Goal: Task Accomplishment & Management: Manage account settings

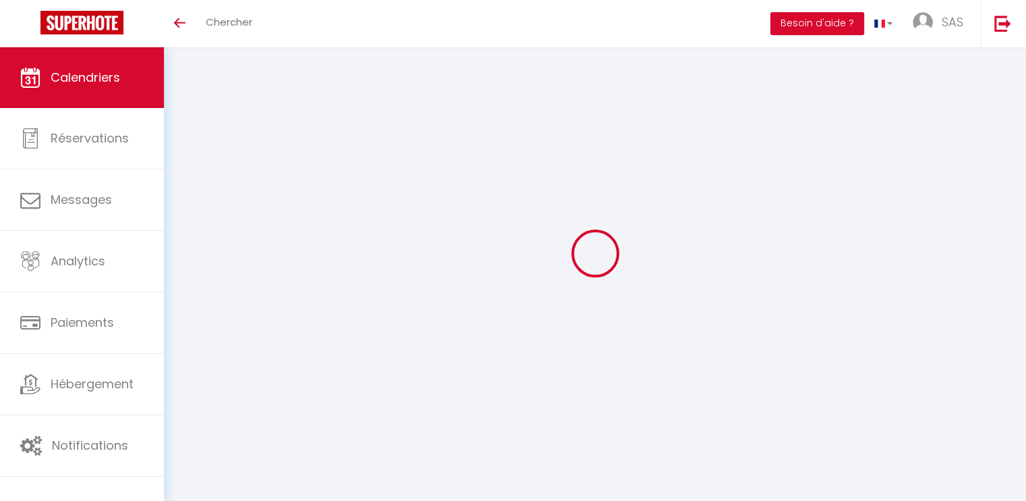
select select
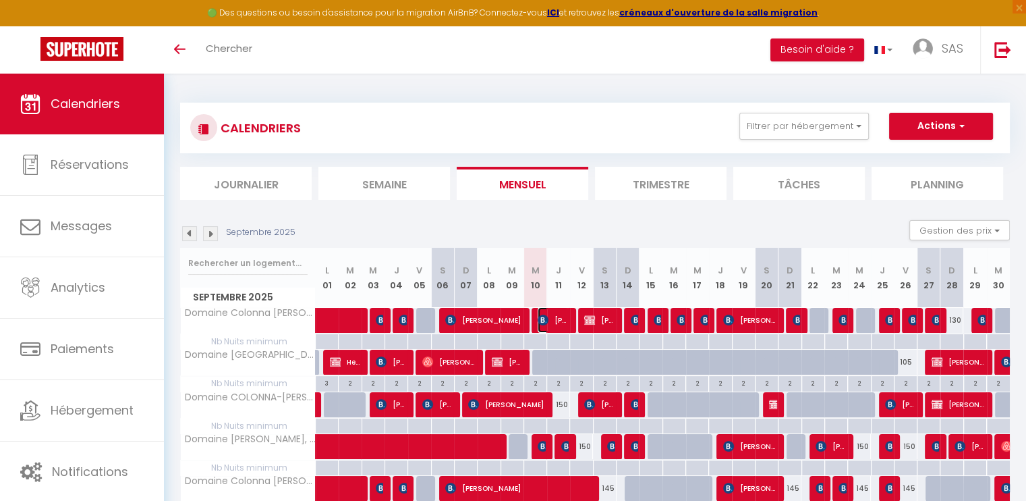
click at [551, 315] on span "[PERSON_NAME]" at bounding box center [553, 320] width 30 height 26
select select "OK"
select select "KO"
select select "0"
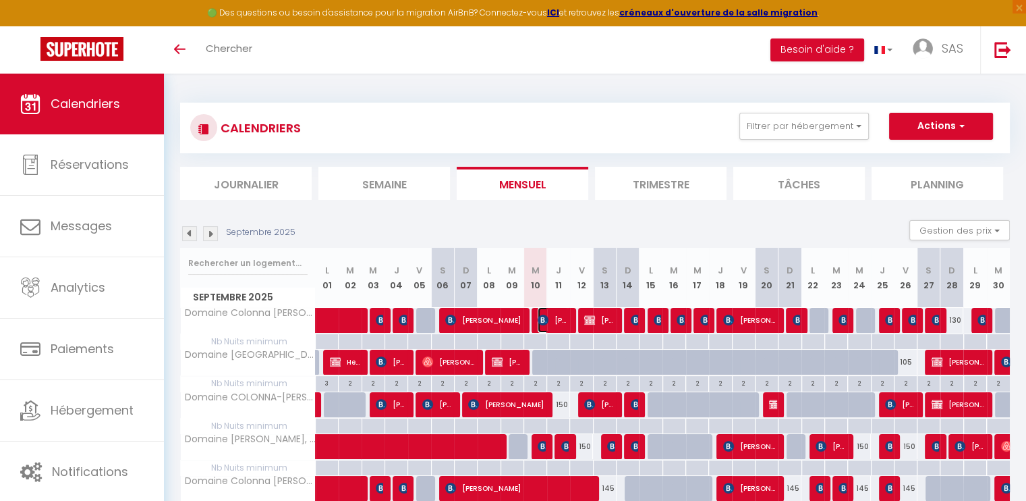
select select "1"
select select
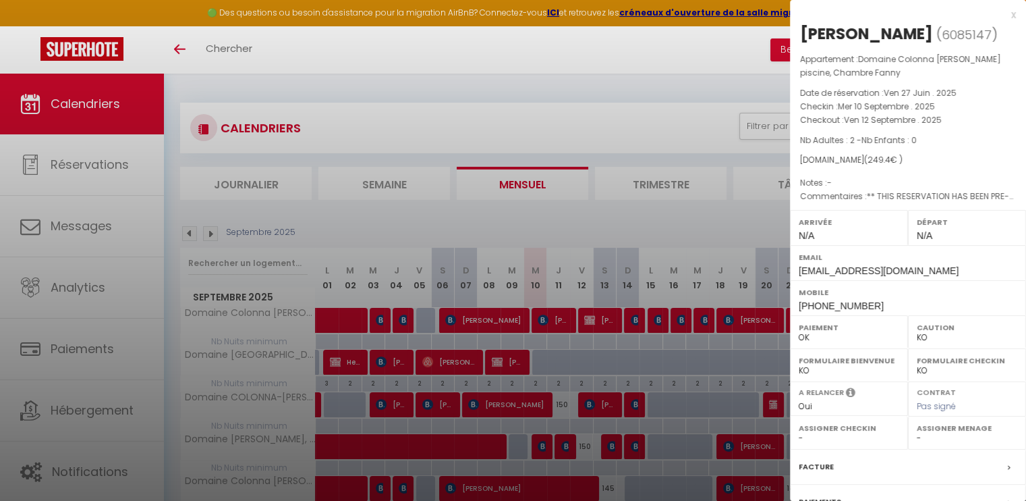
click at [551, 315] on div at bounding box center [513, 250] width 1026 height 501
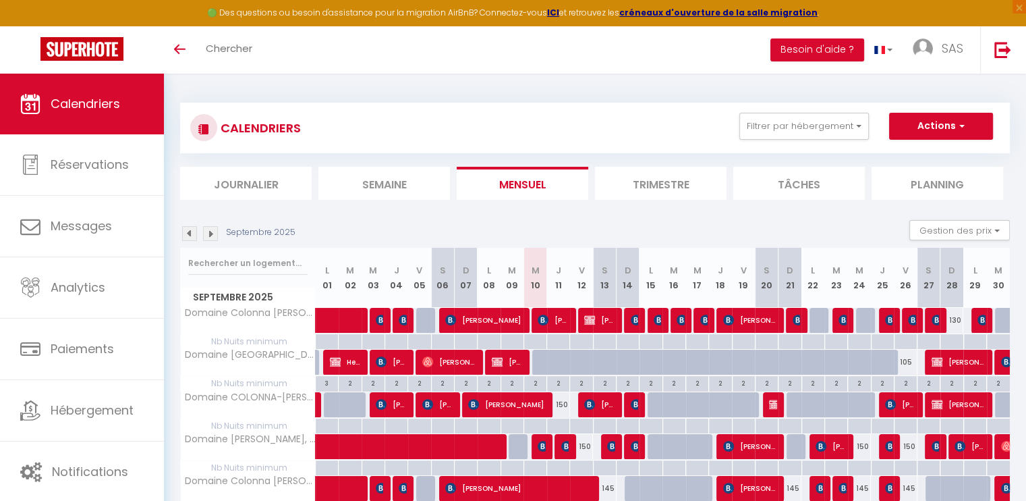
click at [213, 237] on img at bounding box center [210, 233] width 15 height 15
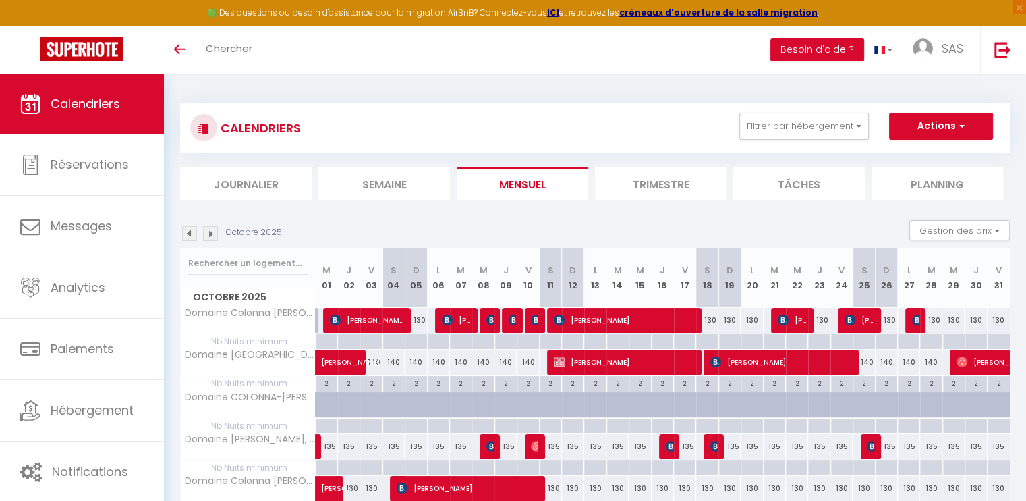
click at [213, 237] on img at bounding box center [210, 233] width 15 height 15
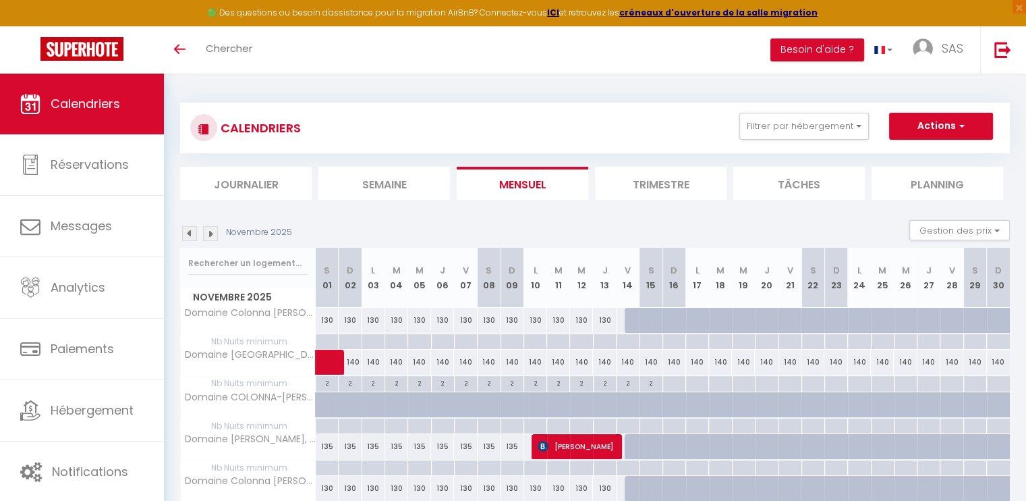
click at [213, 237] on img at bounding box center [210, 233] width 15 height 15
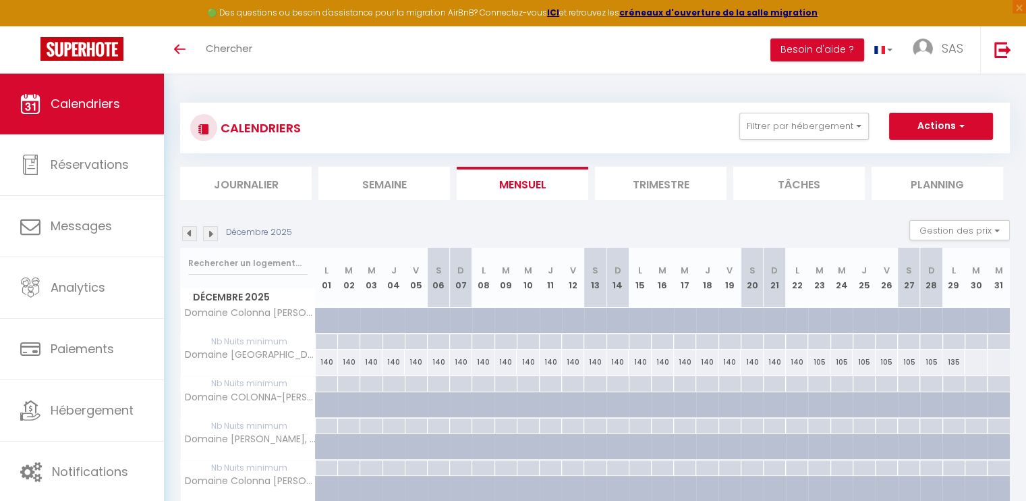
click at [213, 237] on img at bounding box center [210, 233] width 15 height 15
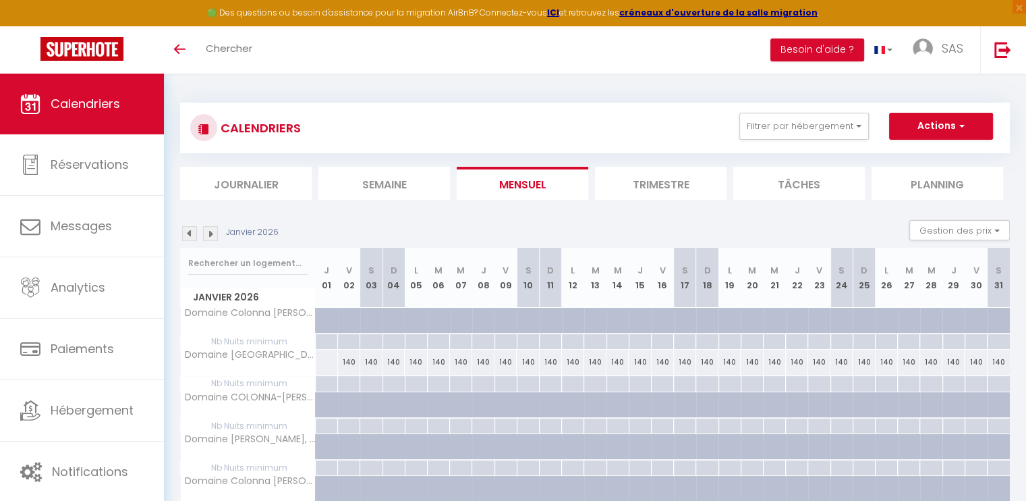
click at [213, 237] on img at bounding box center [210, 233] width 15 height 15
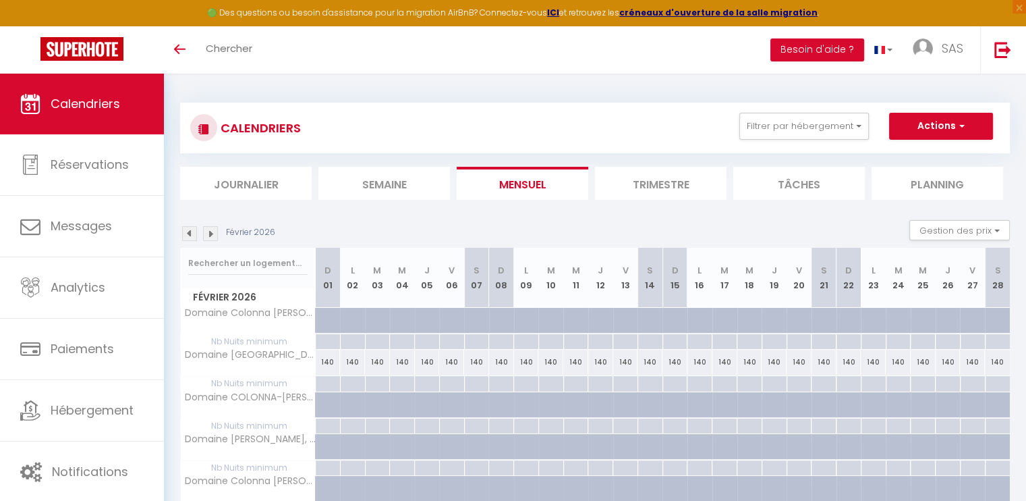
click at [213, 237] on img at bounding box center [210, 233] width 15 height 15
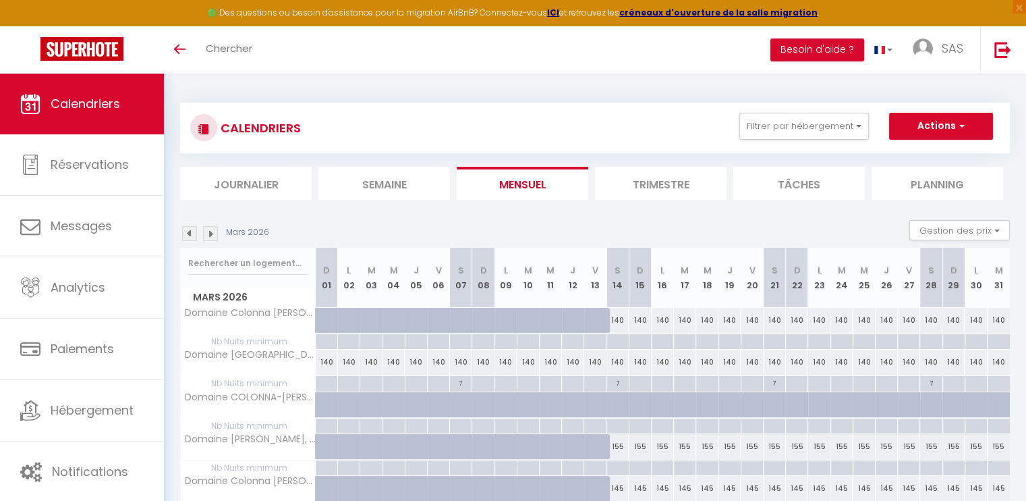
click at [213, 237] on img at bounding box center [210, 233] width 15 height 15
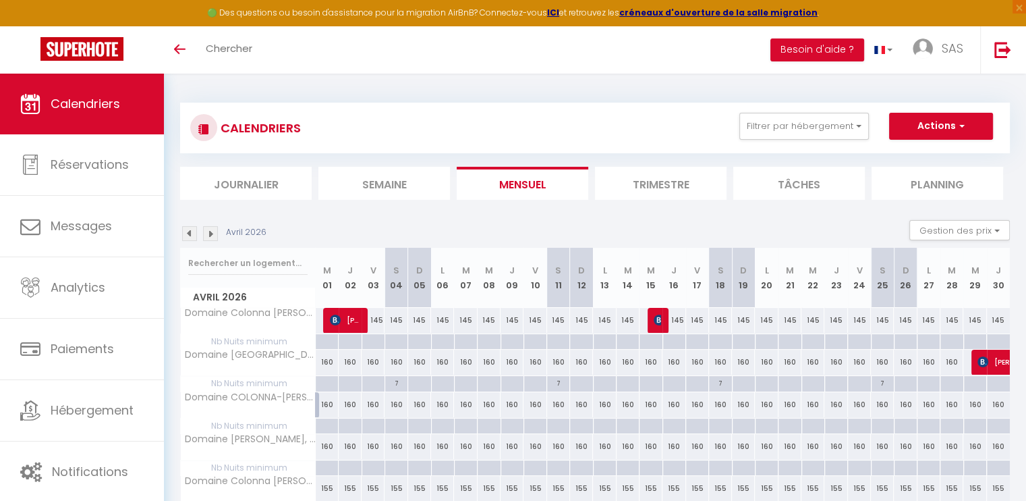
click at [213, 237] on img at bounding box center [210, 233] width 15 height 15
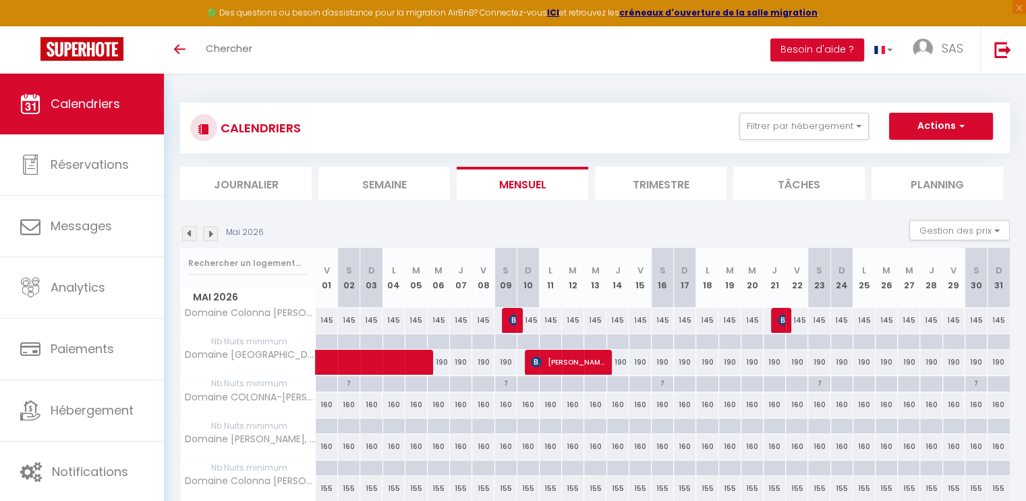
click at [213, 237] on img at bounding box center [210, 233] width 15 height 15
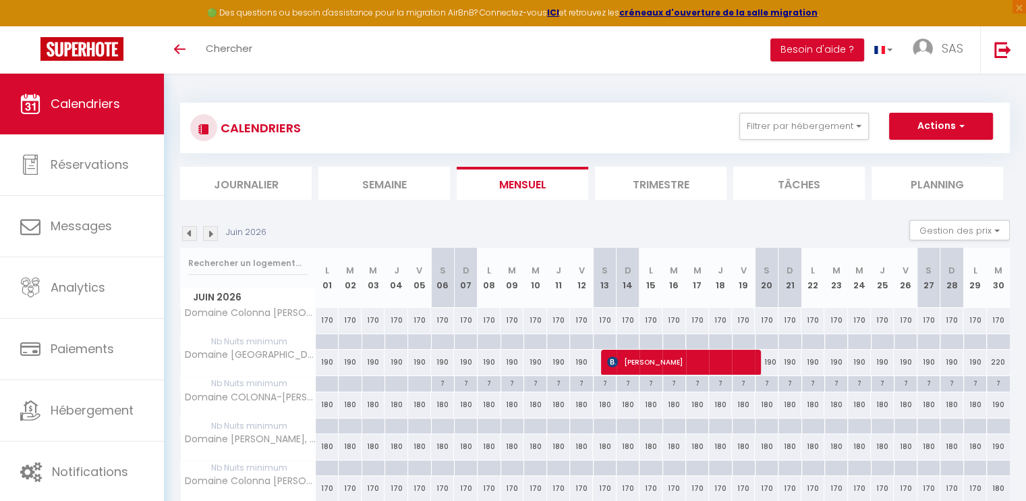
click at [186, 233] on img at bounding box center [189, 233] width 15 height 15
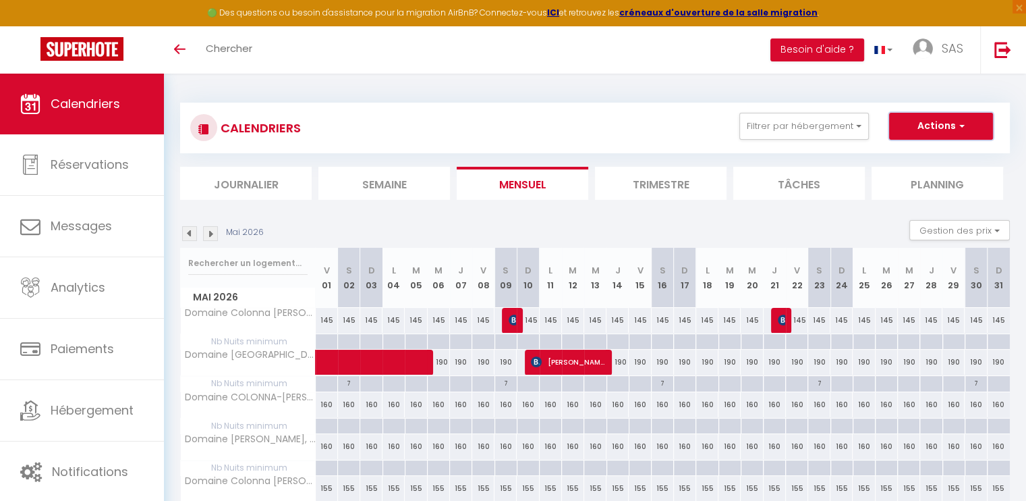
click at [971, 121] on button "Actions" at bounding box center [941, 126] width 104 height 27
click at [864, 123] on button "Filtrer par hébergement" at bounding box center [804, 126] width 130 height 27
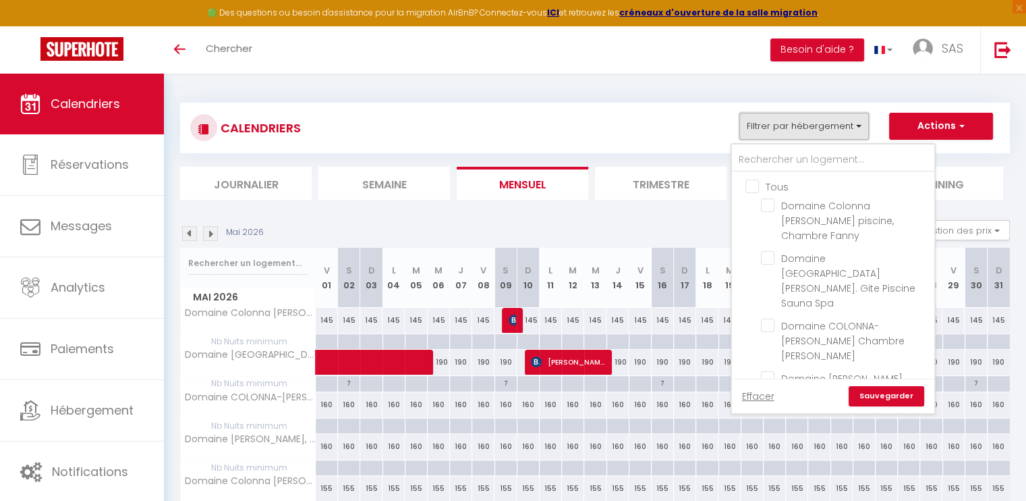
click at [864, 123] on button "Filtrer par hébergement" at bounding box center [804, 126] width 130 height 27
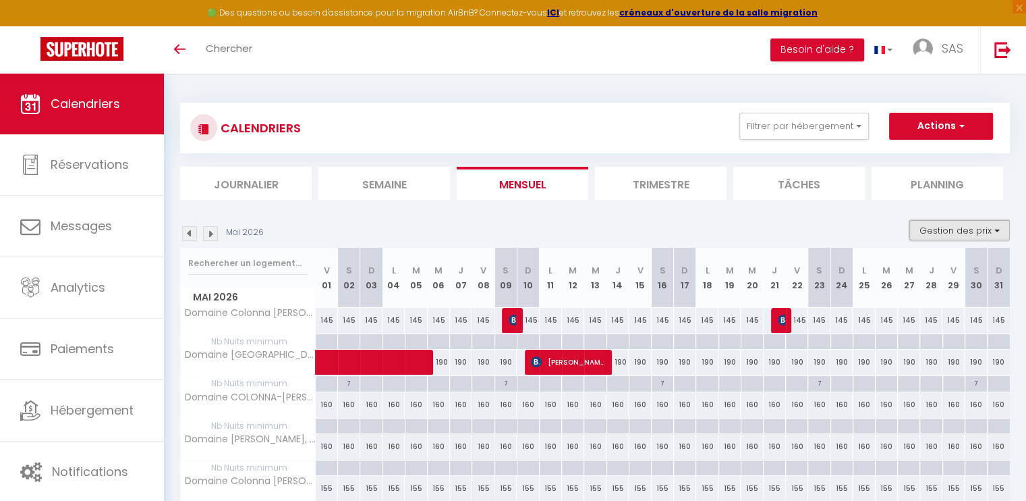
click at [999, 230] on button "Gestion des prix" at bounding box center [959, 230] width 101 height 20
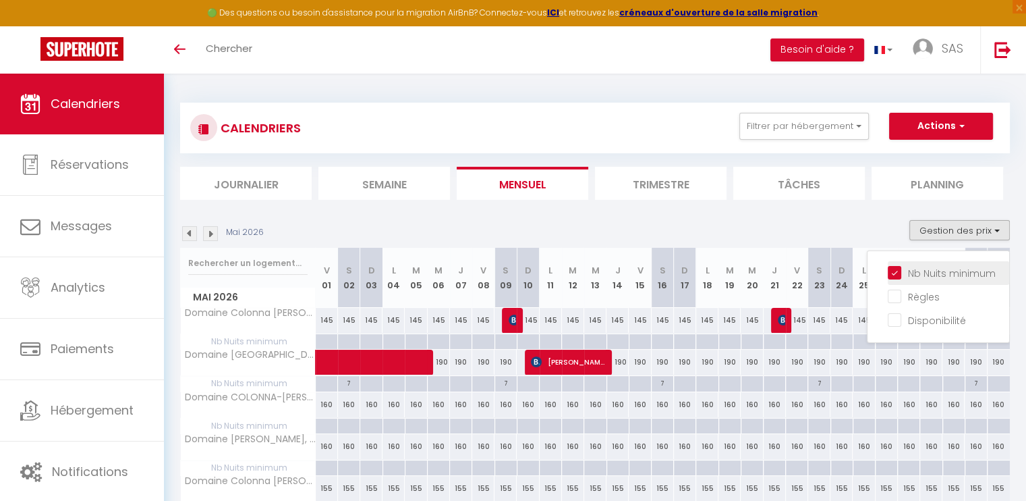
click at [936, 271] on input "Nb Nuits minimum" at bounding box center [948, 271] width 121 height 13
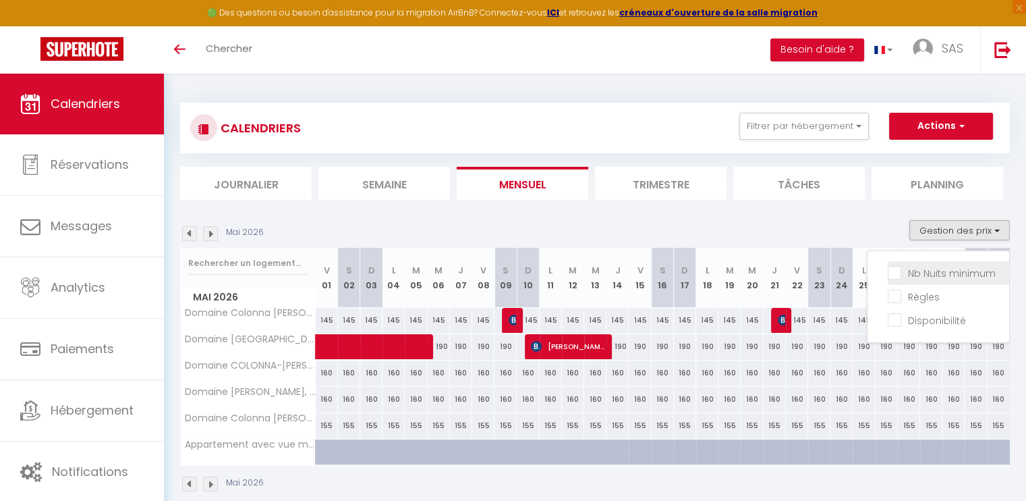
click at [892, 271] on input "Nb Nuits minimum" at bounding box center [948, 271] width 121 height 13
checkbox input "true"
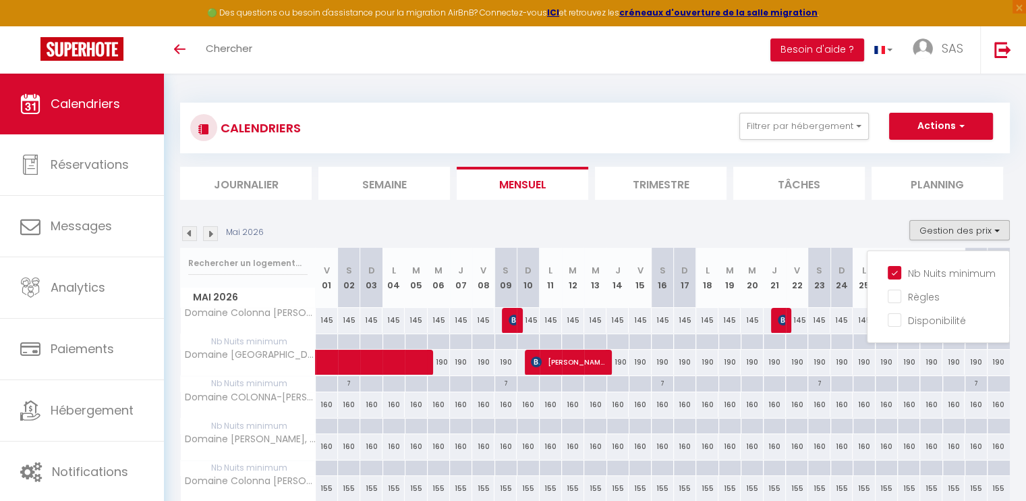
click at [663, 341] on div at bounding box center [662, 342] width 22 height 16
type input "[DATE]"
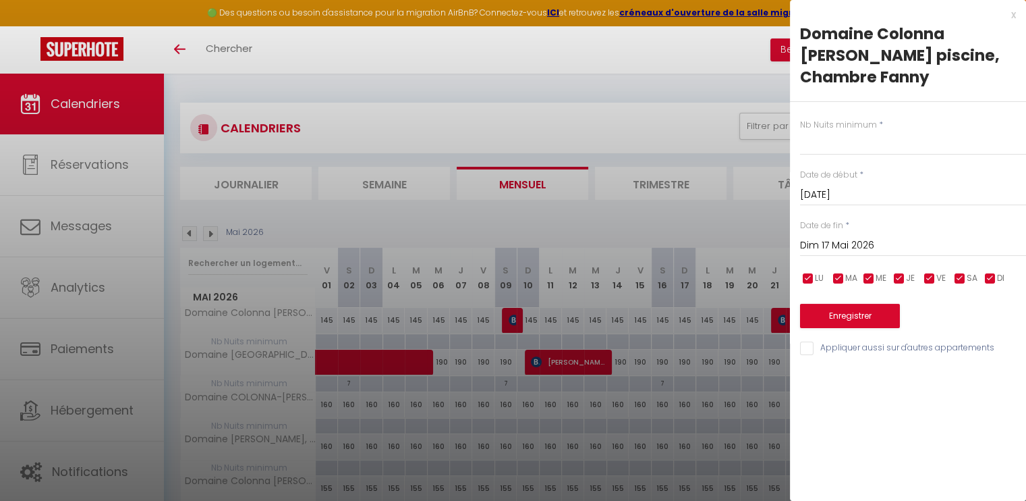
click at [878, 237] on input "Dim 17 Mai 2026" at bounding box center [913, 246] width 226 height 18
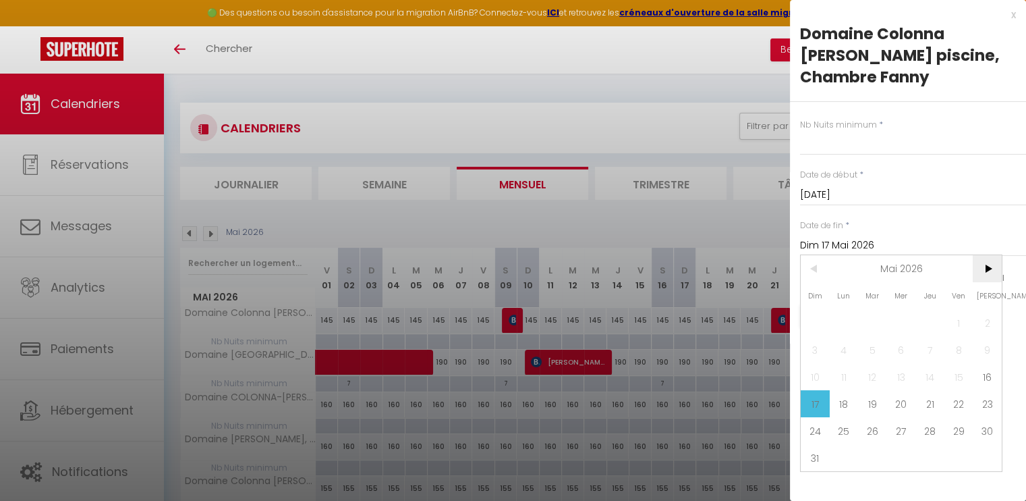
click at [986, 255] on span ">" at bounding box center [987, 268] width 29 height 27
click at [816, 255] on span "<" at bounding box center [815, 268] width 29 height 27
click at [825, 444] on span "31" at bounding box center [815, 457] width 29 height 27
type input "Dim 31 Mai 2026"
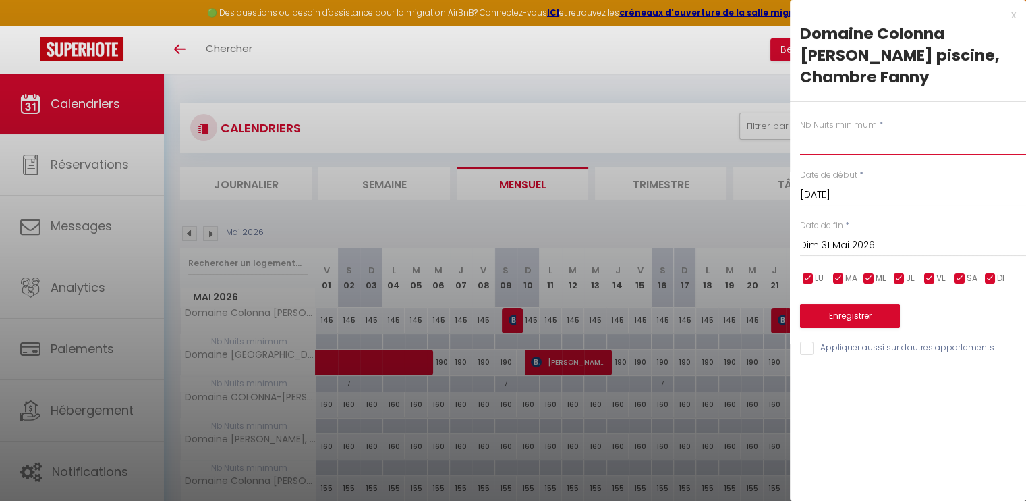
click at [827, 131] on input "text" at bounding box center [913, 143] width 226 height 24
type input "7"
click at [871, 304] on button "Enregistrer" at bounding box center [850, 316] width 100 height 24
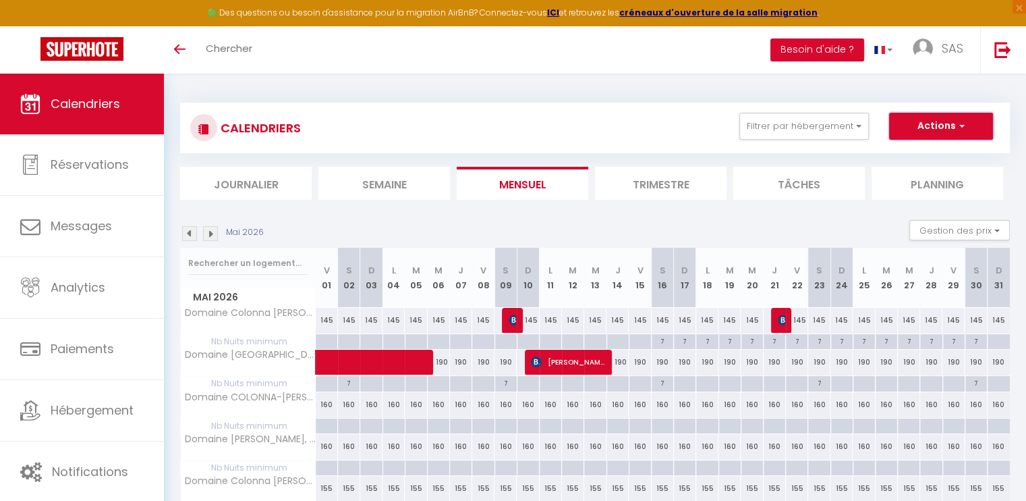
click at [970, 119] on button "Actions" at bounding box center [941, 126] width 104 height 27
click at [990, 229] on button "Gestion des prix" at bounding box center [959, 230] width 101 height 20
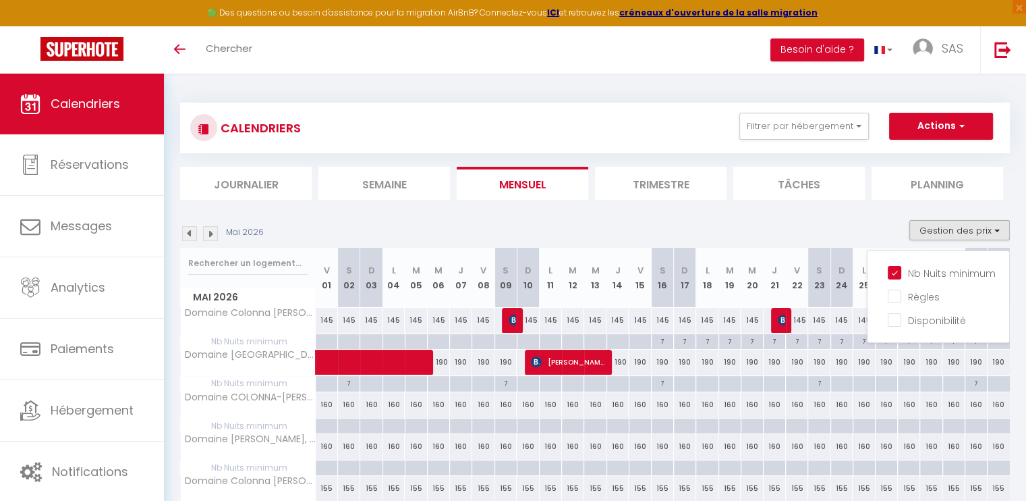
click at [662, 345] on div "7" at bounding box center [663, 340] width 22 height 13
type input "7"
type input "[DATE]"
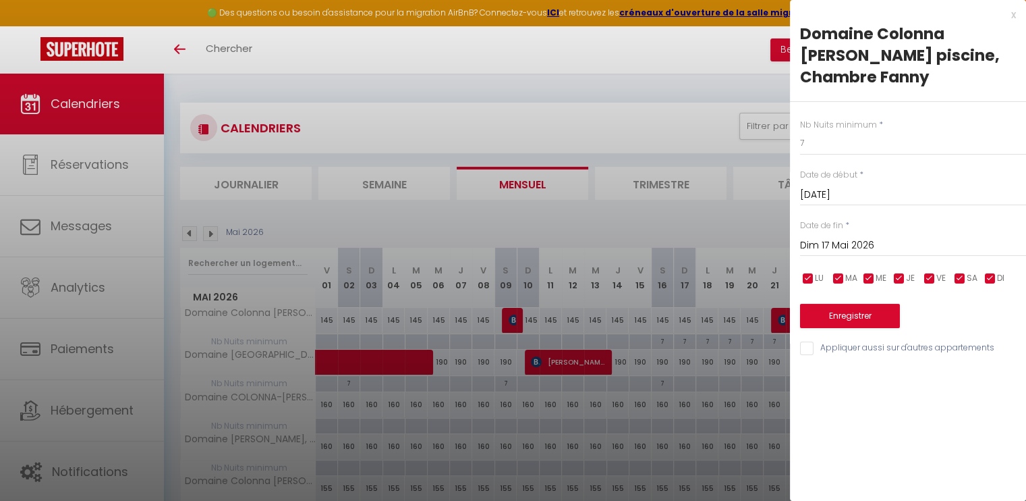
click at [889, 237] on input "Dim 17 Mai 2026" at bounding box center [913, 246] width 226 height 18
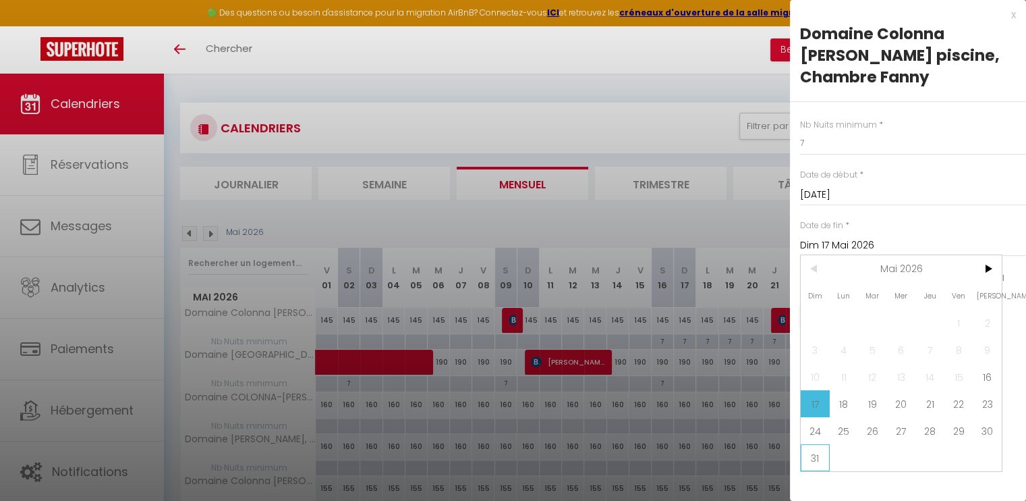
click at [808, 444] on span "31" at bounding box center [815, 457] width 29 height 27
type input "Dim 31 Mai 2026"
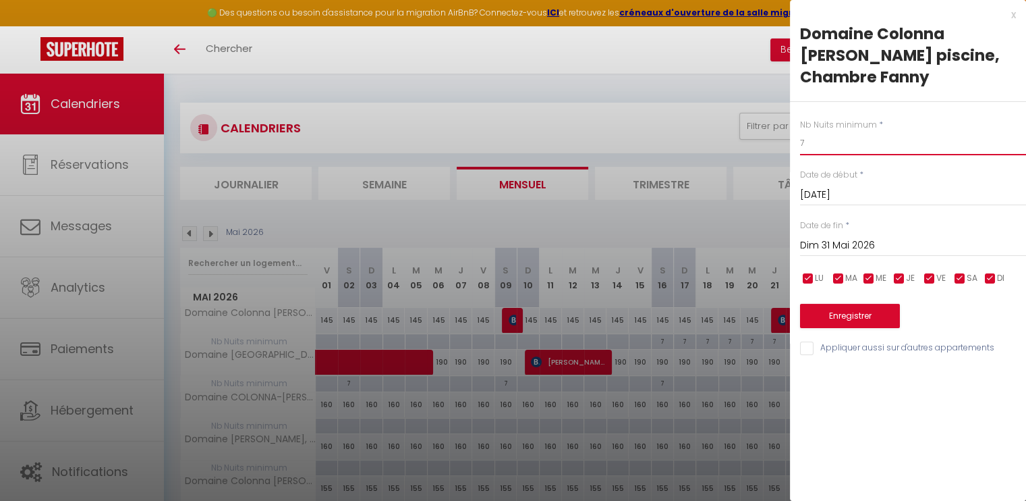
click at [820, 131] on input "7" at bounding box center [913, 143] width 226 height 24
type input "1"
click at [865, 304] on button "Enregistrer" at bounding box center [850, 316] width 100 height 24
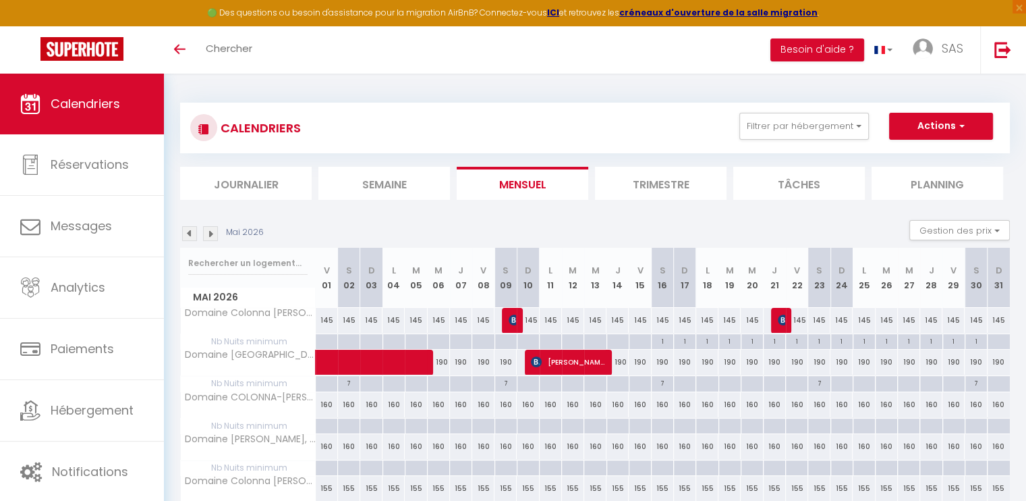
click at [664, 384] on div "7" at bounding box center [663, 382] width 22 height 13
type input "7"
type input "[DATE]"
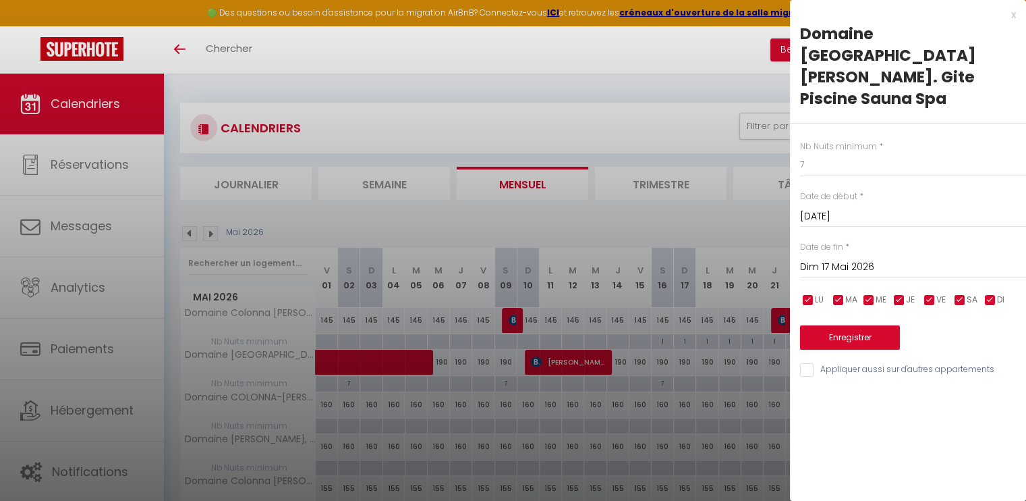
click at [856, 258] on input "Dim 17 Mai 2026" at bounding box center [913, 267] width 226 height 18
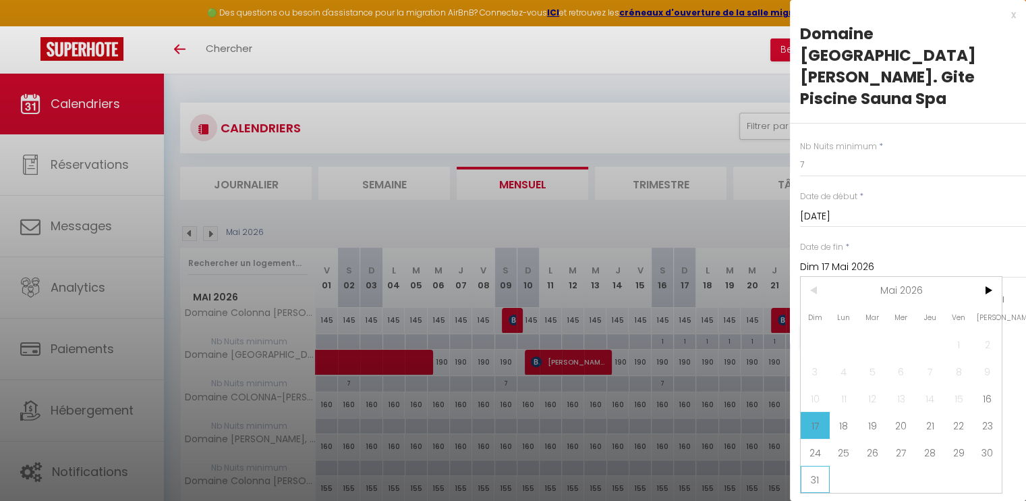
click at [824, 466] on span "31" at bounding box center [815, 479] width 29 height 27
type input "Dim 31 Mai 2026"
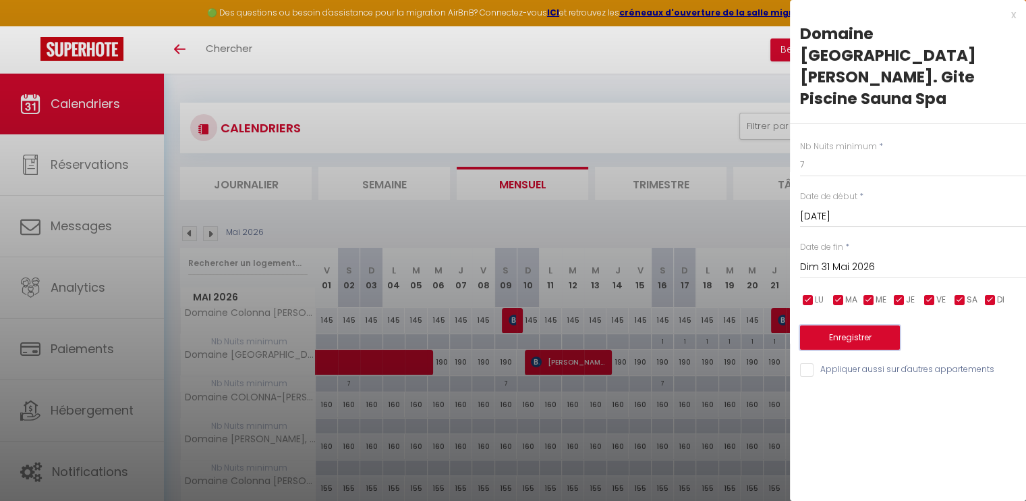
click at [854, 325] on button "Enregistrer" at bounding box center [850, 337] width 100 height 24
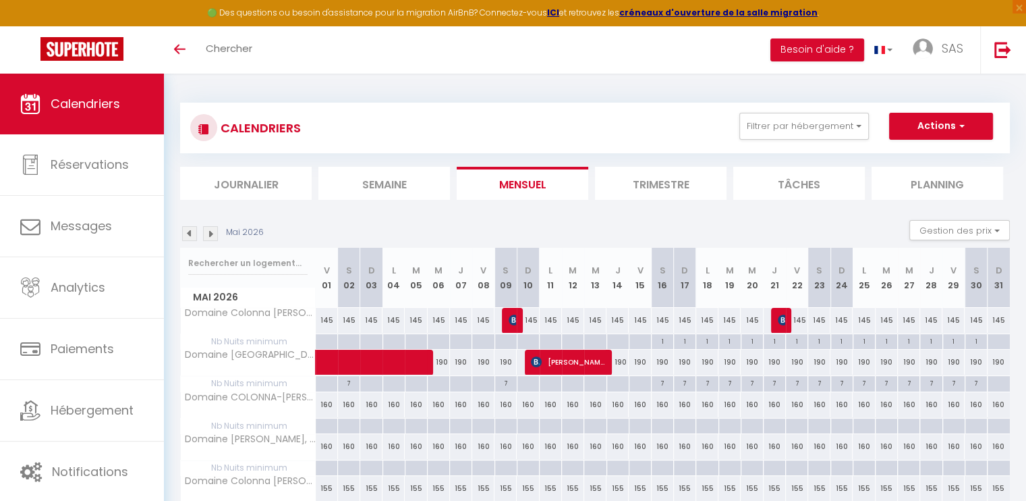
click at [211, 231] on img at bounding box center [210, 233] width 15 height 15
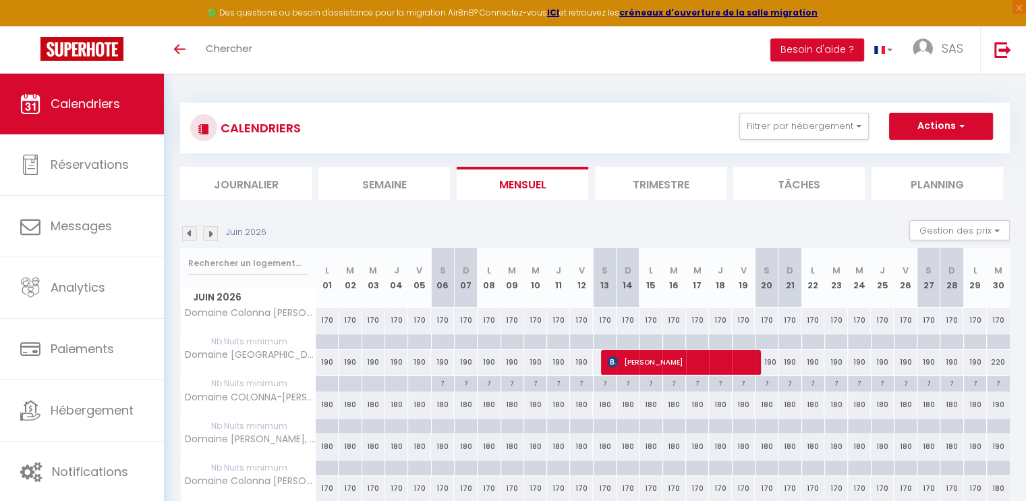
click at [186, 232] on img at bounding box center [189, 233] width 15 height 15
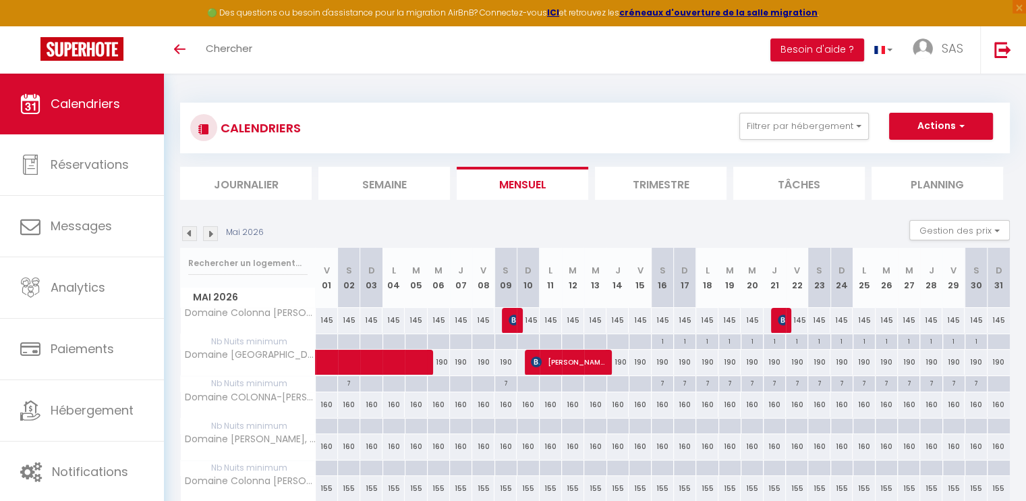
click at [999, 383] on div at bounding box center [998, 384] width 23 height 16
type input "Dim 31 Mai 2026"
type input "Lun 01 Juin 2026"
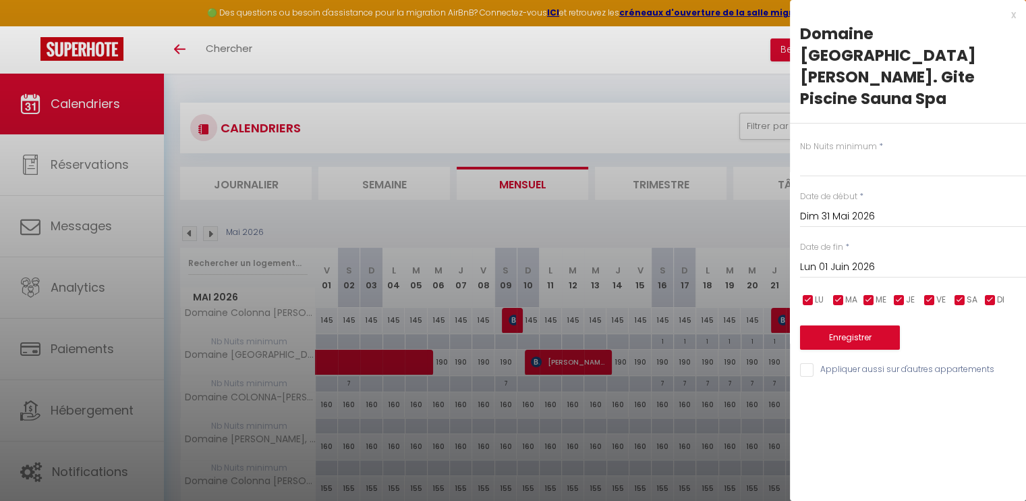
click at [678, 92] on div at bounding box center [513, 250] width 1026 height 501
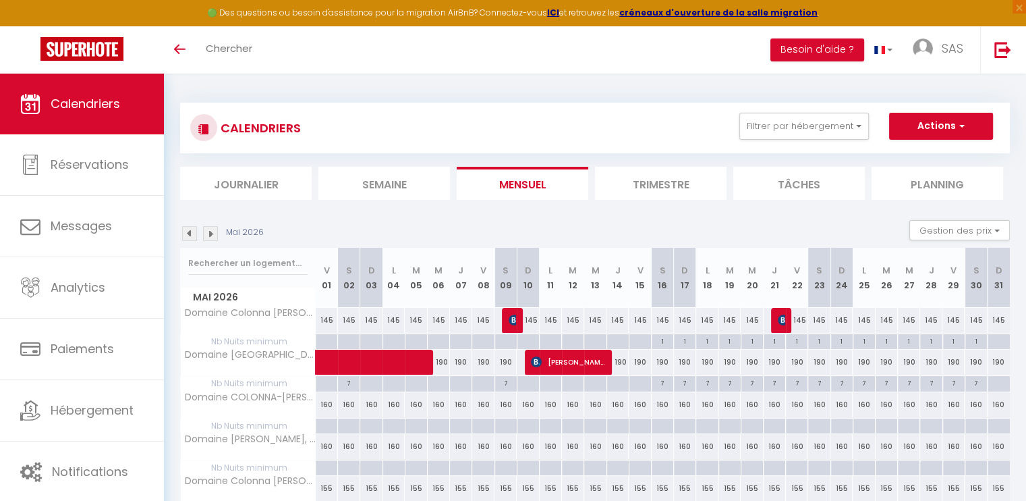
click at [664, 383] on div "7" at bounding box center [663, 382] width 22 height 13
type input "7"
type input "[DATE]"
type input "Dim 17 Mai 2026"
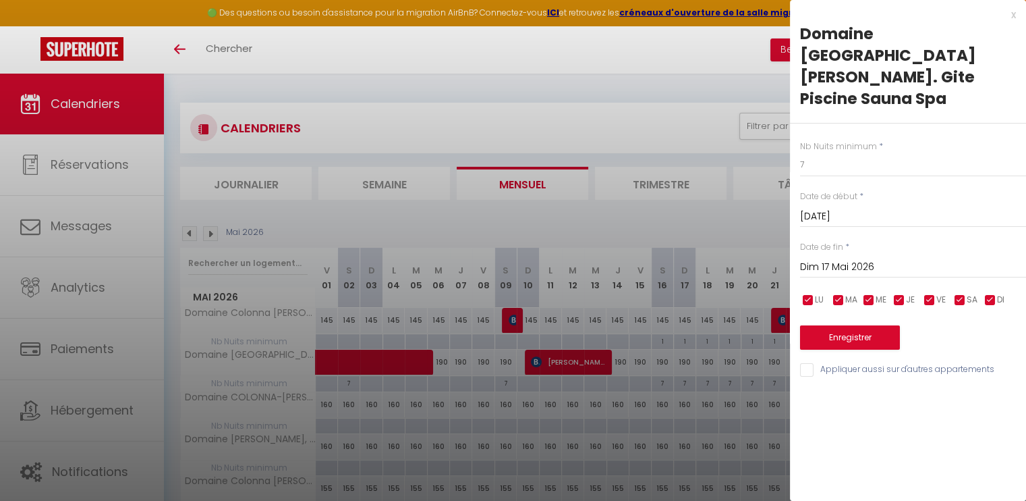
click at [903, 258] on input "Dim 17 Mai 2026" at bounding box center [913, 267] width 226 height 18
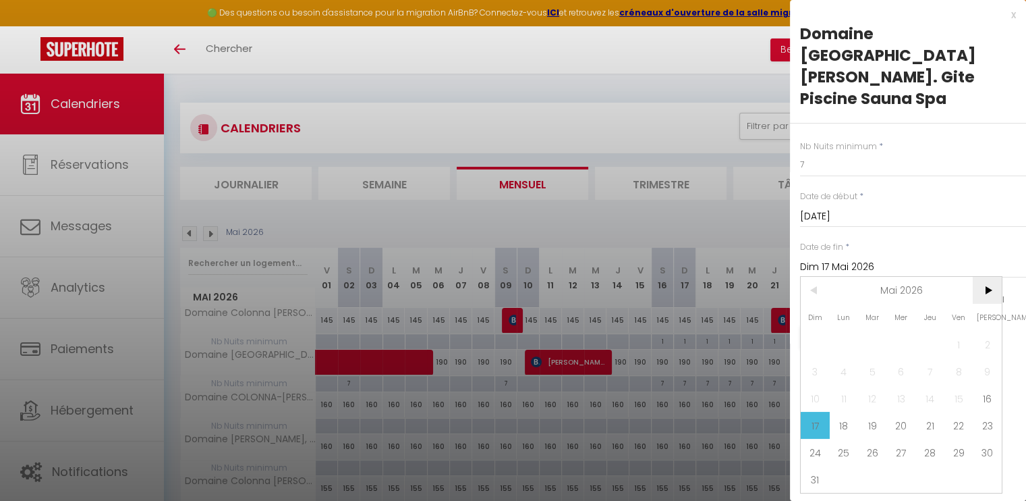
click at [995, 277] on span ">" at bounding box center [987, 290] width 29 height 27
click at [992, 277] on span ">" at bounding box center [987, 290] width 29 height 27
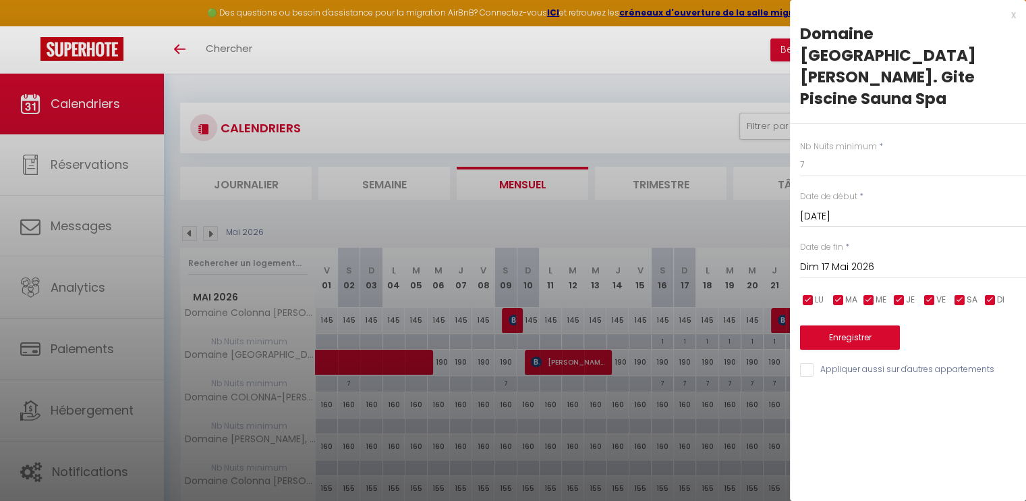
click at [630, 60] on div at bounding box center [513, 250] width 1026 height 501
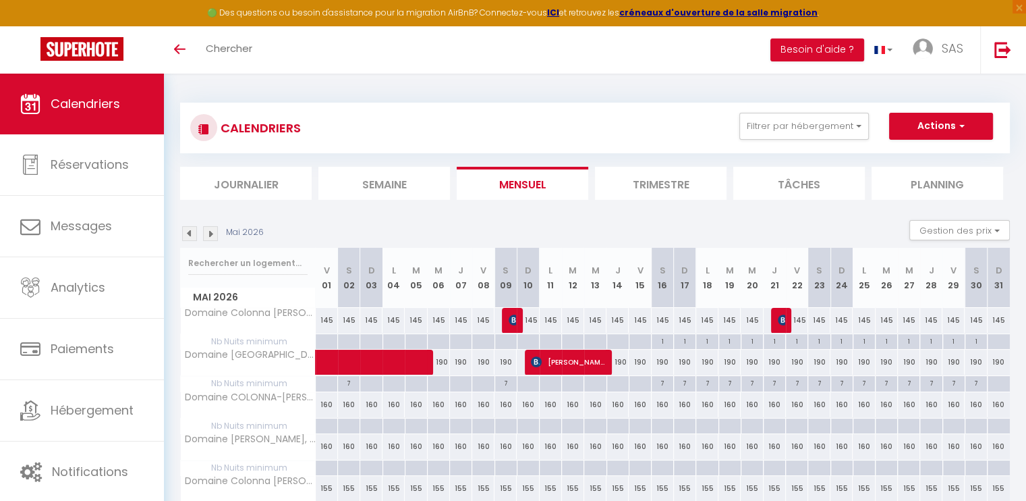
click at [210, 232] on img at bounding box center [210, 233] width 15 height 15
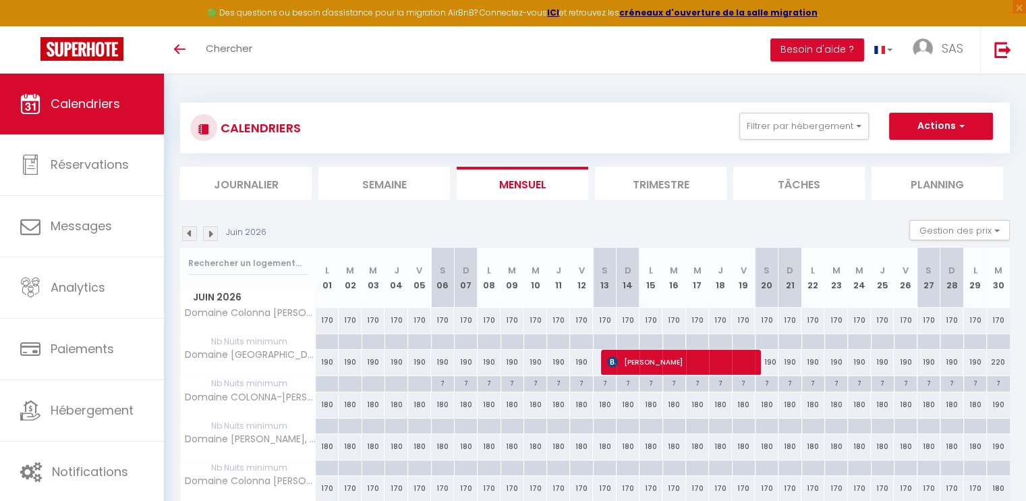
click at [210, 232] on img at bounding box center [210, 233] width 15 height 15
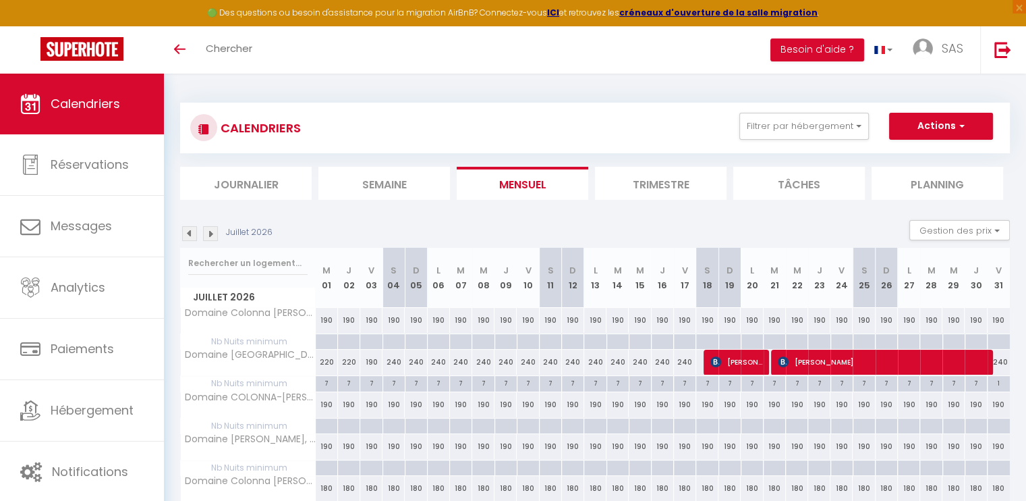
click at [210, 232] on img at bounding box center [210, 233] width 15 height 15
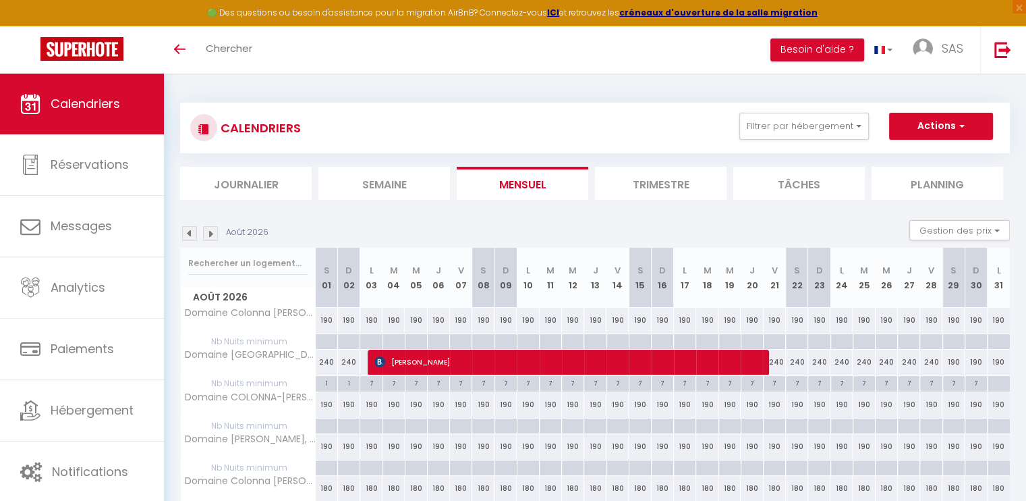
click at [210, 232] on img at bounding box center [210, 233] width 15 height 15
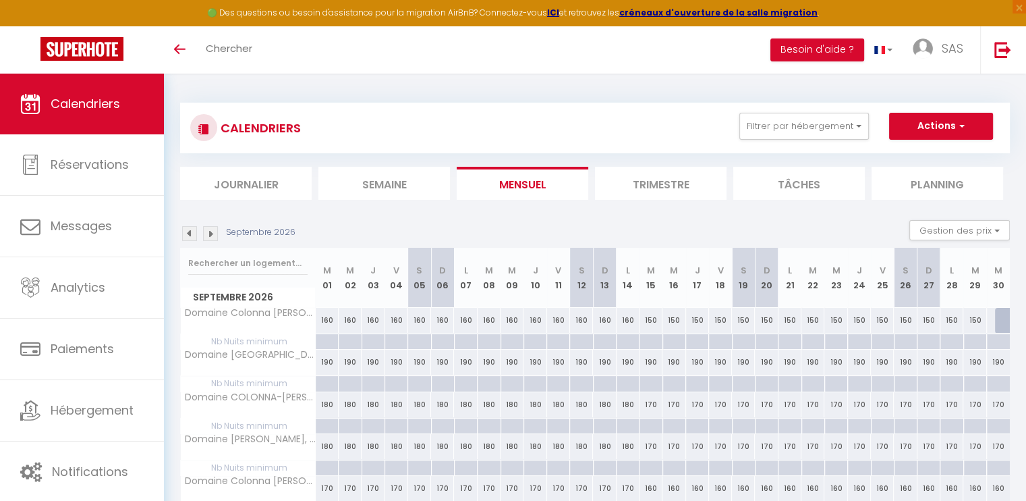
click at [192, 235] on img at bounding box center [189, 233] width 15 height 15
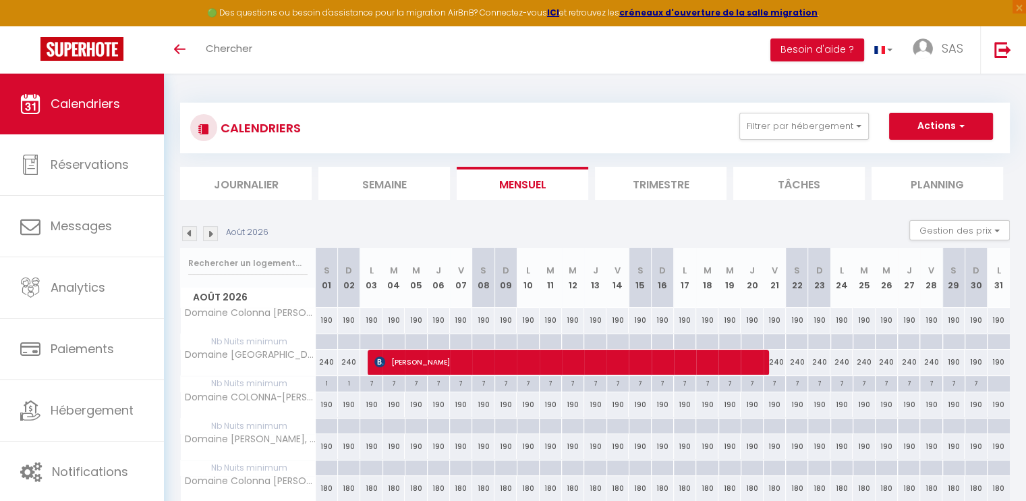
click at [192, 235] on img at bounding box center [189, 233] width 15 height 15
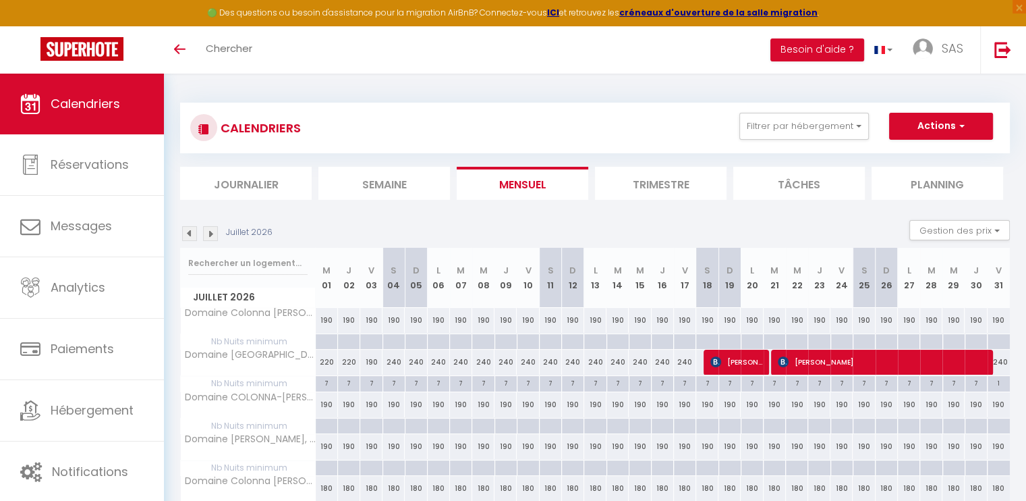
click at [192, 235] on img at bounding box center [189, 233] width 15 height 15
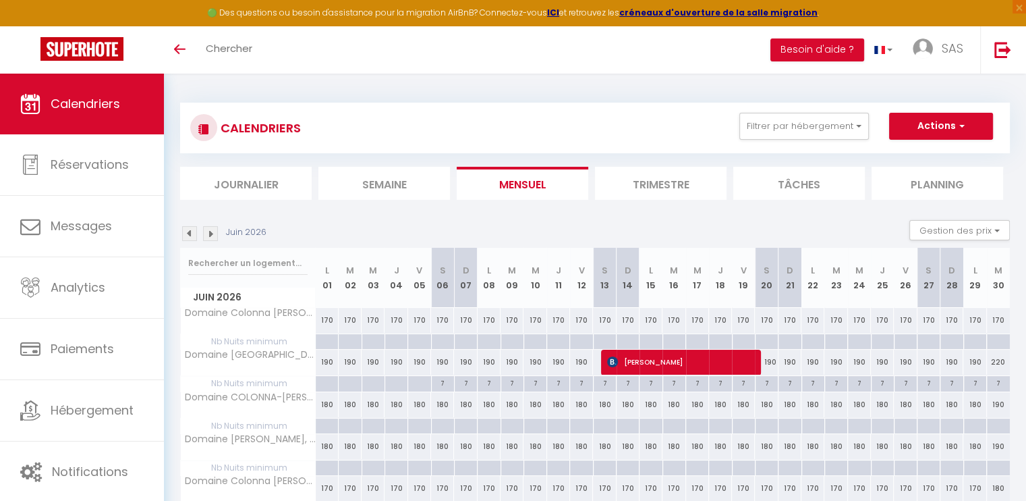
click at [192, 235] on img at bounding box center [189, 233] width 15 height 15
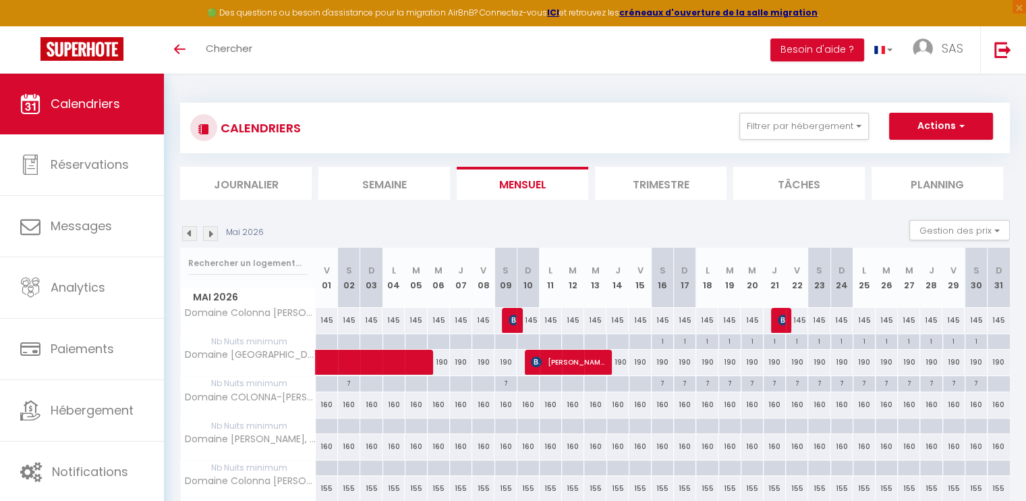
click at [192, 235] on img at bounding box center [189, 233] width 15 height 15
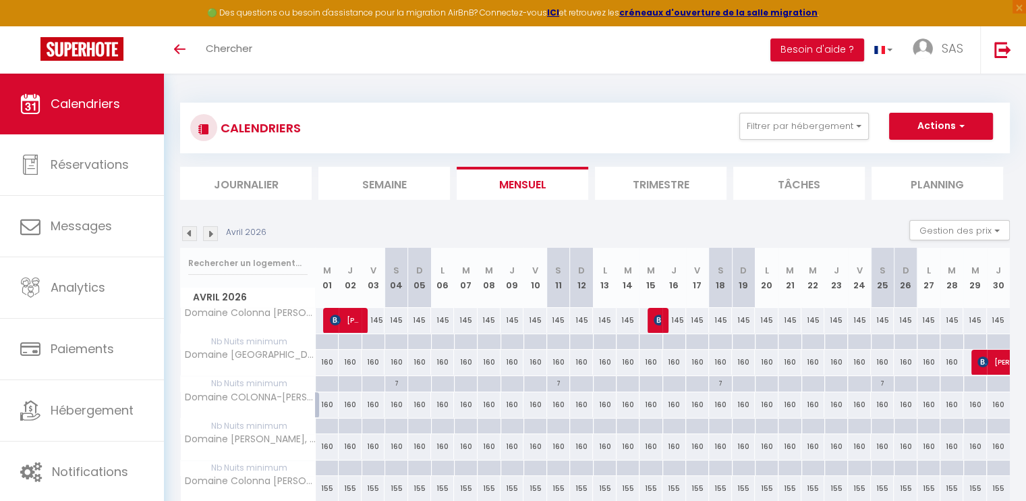
click at [192, 235] on img at bounding box center [189, 233] width 15 height 15
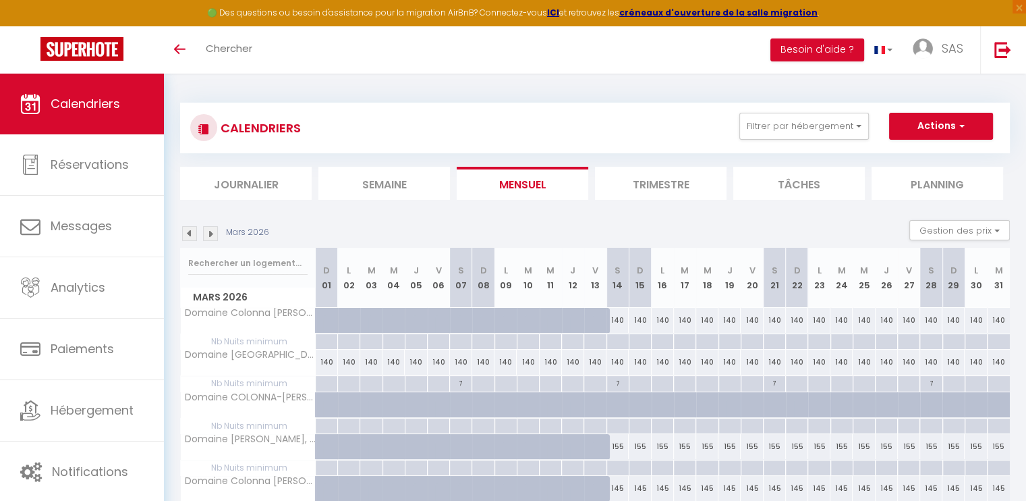
click at [192, 235] on img at bounding box center [189, 233] width 15 height 15
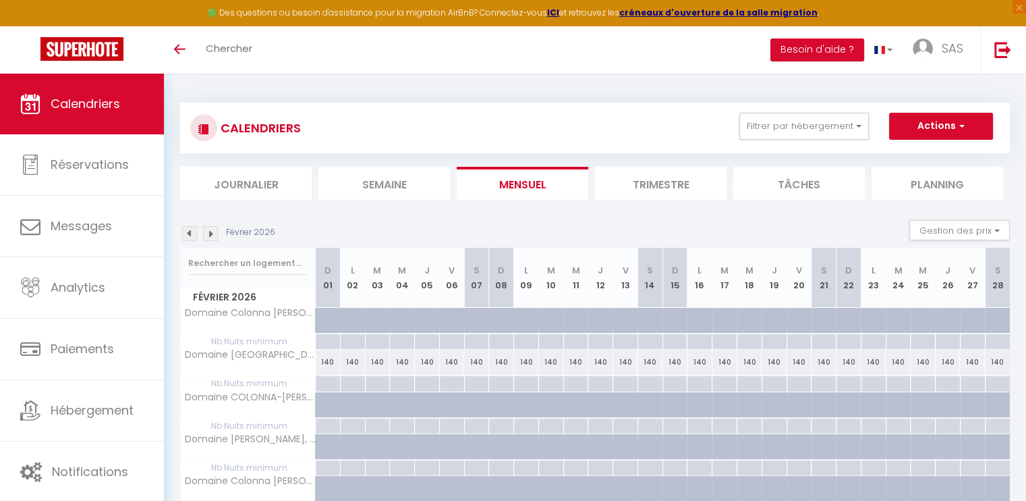
click at [192, 235] on img at bounding box center [189, 233] width 15 height 15
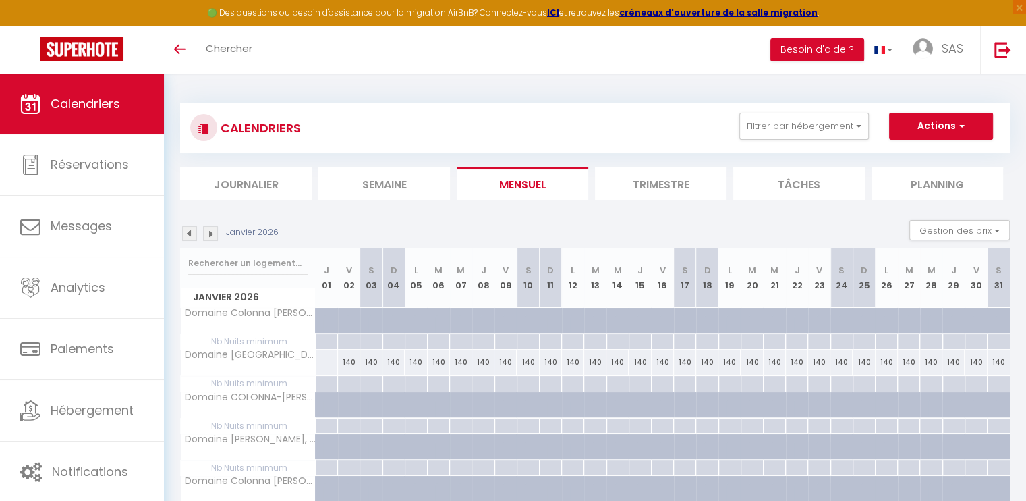
click at [192, 235] on img at bounding box center [189, 233] width 15 height 15
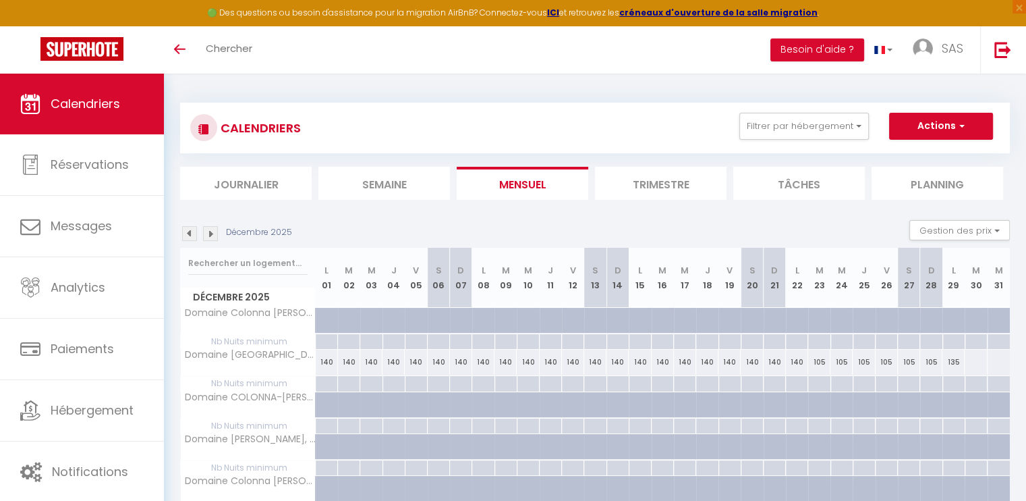
drag, startPoint x: 192, startPoint y: 235, endPoint x: 205, endPoint y: 232, distance: 13.8
click at [205, 232] on img at bounding box center [210, 233] width 15 height 15
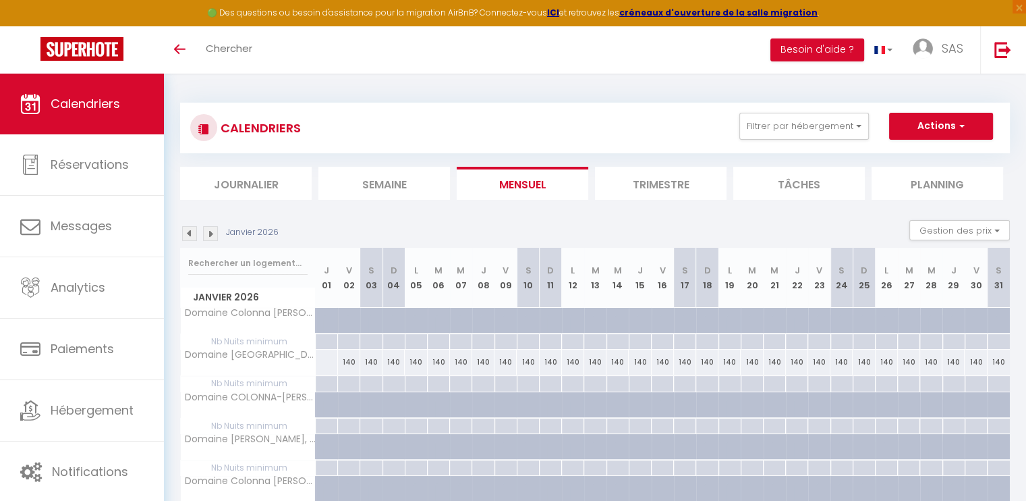
click at [205, 232] on img at bounding box center [210, 233] width 15 height 15
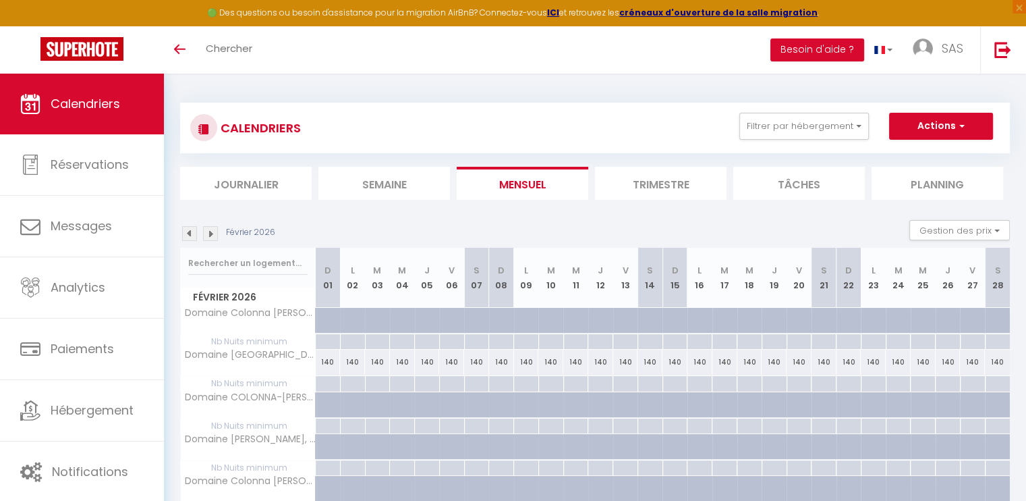
click at [205, 232] on img at bounding box center [210, 233] width 15 height 15
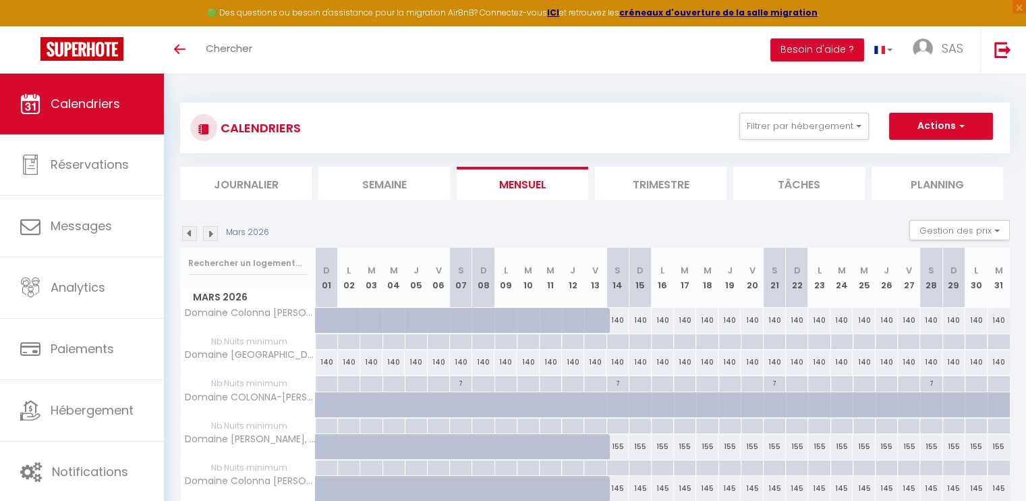
click at [205, 232] on img at bounding box center [210, 233] width 15 height 15
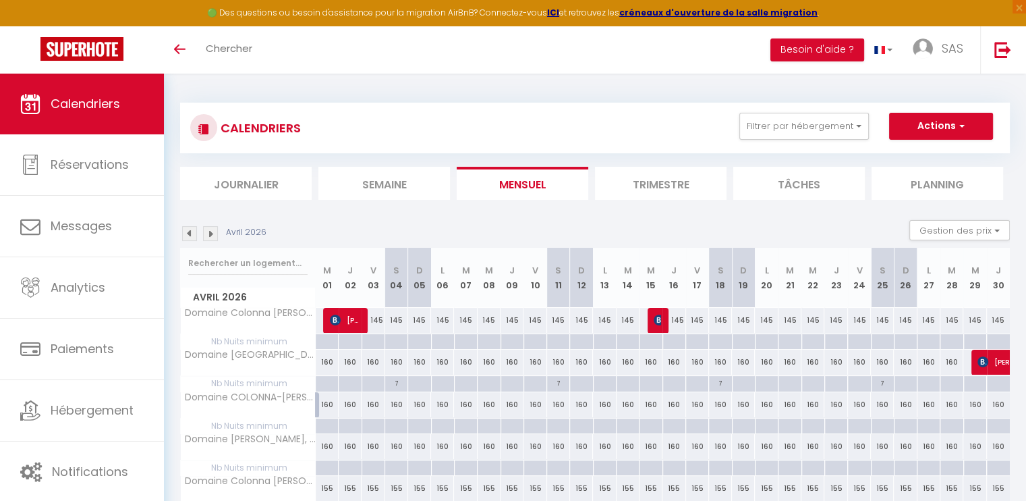
click at [205, 232] on img at bounding box center [210, 233] width 15 height 15
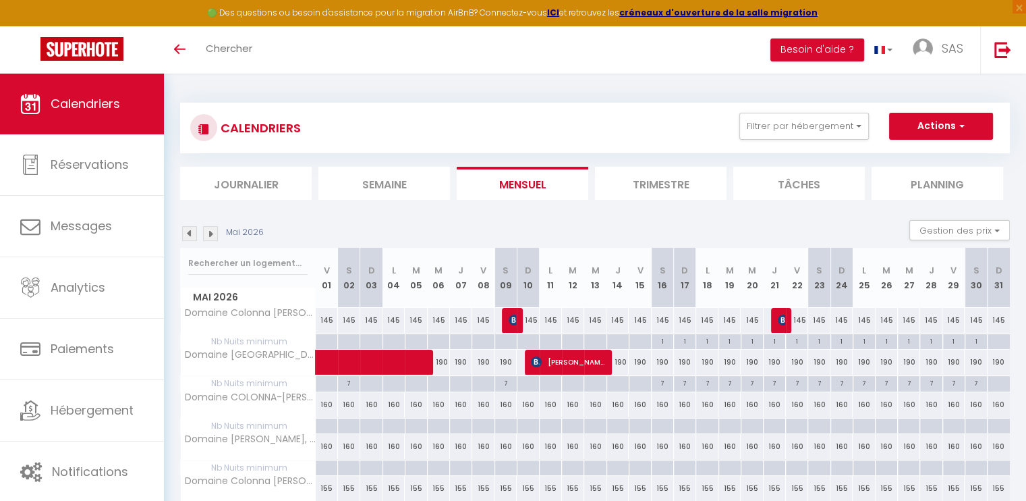
click at [664, 385] on div "7" at bounding box center [663, 382] width 22 height 13
type input "7"
type input "[DATE]"
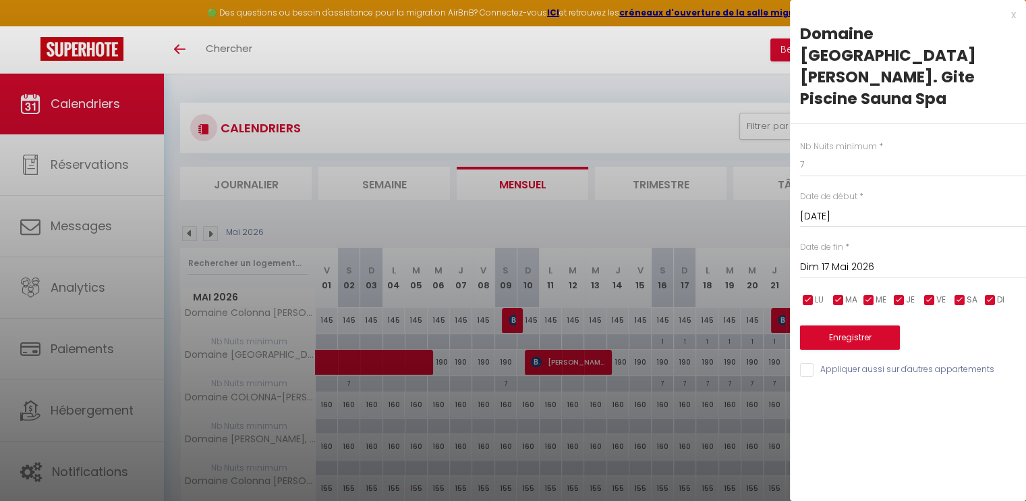
click at [882, 258] on input "Dim 17 Mai 2026" at bounding box center [913, 267] width 226 height 18
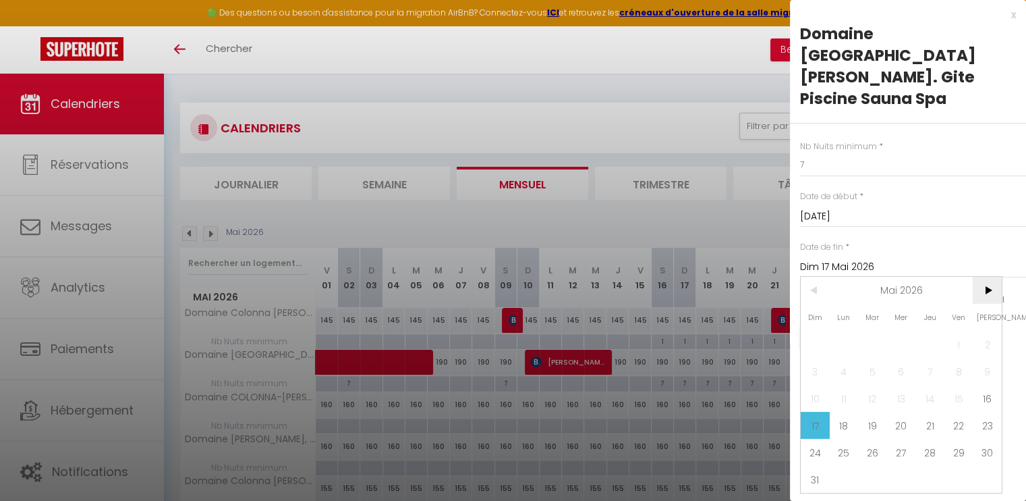
click at [986, 277] on span ">" at bounding box center [987, 290] width 29 height 27
click at [993, 358] on span "12" at bounding box center [987, 371] width 29 height 27
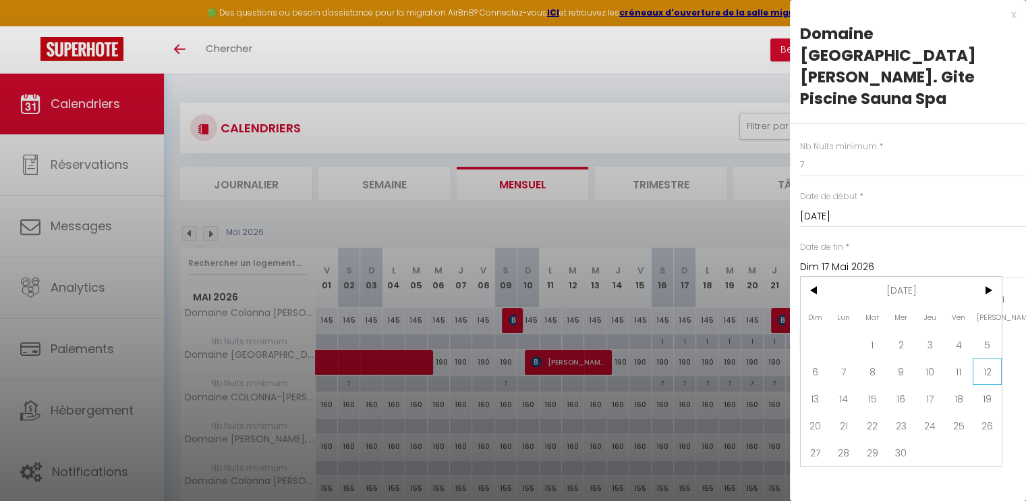
type input "[DATE]"
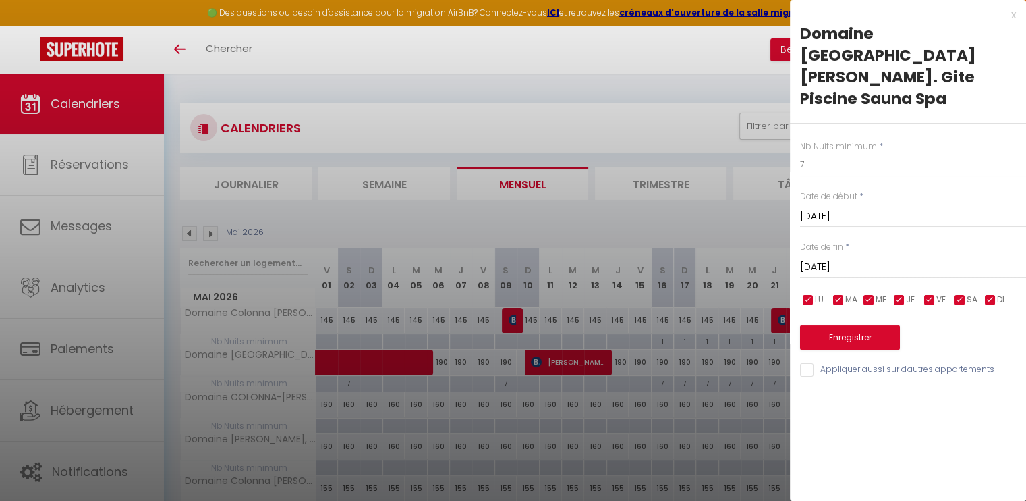
click at [807, 293] on input "checkbox" at bounding box center [808, 299] width 13 height 13
checkbox input "false"
click at [834, 293] on input "checkbox" at bounding box center [838, 299] width 13 height 13
checkbox input "false"
click at [870, 293] on input "checkbox" at bounding box center [868, 299] width 13 height 13
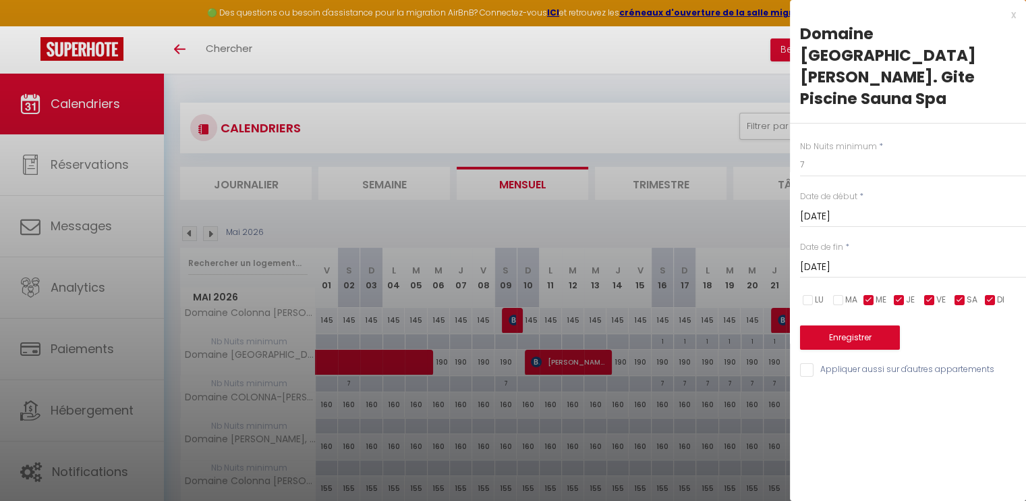
checkbox input "false"
click at [909, 293] on span "JE" at bounding box center [910, 299] width 9 height 13
checkbox input "false"
click at [925, 293] on input "checkbox" at bounding box center [929, 299] width 13 height 13
checkbox input "false"
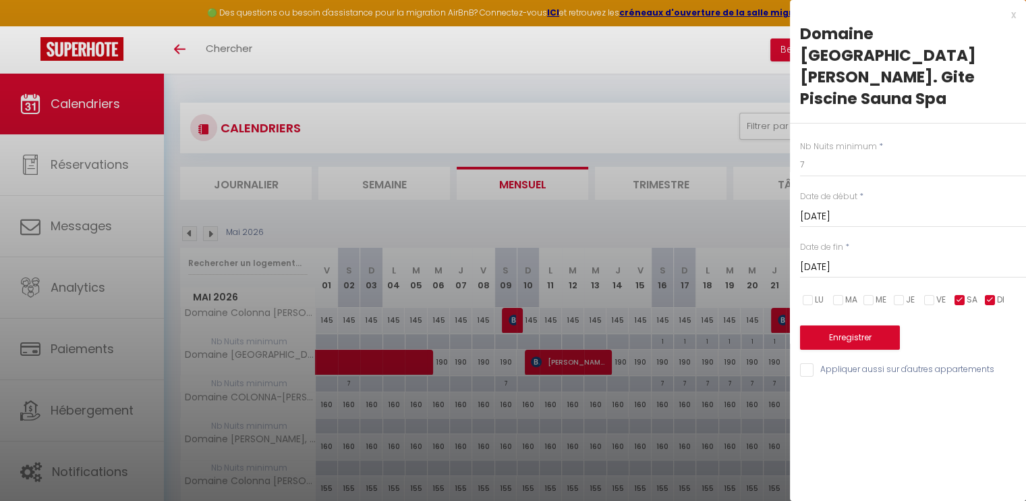
click at [989, 293] on input "checkbox" at bounding box center [990, 299] width 13 height 13
checkbox input "false"
click at [852, 325] on button "Enregistrer" at bounding box center [850, 337] width 100 height 24
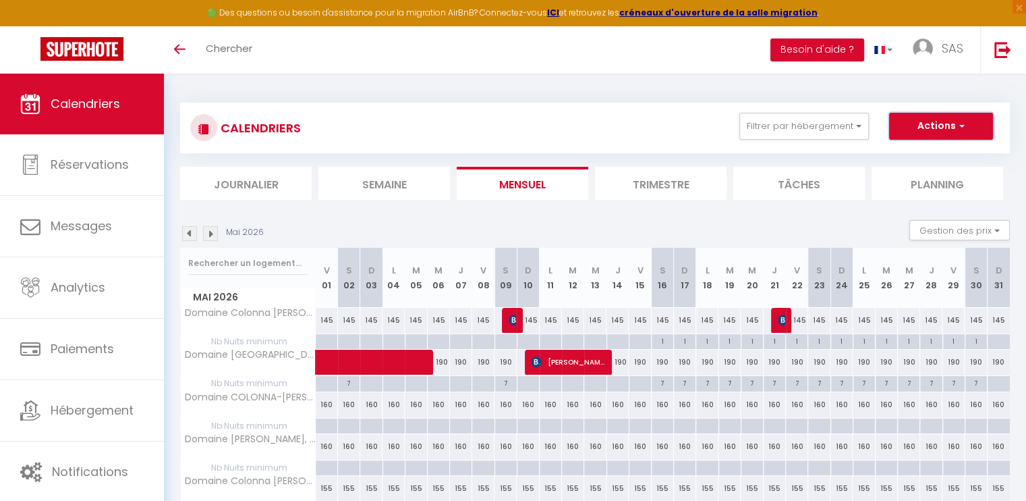
click at [936, 118] on button "Actions" at bounding box center [941, 126] width 104 height 27
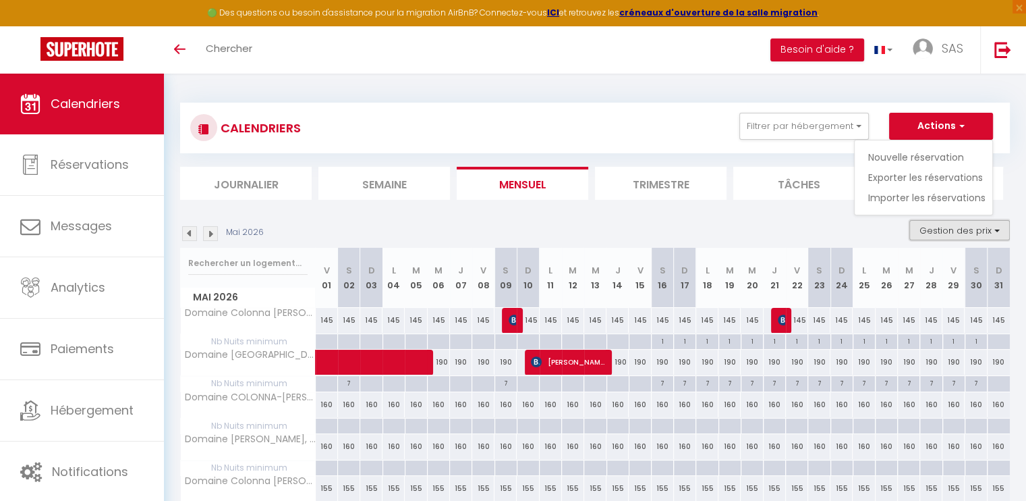
click at [1003, 229] on button "Gestion des prix" at bounding box center [959, 230] width 101 height 20
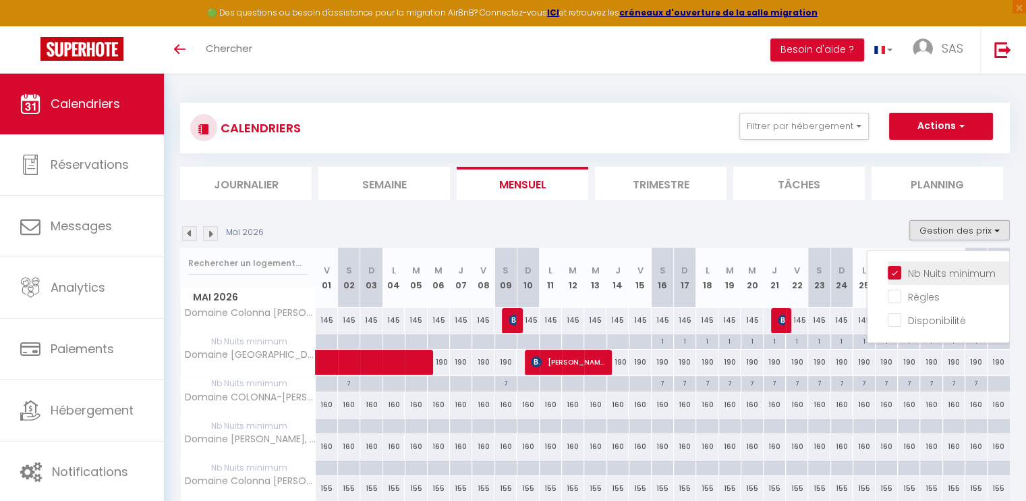
click at [905, 277] on input "Nb Nuits minimum" at bounding box center [948, 271] width 121 height 13
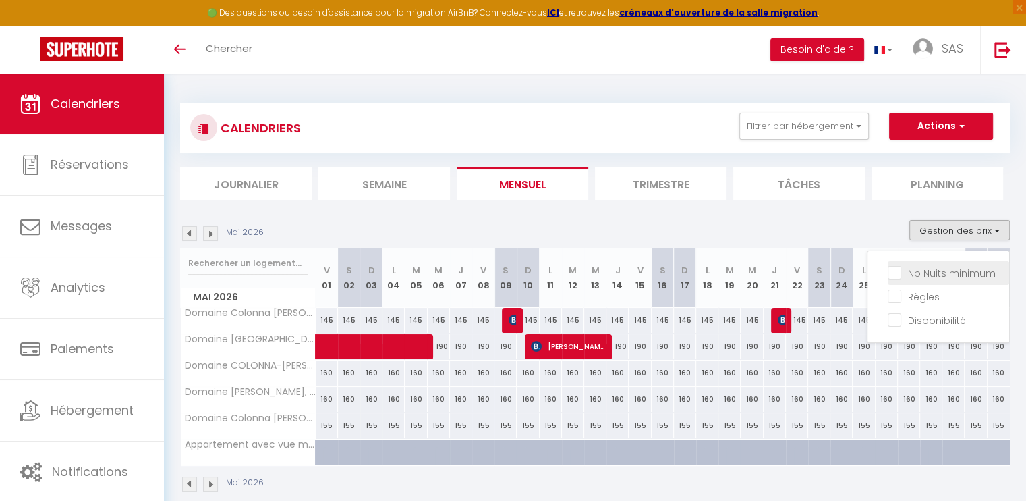
click at [892, 271] on input "Nb Nuits minimum" at bounding box center [948, 271] width 121 height 13
checkbox input "true"
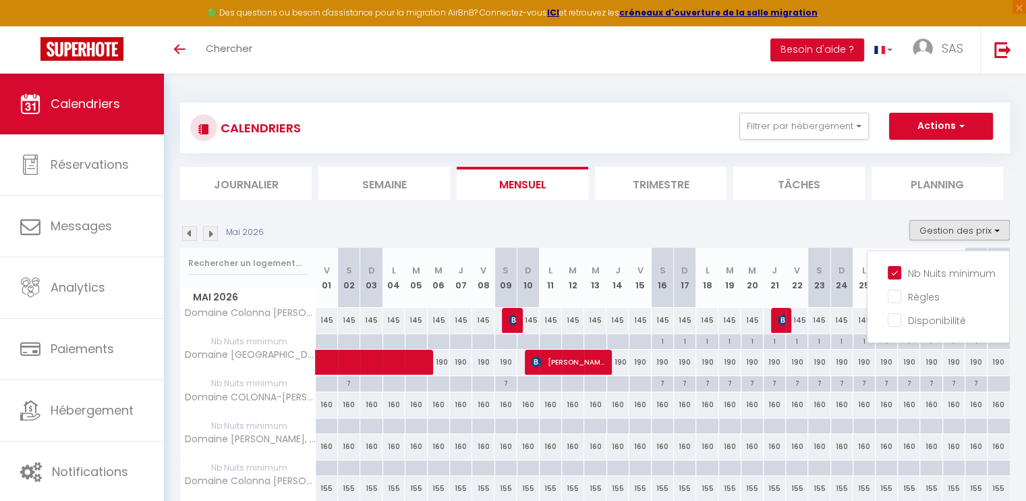
click at [324, 387] on div at bounding box center [326, 384] width 22 height 16
type input "Ven 01 Mai 2026"
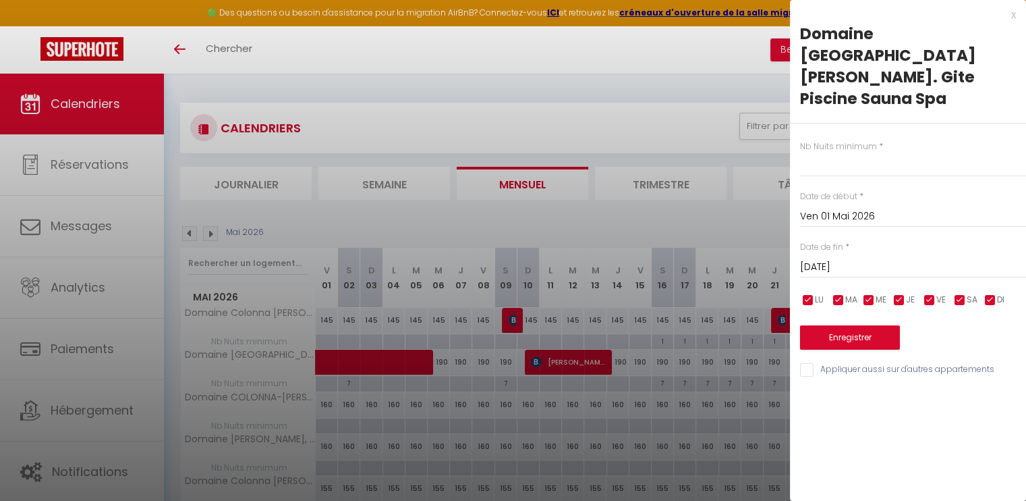
click at [897, 258] on input "[DATE]" at bounding box center [913, 267] width 226 height 18
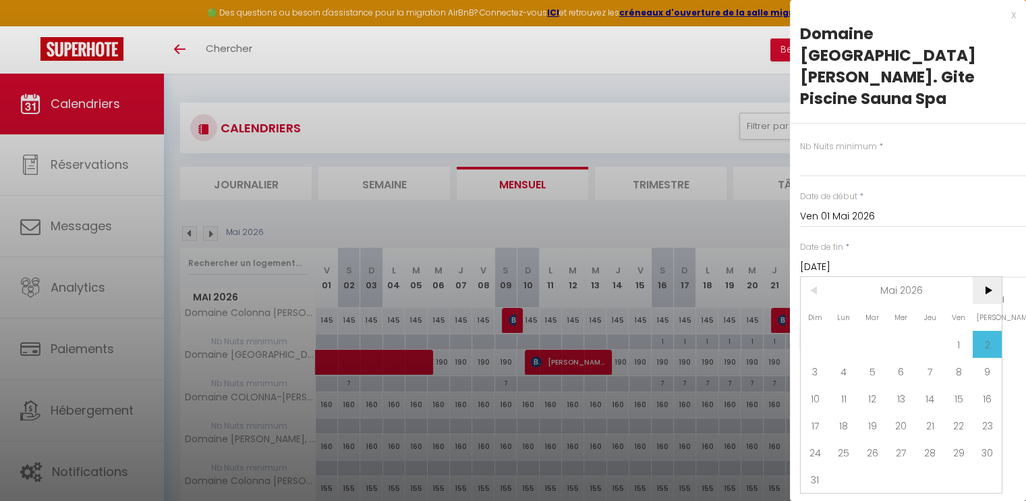
click at [989, 277] on span ">" at bounding box center [987, 290] width 29 height 27
click at [986, 358] on span "12" at bounding box center [987, 371] width 29 height 27
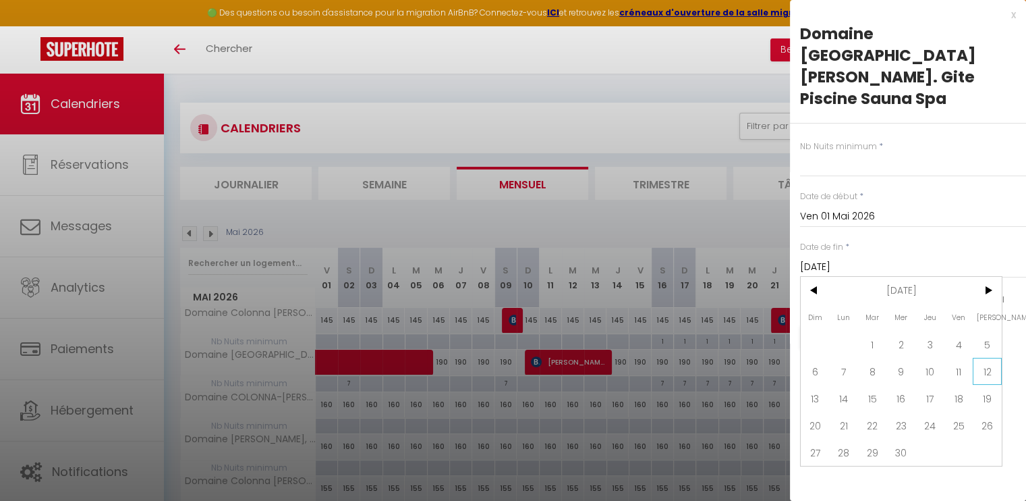
type input "[DATE]"
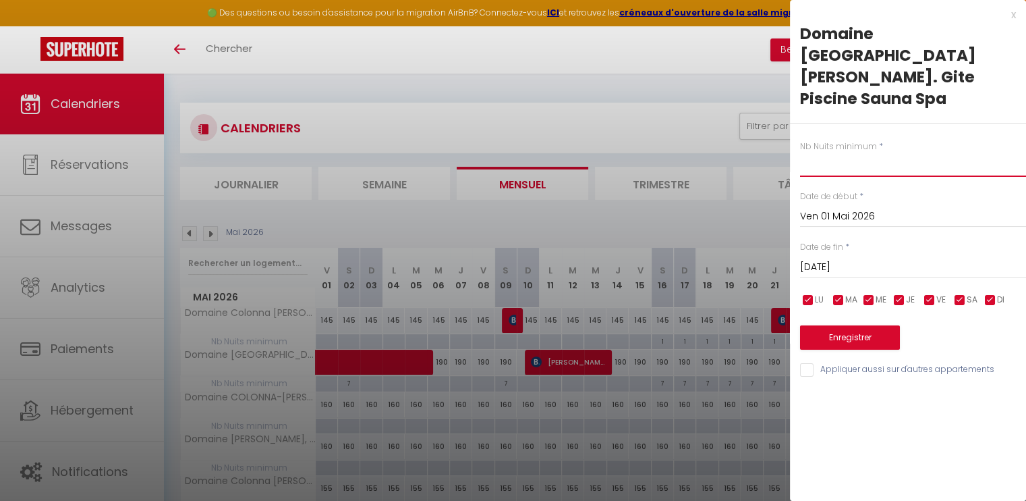
click at [831, 152] on input "text" at bounding box center [913, 164] width 226 height 24
type input "7"
click at [930, 308] on div "Enregistrer" at bounding box center [913, 328] width 226 height 41
click at [835, 325] on button "Enregistrer" at bounding box center [850, 337] width 100 height 24
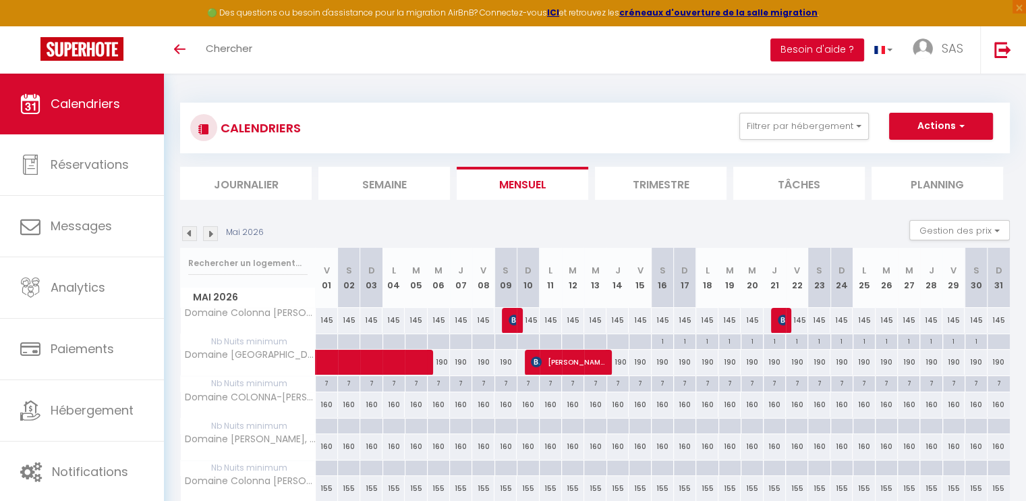
click at [814, 45] on button "Besoin d'aide ?" at bounding box center [817, 49] width 94 height 23
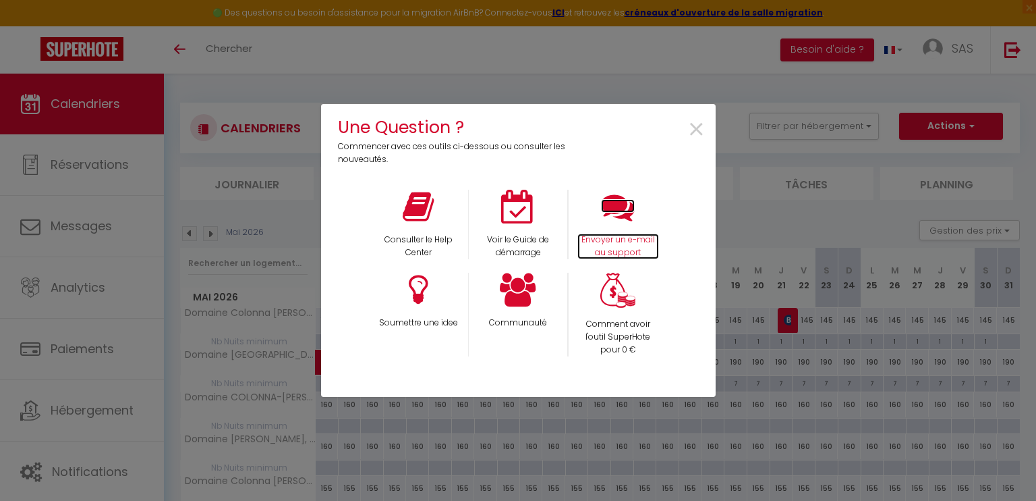
click at [615, 217] on icon at bounding box center [618, 207] width 34 height 34
click at [515, 201] on icon at bounding box center [518, 207] width 34 height 34
click at [696, 130] on span "×" at bounding box center [697, 130] width 18 height 43
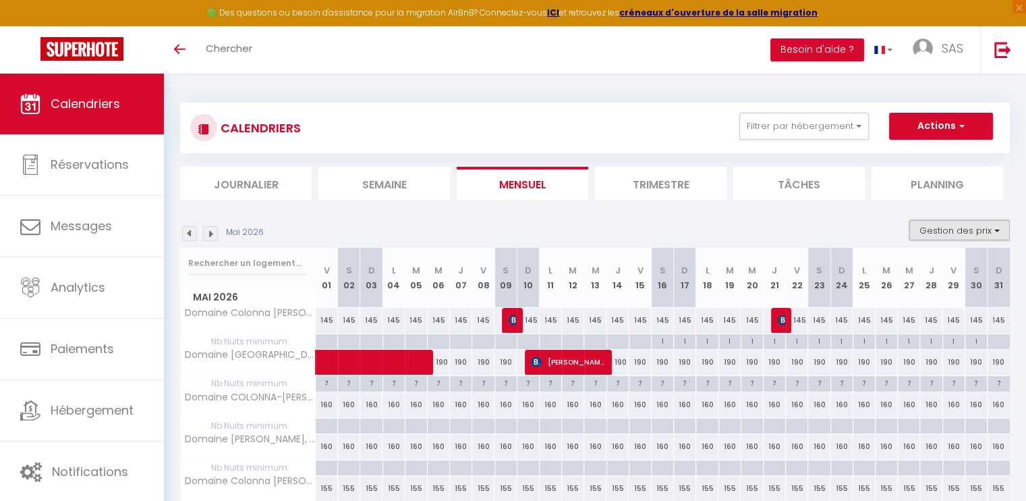
click at [1001, 235] on button "Gestion des prix" at bounding box center [959, 230] width 101 height 20
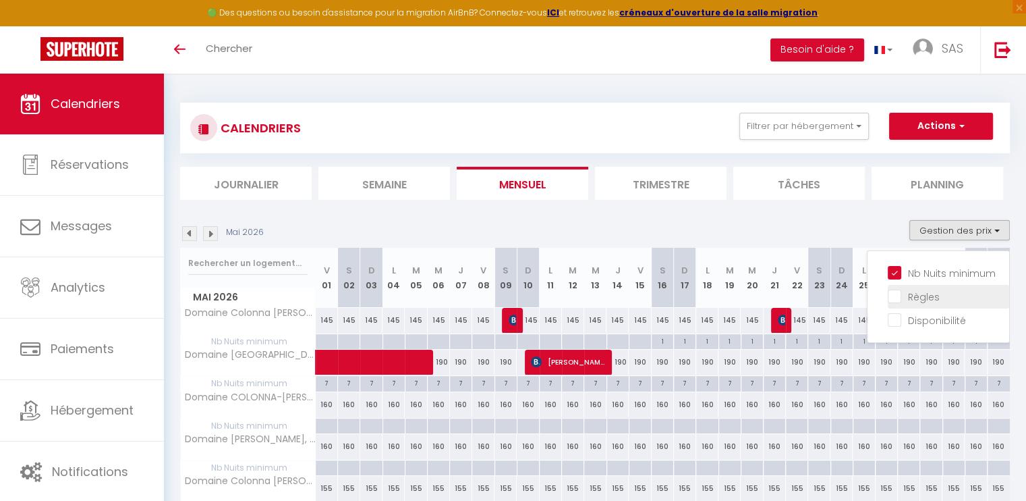
click at [904, 300] on input "Règles" at bounding box center [948, 295] width 121 height 13
checkbox input "true"
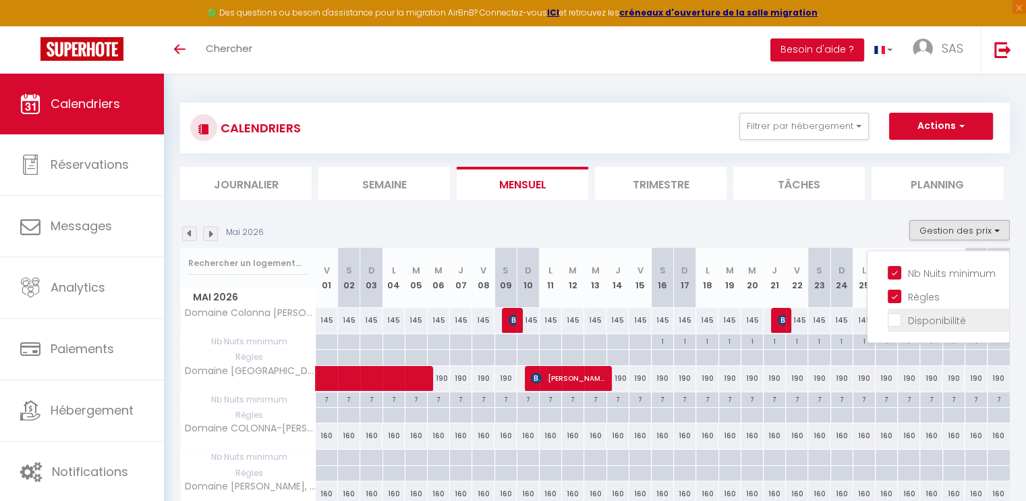
click at [899, 316] on input "Disponibilité" at bounding box center [948, 318] width 121 height 13
checkbox input "true"
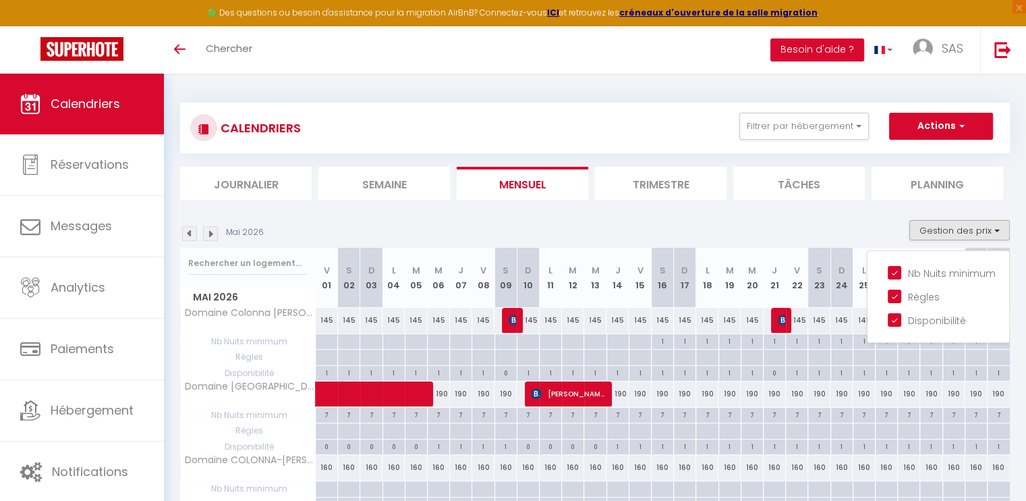
click at [189, 237] on img at bounding box center [189, 233] width 15 height 15
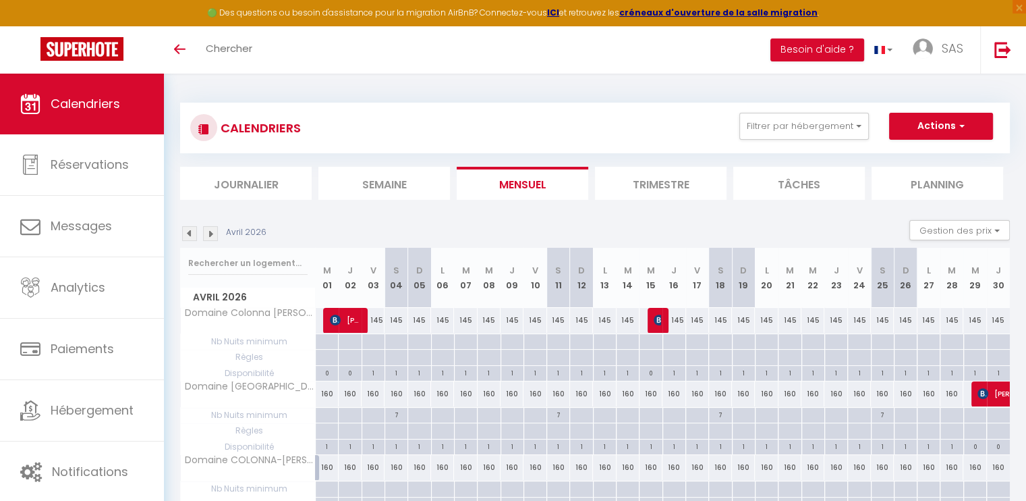
click at [182, 234] on img at bounding box center [189, 233] width 15 height 15
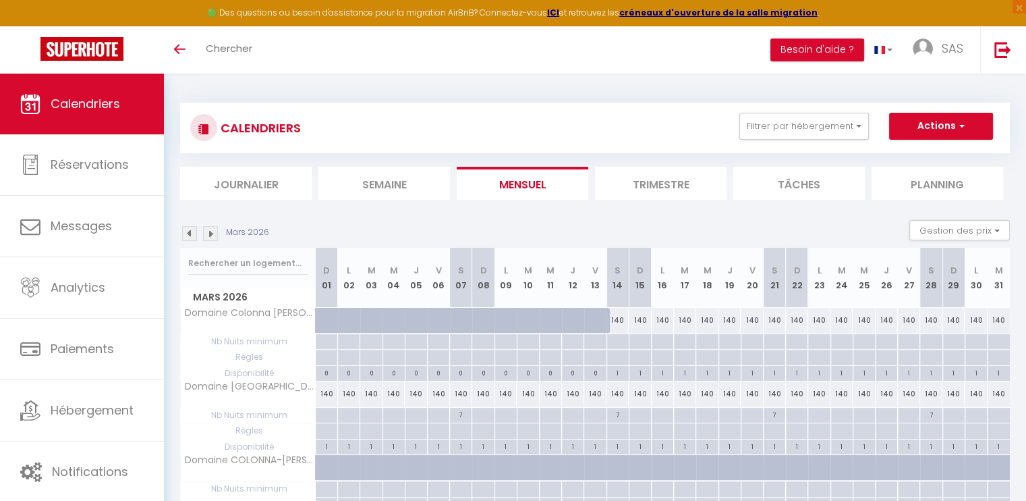
click at [186, 231] on img at bounding box center [189, 233] width 15 height 15
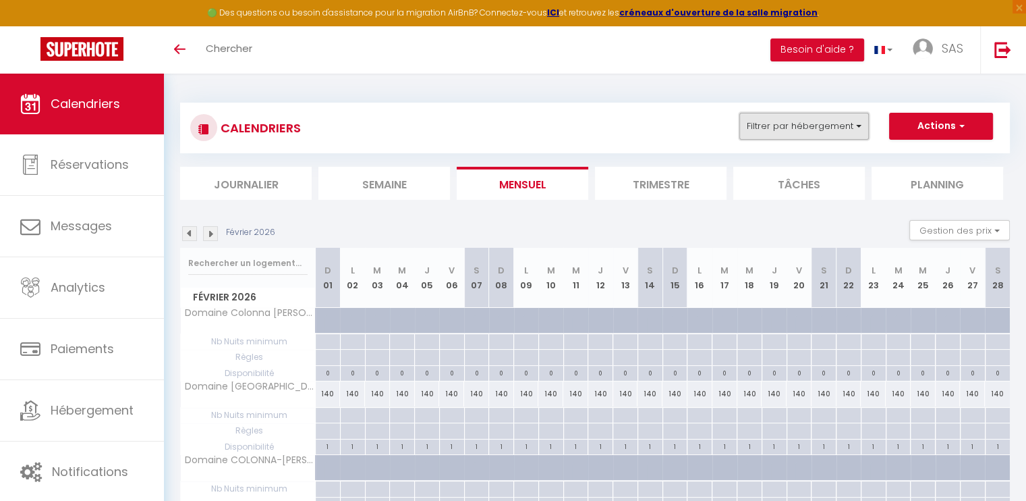
click at [860, 122] on button "Filtrer par hébergement" at bounding box center [804, 126] width 130 height 27
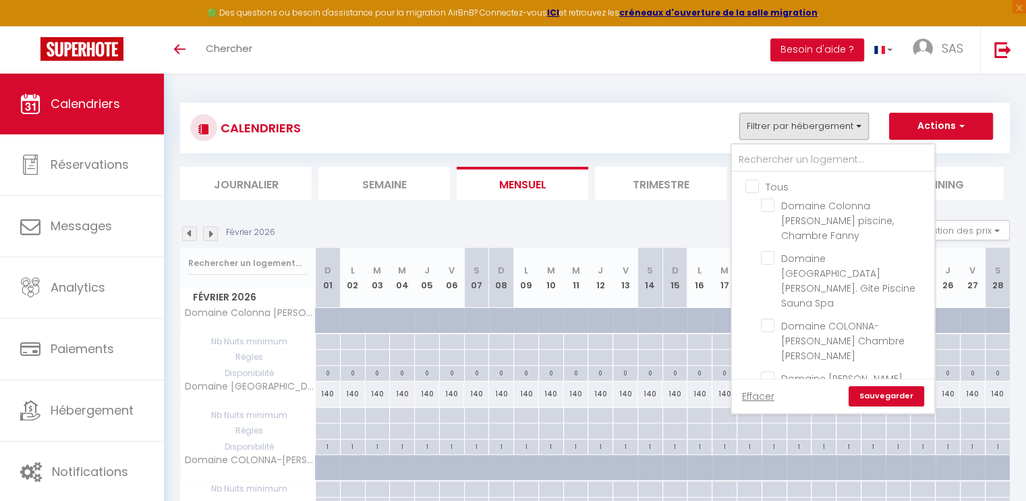
click at [416, 111] on div "CALENDRIERS Filtrer par hébergement Tous Domaine [GEOGRAPHIC_DATA][PERSON_NAME]…" at bounding box center [595, 128] width 830 height 51
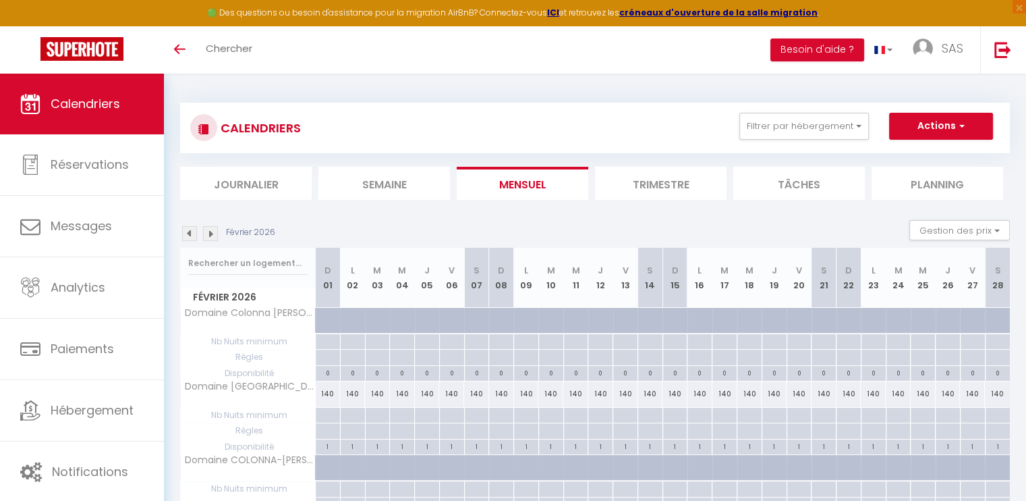
click at [215, 240] on img at bounding box center [210, 233] width 15 height 15
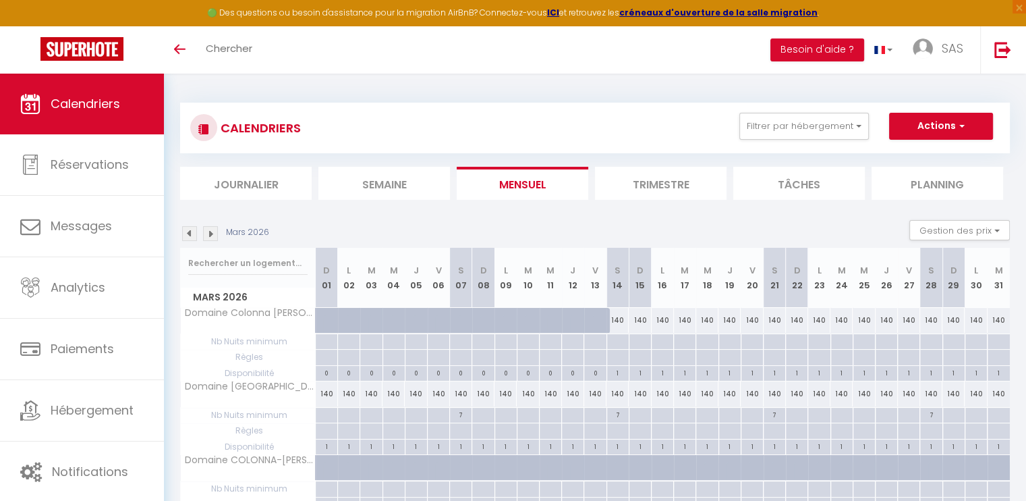
click at [215, 240] on img at bounding box center [210, 233] width 15 height 15
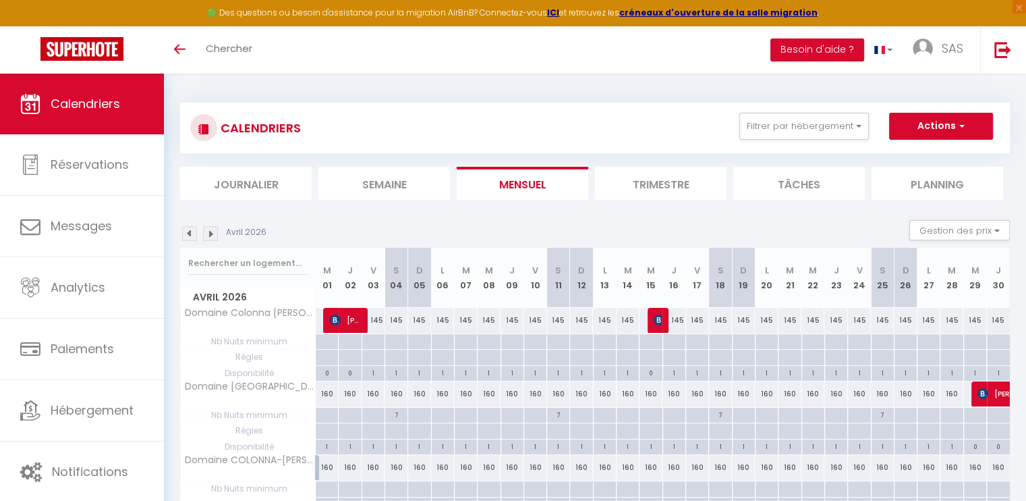
click at [186, 228] on img at bounding box center [189, 233] width 15 height 15
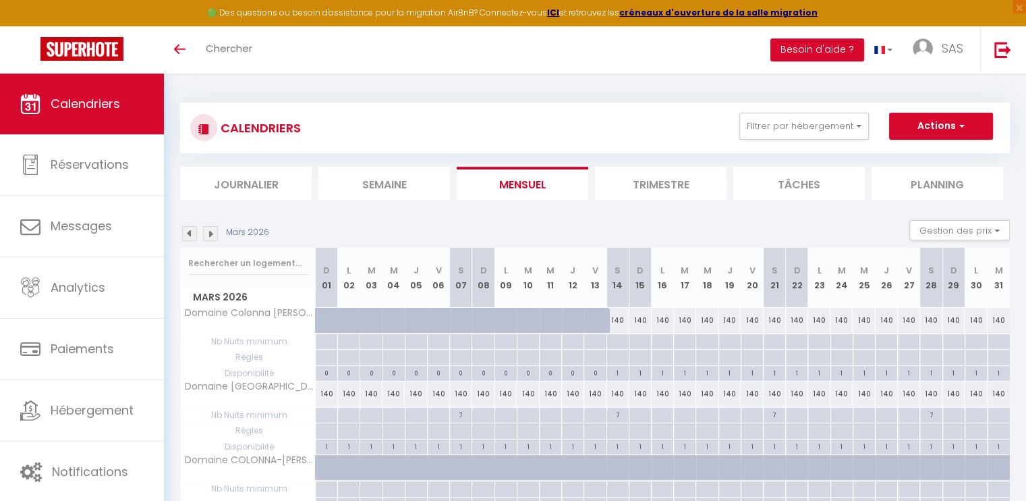
click at [326, 414] on div at bounding box center [326, 416] width 22 height 16
type input "Dim 01 Mars 2026"
type input "Lun 02 Mars 2026"
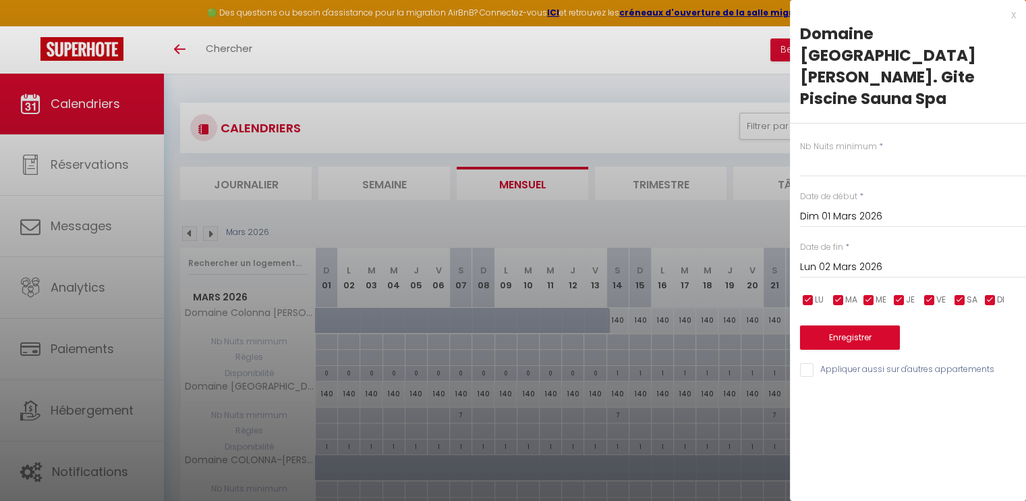
click at [874, 208] on input "Dim 01 Mars 2026" at bounding box center [913, 217] width 226 height 18
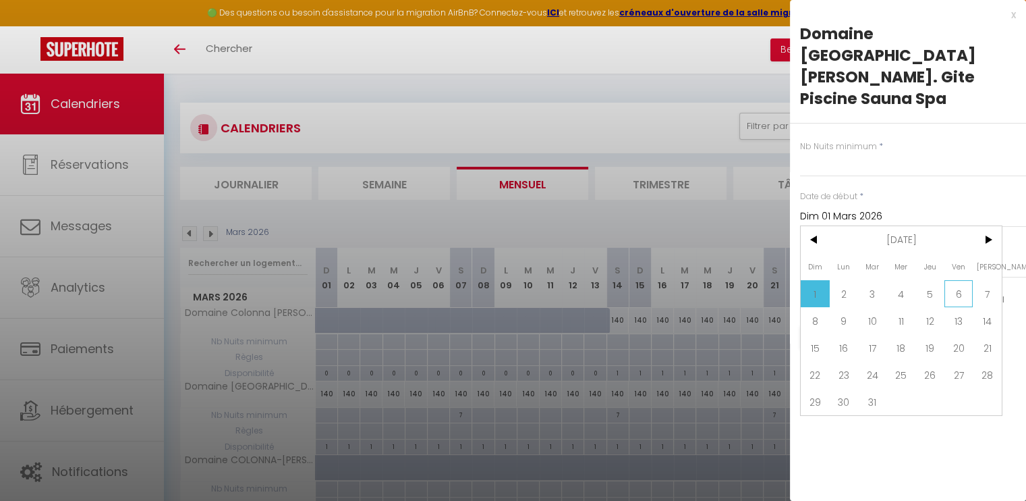
click at [959, 280] on span "6" at bounding box center [959, 293] width 29 height 27
type input "Ven 06 Mars 2026"
type input "[DATE]"
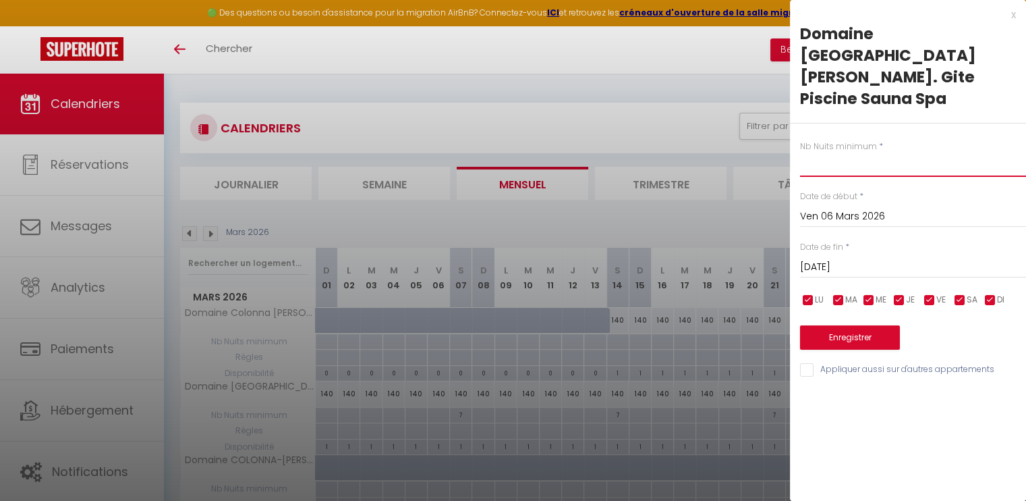
click at [820, 152] on input "text" at bounding box center [913, 164] width 226 height 24
type input "7"
click at [909, 258] on input "[DATE]" at bounding box center [913, 267] width 226 height 18
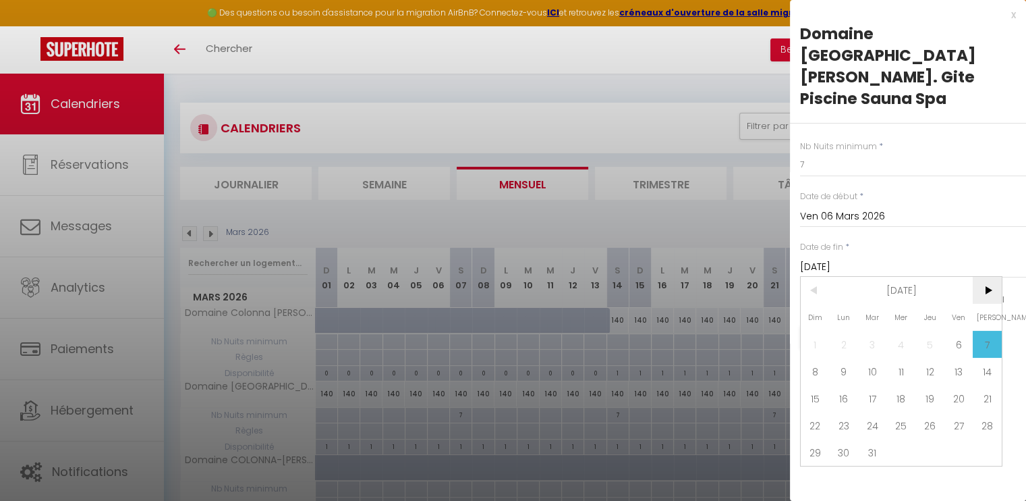
click at [985, 277] on span ">" at bounding box center [987, 290] width 29 height 27
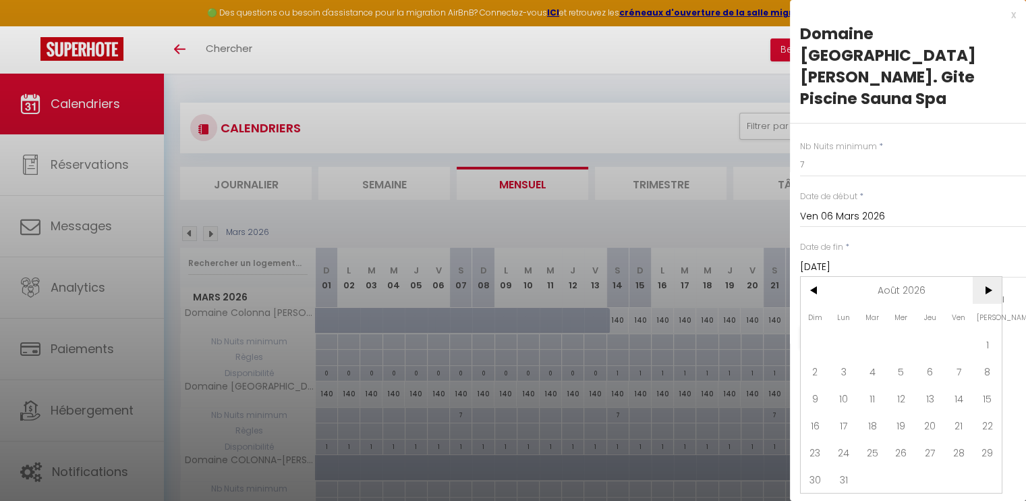
click at [985, 277] on span ">" at bounding box center [987, 290] width 29 height 27
click at [989, 358] on span "12" at bounding box center [987, 371] width 29 height 27
type input "[DATE]"
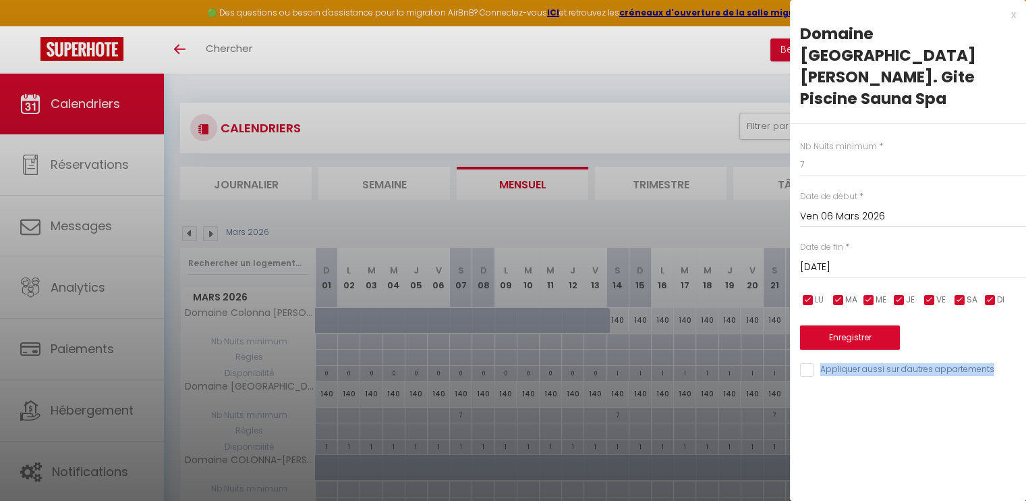
drag, startPoint x: 860, startPoint y: 338, endPoint x: 863, endPoint y: 288, distance: 50.0
click at [863, 288] on div "x [GEOGRAPHIC_DATA][PERSON_NAME]. Gite Piscine Sauna Spa Nb Nuits minimum * 7 D…" at bounding box center [908, 195] width 236 height 391
click at [863, 325] on button "Enregistrer" at bounding box center [850, 337] width 100 height 24
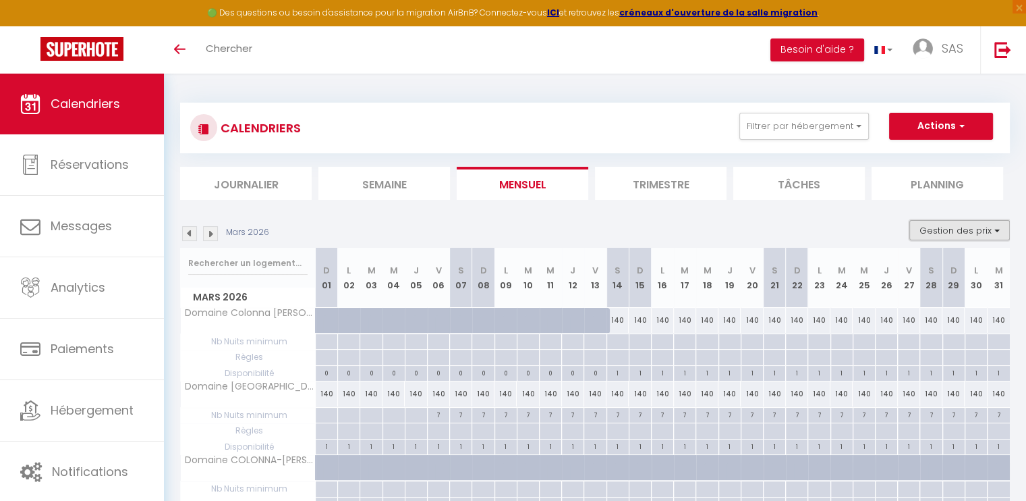
click at [932, 231] on button "Gestion des prix" at bounding box center [959, 230] width 101 height 20
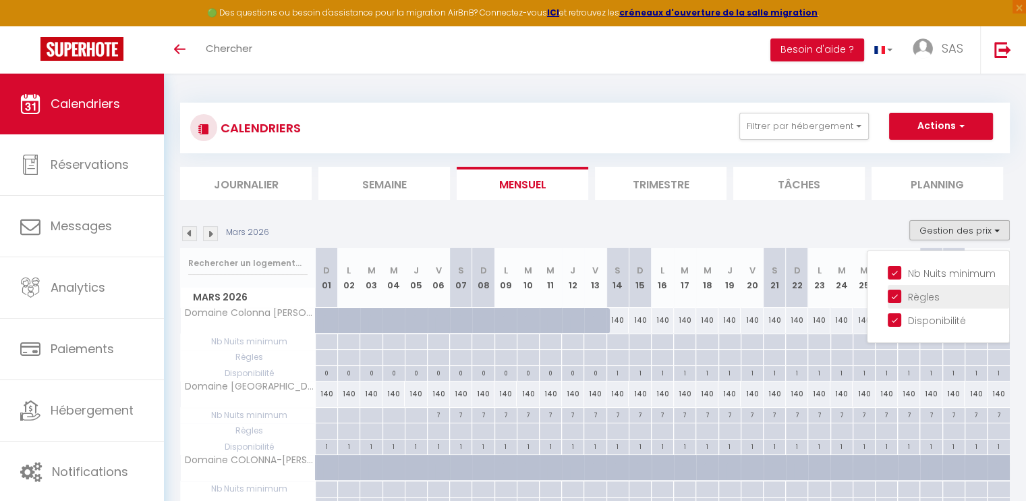
click at [896, 296] on input "Règles" at bounding box center [948, 295] width 121 height 13
checkbox input "false"
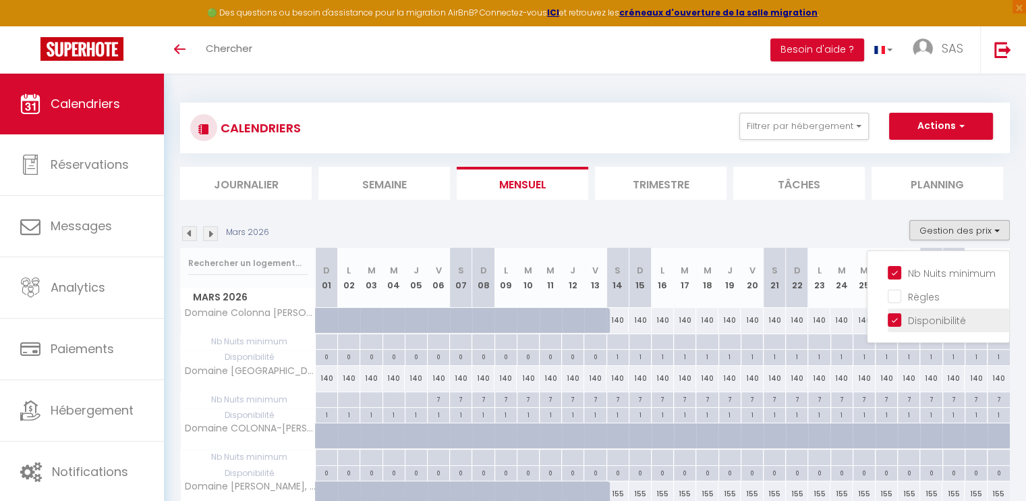
click at [896, 318] on input "Disponibilité" at bounding box center [948, 318] width 121 height 13
checkbox input "false"
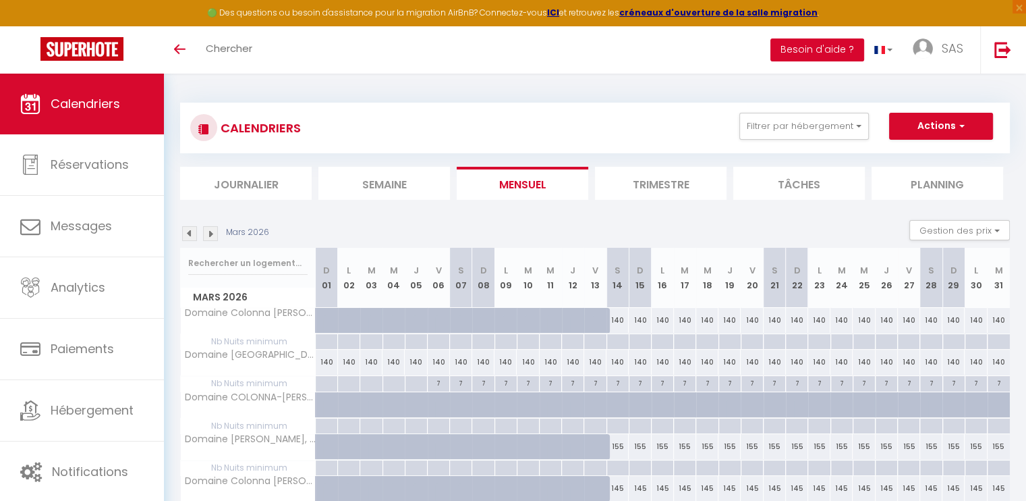
click at [827, 46] on button "Besoin d'aide ?" at bounding box center [817, 49] width 94 height 23
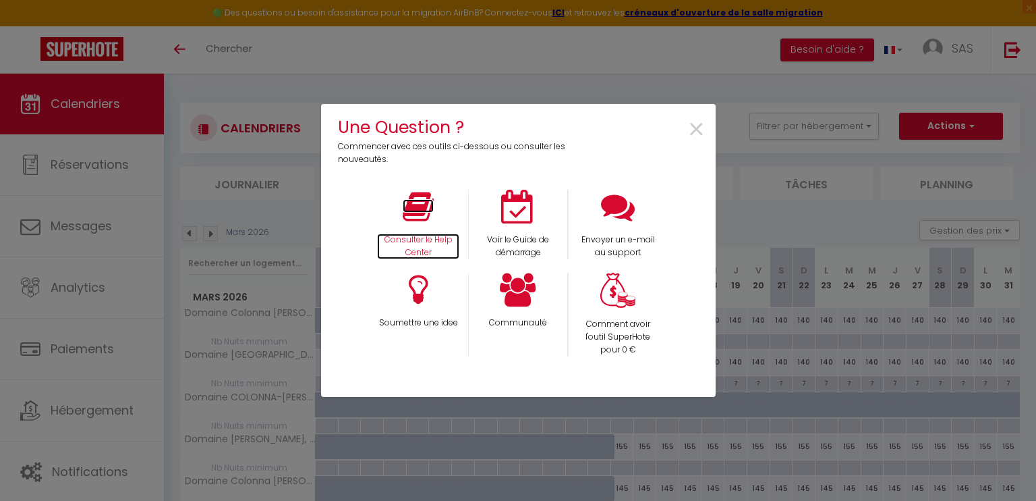
click at [428, 220] on icon at bounding box center [418, 207] width 31 height 34
click at [695, 128] on span "×" at bounding box center [697, 130] width 18 height 43
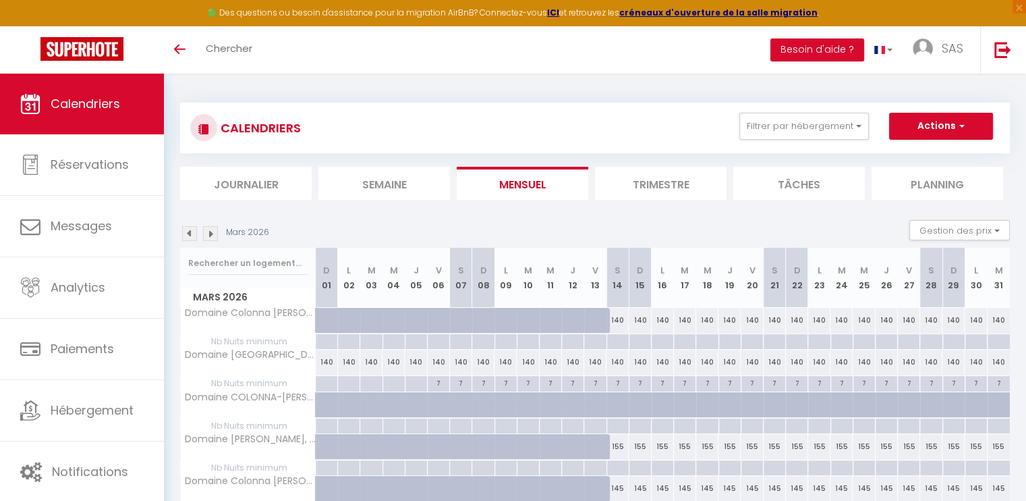
click at [119, 98] on span "Calendriers" at bounding box center [85, 103] width 69 height 17
click at [976, 129] on button "Actions" at bounding box center [941, 126] width 104 height 27
click at [878, 221] on div "[DATE] Gestion des prix Nb Nuits minimum Règles Disponibilité" at bounding box center [595, 234] width 830 height 28
click at [1001, 232] on button "Gestion des prix" at bounding box center [959, 230] width 101 height 20
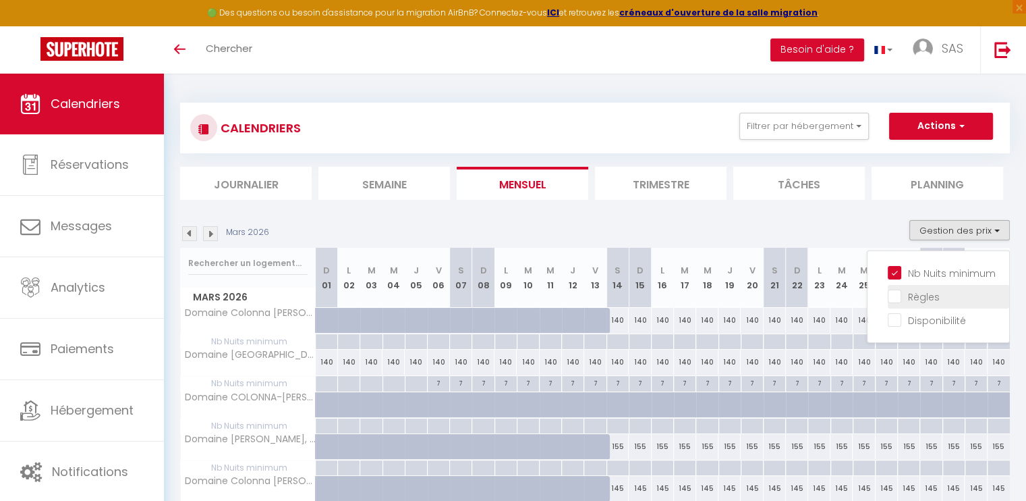
click at [897, 295] on input "Règles" at bounding box center [948, 295] width 121 height 13
checkbox input "true"
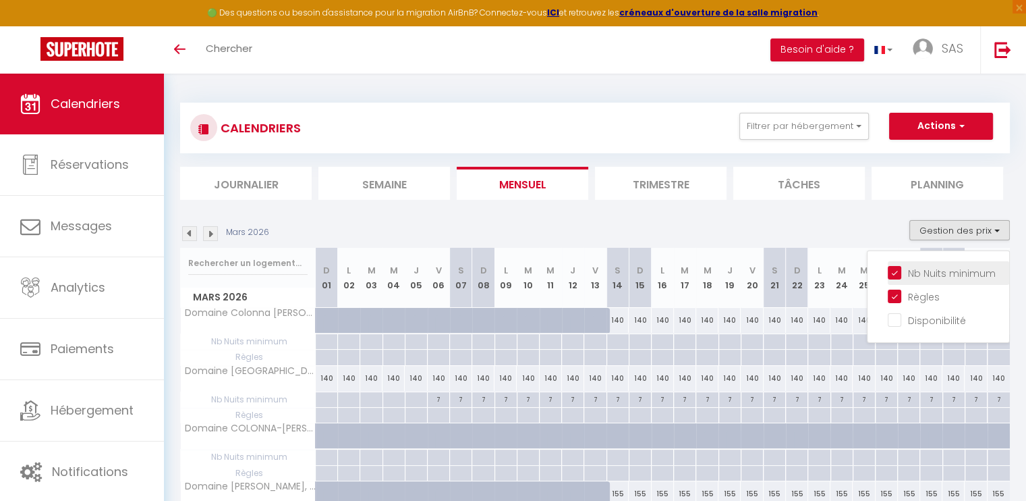
click at [899, 268] on input "Nb Nuits minimum" at bounding box center [948, 271] width 121 height 13
checkbox input "false"
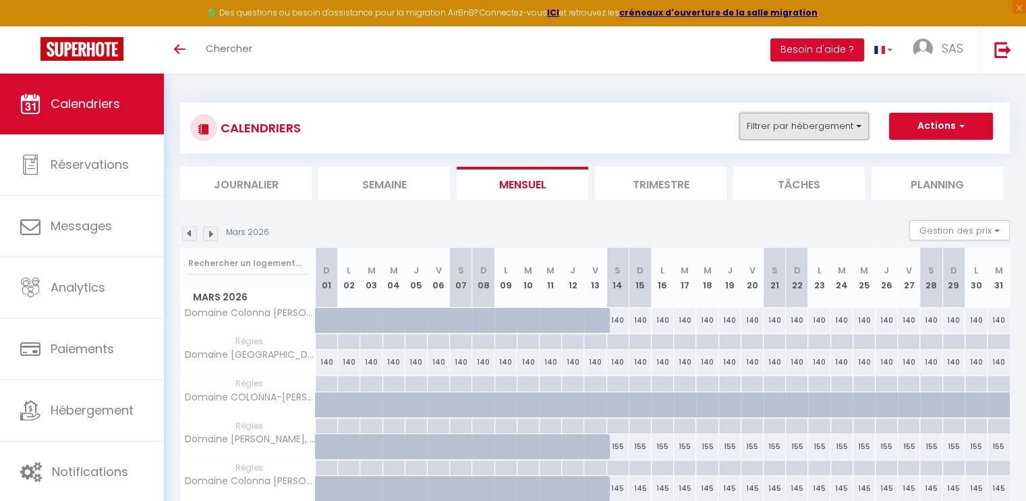
click at [861, 128] on button "Filtrer par hébergement" at bounding box center [804, 126] width 130 height 27
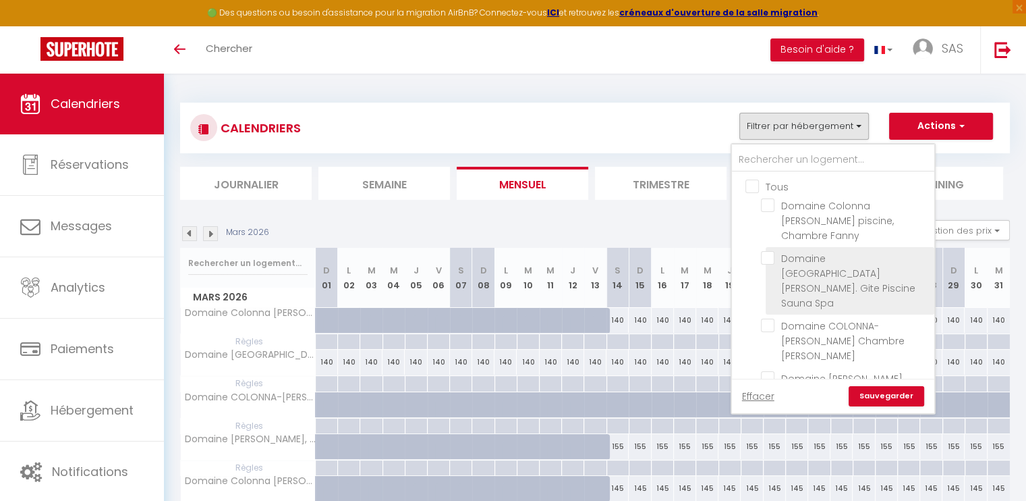
click at [796, 252] on span "Domaine [GEOGRAPHIC_DATA][PERSON_NAME]. Gite Piscine Sauna Spa" at bounding box center [848, 281] width 134 height 58
click at [796, 252] on input "Domaine [GEOGRAPHIC_DATA][PERSON_NAME]. Gite Piscine Sauna Spa" at bounding box center [845, 257] width 169 height 13
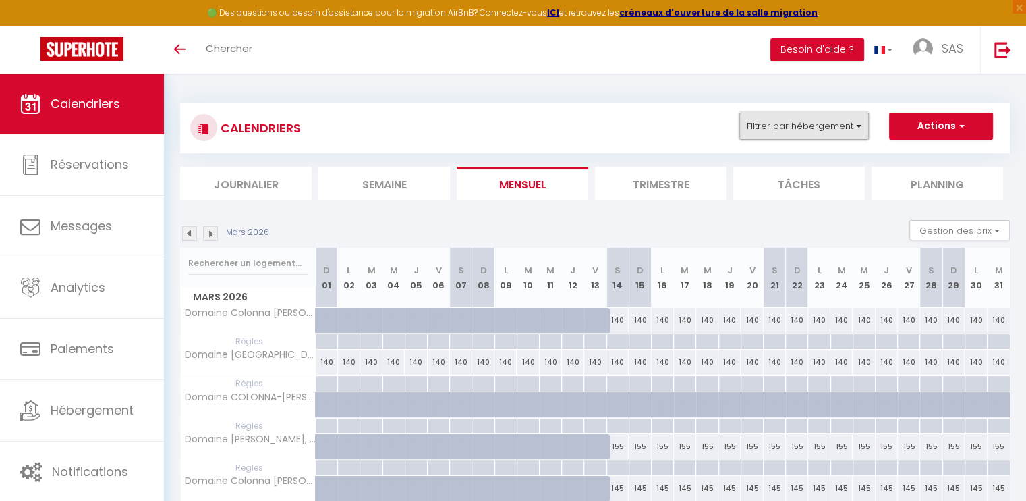
click at [861, 125] on button "Filtrer par hébergement" at bounding box center [804, 126] width 130 height 27
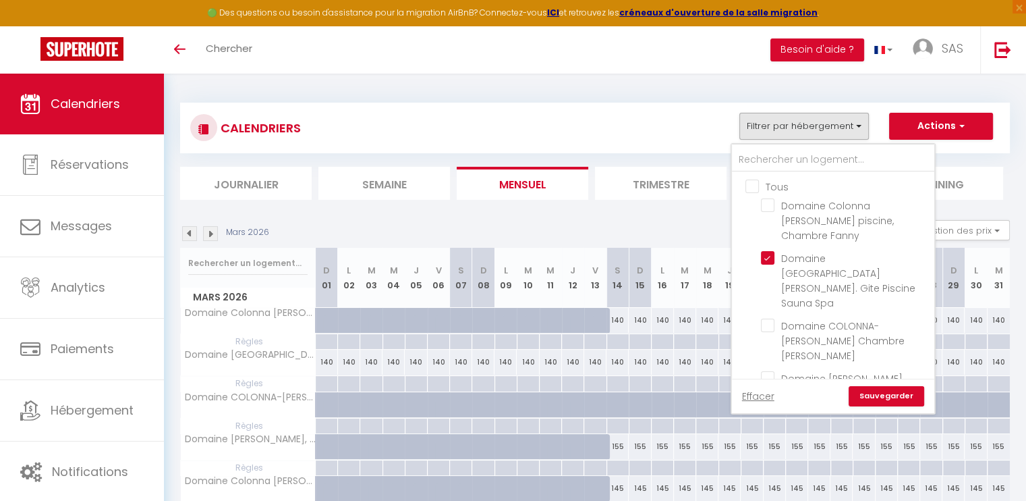
click at [397, 305] on th "M 04" at bounding box center [394, 278] width 22 height 60
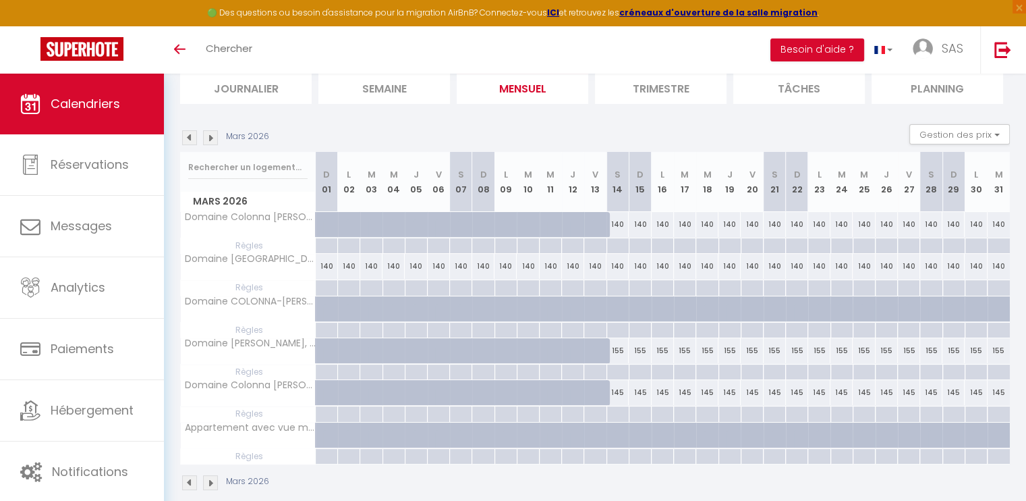
scroll to position [97, 0]
click at [456, 289] on div at bounding box center [460, 287] width 22 height 16
type input "[DATE]"
type input "Dim 08 Mars 2026"
select select
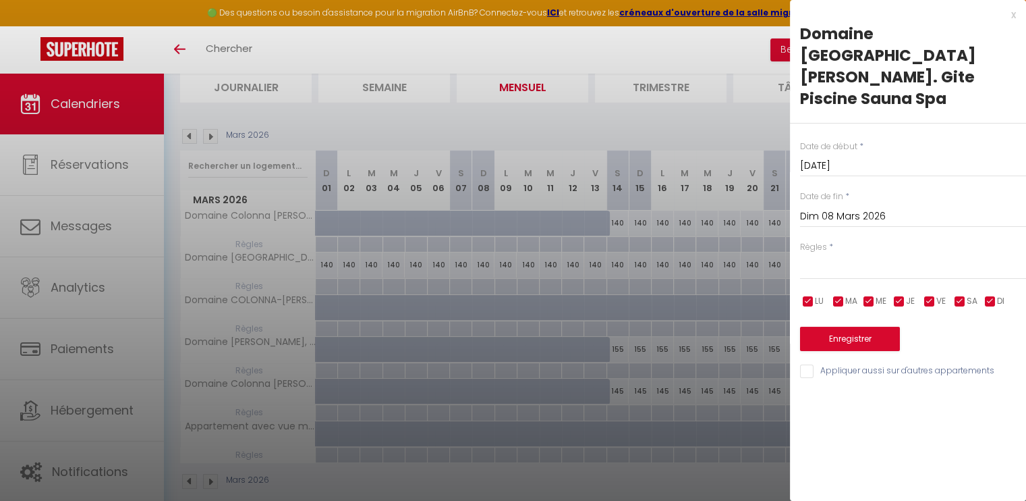
click at [877, 208] on input "Dim 08 Mars 2026" at bounding box center [913, 217] width 226 height 18
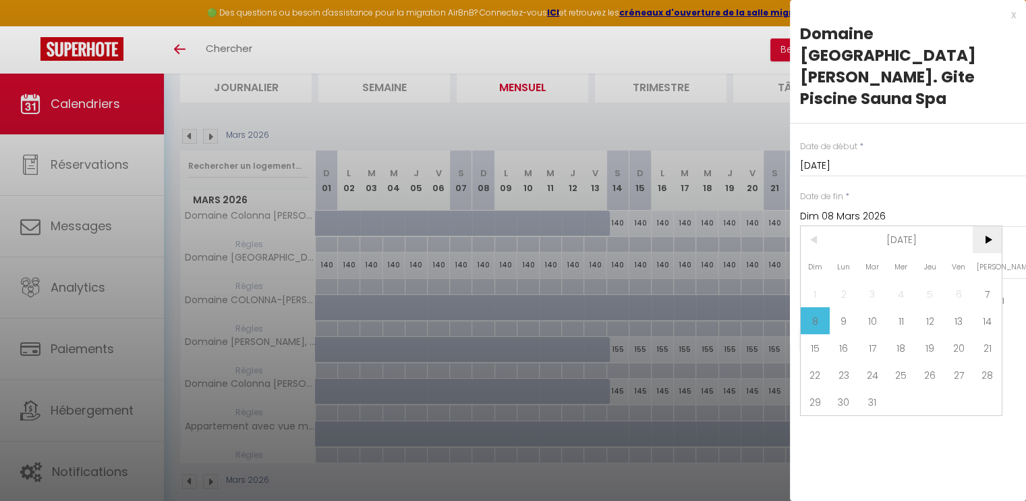
click at [992, 226] on span ">" at bounding box center [987, 239] width 29 height 27
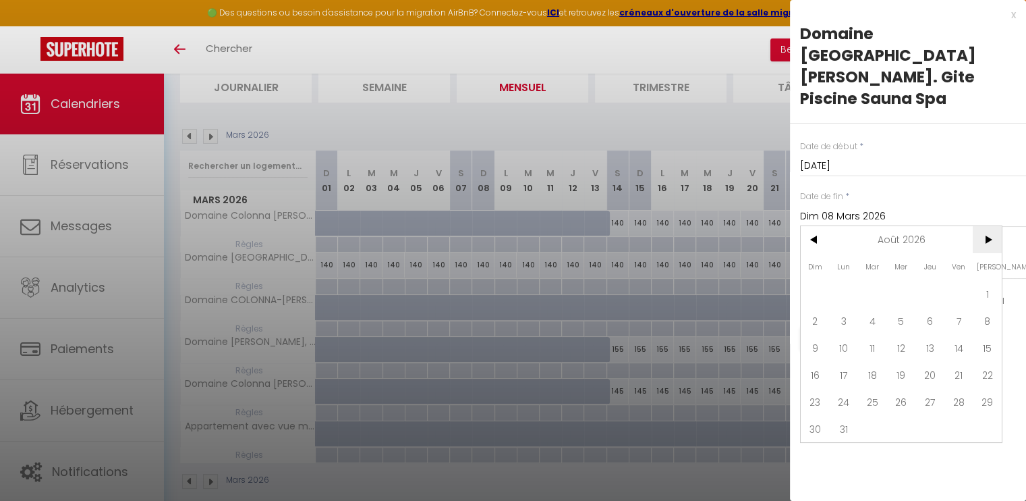
click at [992, 226] on span ">" at bounding box center [987, 239] width 29 height 27
click at [989, 307] on span "12" at bounding box center [987, 320] width 29 height 27
type input "[DATE]"
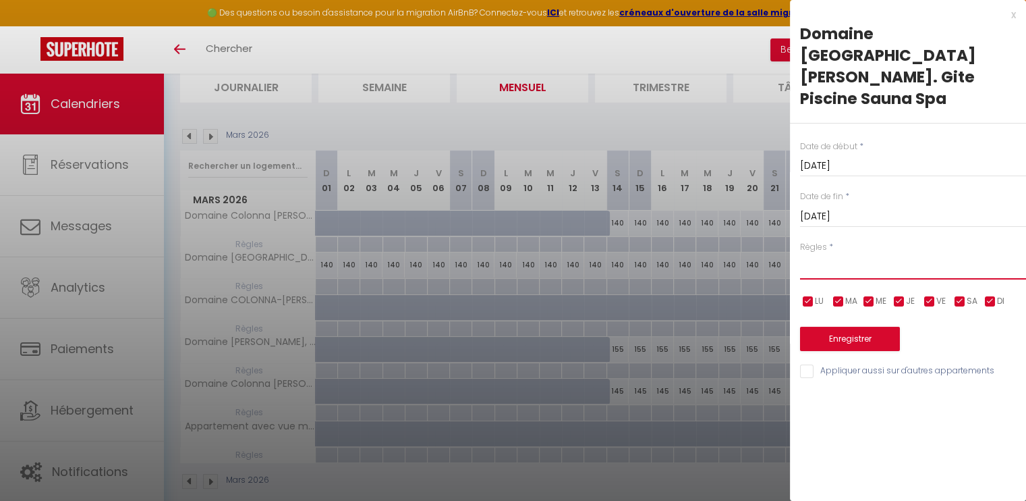
click at [841, 254] on select "Aucun No Checkin No Checkout Pas d'arrivée / Pas de départ" at bounding box center [913, 267] width 226 height 26
select select "3"
click at [800, 254] on select "Aucun No Checkin No Checkout Pas d'arrivée / Pas de départ" at bounding box center [913, 267] width 226 height 26
click at [811, 295] on input "checkbox" at bounding box center [808, 301] width 13 height 13
checkbox input "false"
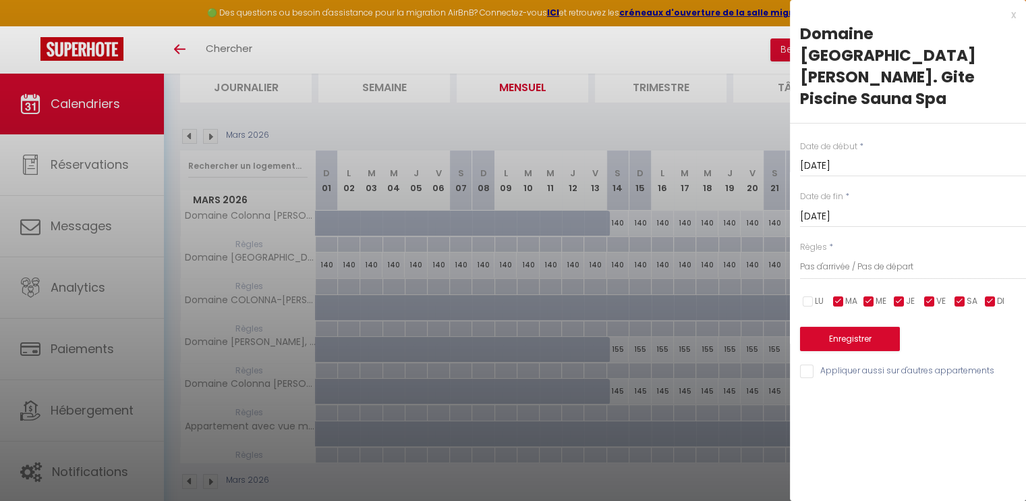
click at [834, 295] on input "checkbox" at bounding box center [838, 301] width 13 height 13
checkbox input "false"
click at [866, 295] on input "checkbox" at bounding box center [868, 301] width 13 height 13
checkbox input "false"
click at [900, 295] on input "checkbox" at bounding box center [899, 301] width 13 height 13
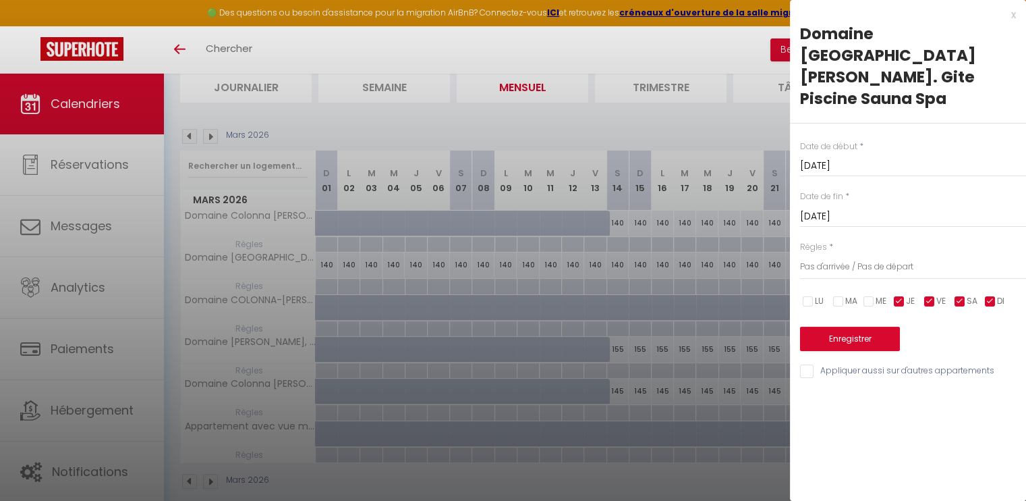
checkbox input "false"
click at [932, 295] on input "checkbox" at bounding box center [929, 301] width 13 height 13
checkbox input "false"
click at [990, 295] on input "checkbox" at bounding box center [990, 301] width 13 height 13
checkbox input "false"
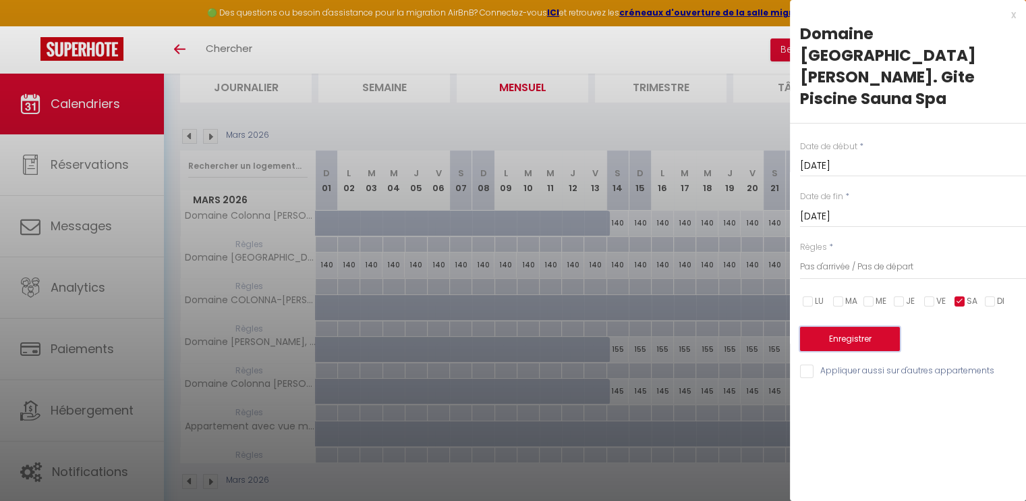
click at [853, 327] on button "Enregistrer" at bounding box center [850, 339] width 100 height 24
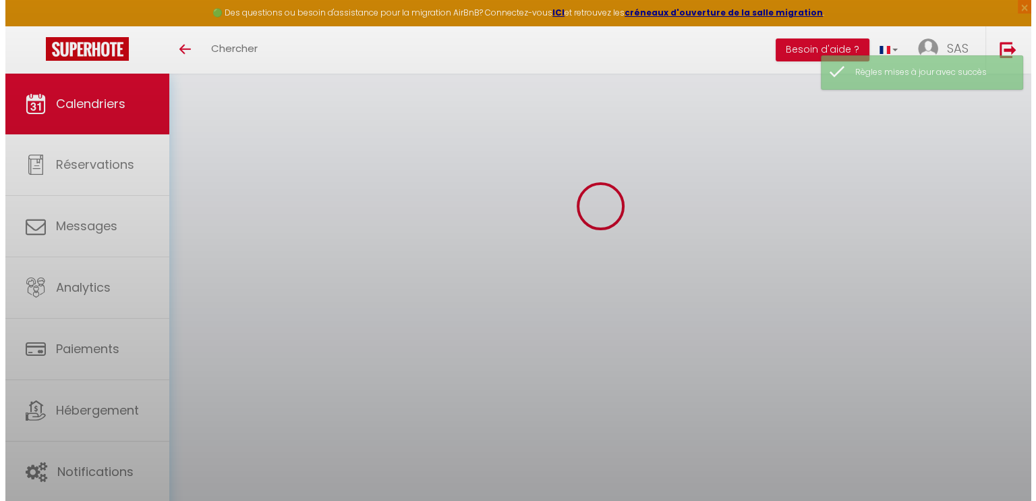
scroll to position [73, 0]
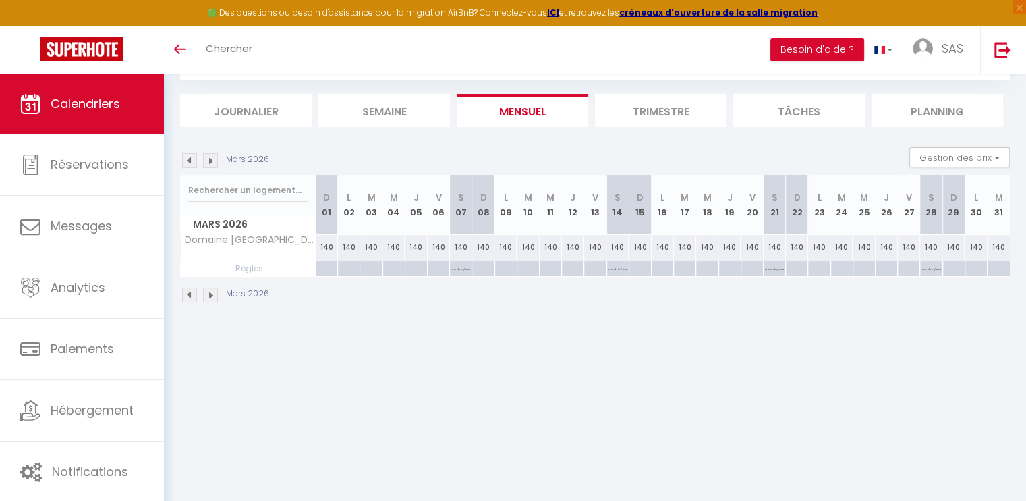
click at [325, 267] on div at bounding box center [326, 269] width 22 height 16
type input "Dim 01 Mars 2026"
type input "Lun 02 Mars 2026"
select select
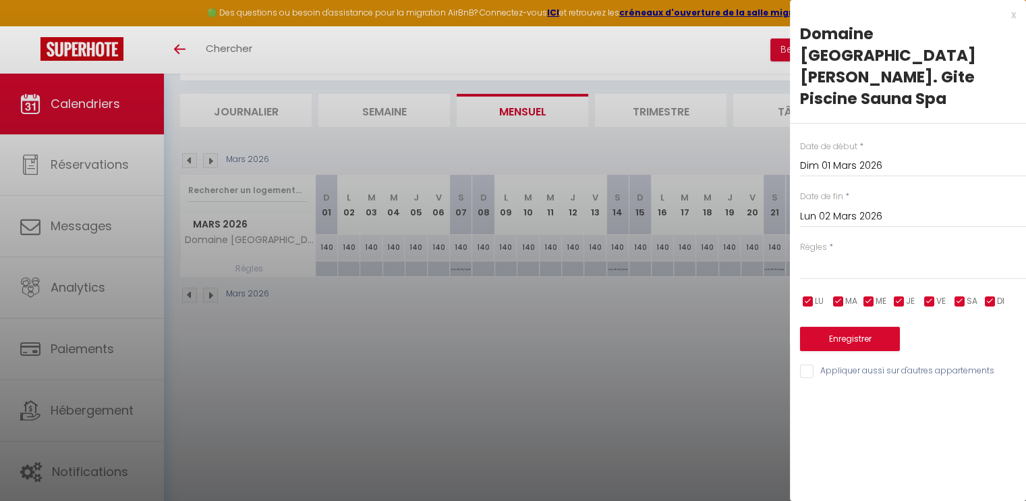
click at [837, 157] on input "Dim 01 Mars 2026" at bounding box center [913, 166] width 226 height 18
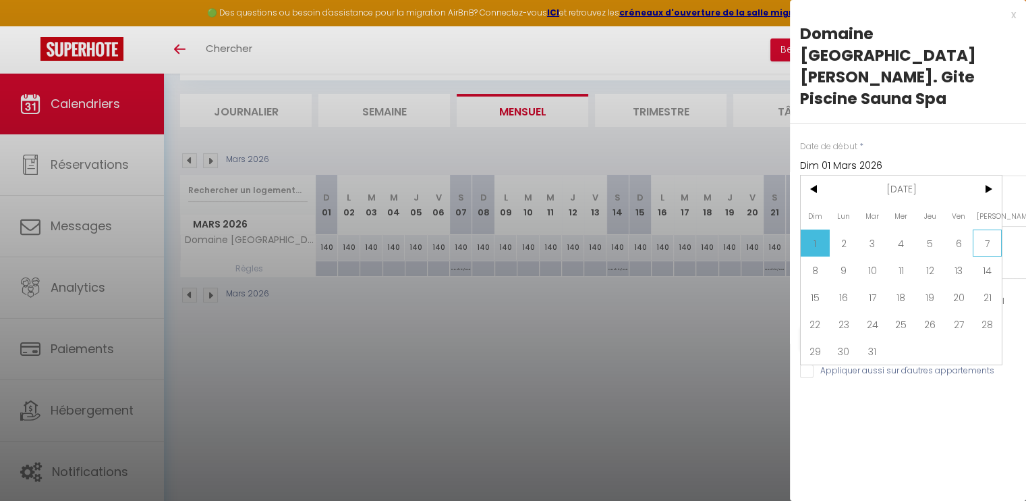
click at [991, 229] on span "7" at bounding box center [987, 242] width 29 height 27
type input "[DATE]"
type input "Dim 08 Mars 2026"
select select
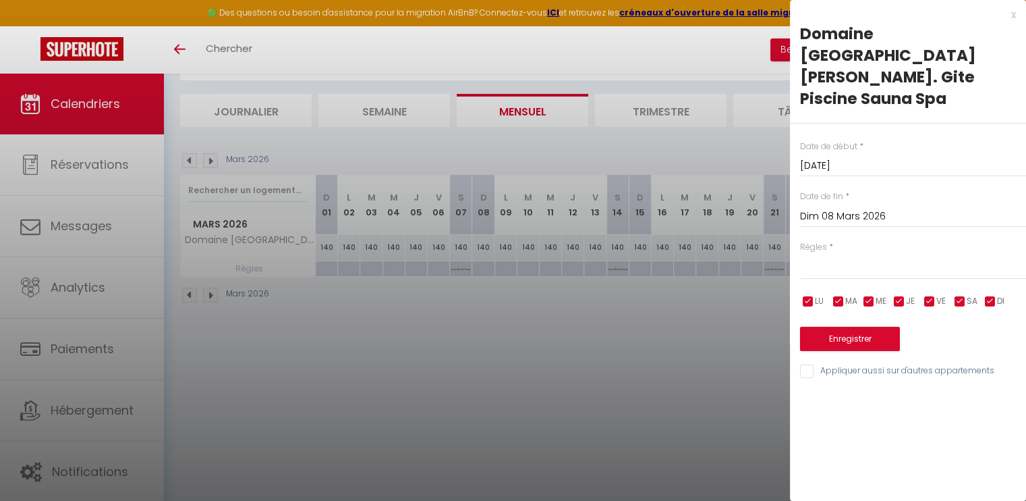
click at [882, 208] on input "Dim 08 Mars 2026" at bounding box center [913, 217] width 226 height 18
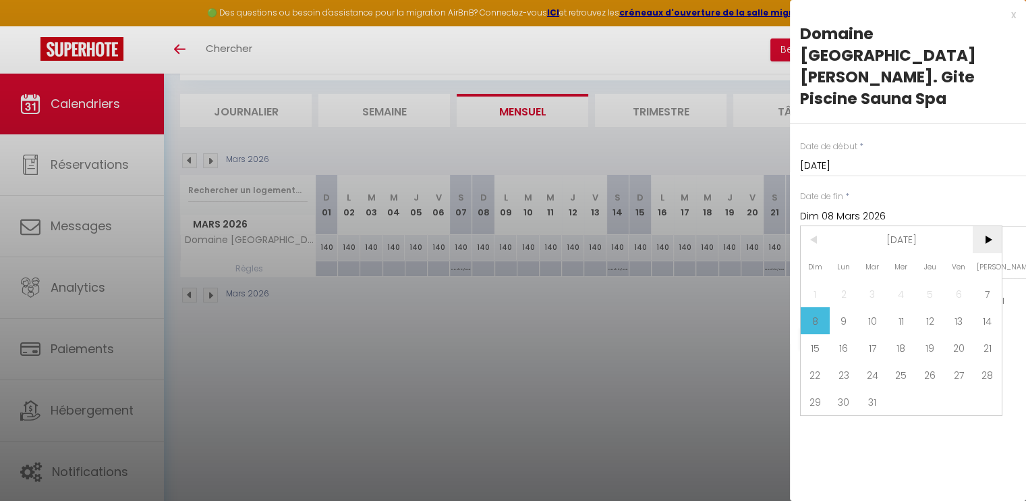
click at [985, 226] on span ">" at bounding box center [987, 239] width 29 height 27
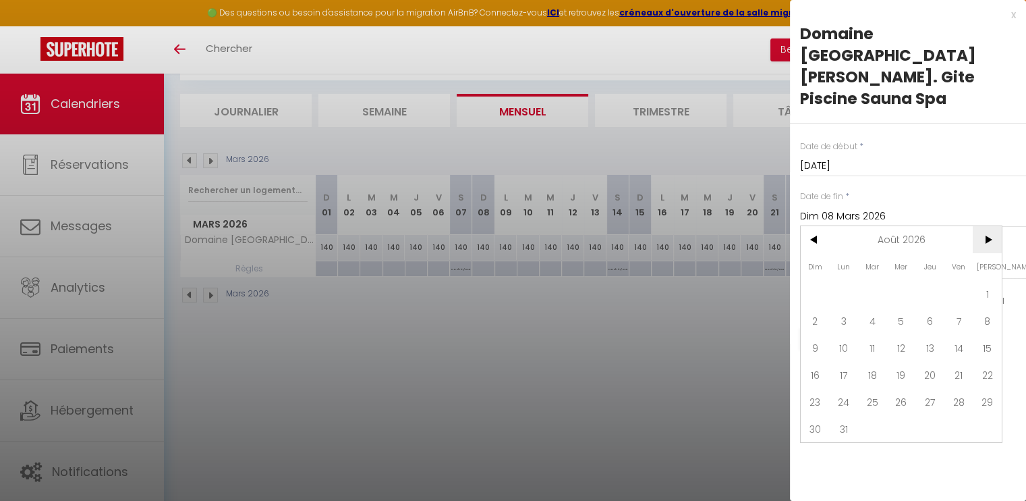
click at [985, 226] on span ">" at bounding box center [987, 239] width 29 height 27
click at [985, 307] on span "12" at bounding box center [987, 320] width 29 height 27
type input "[DATE]"
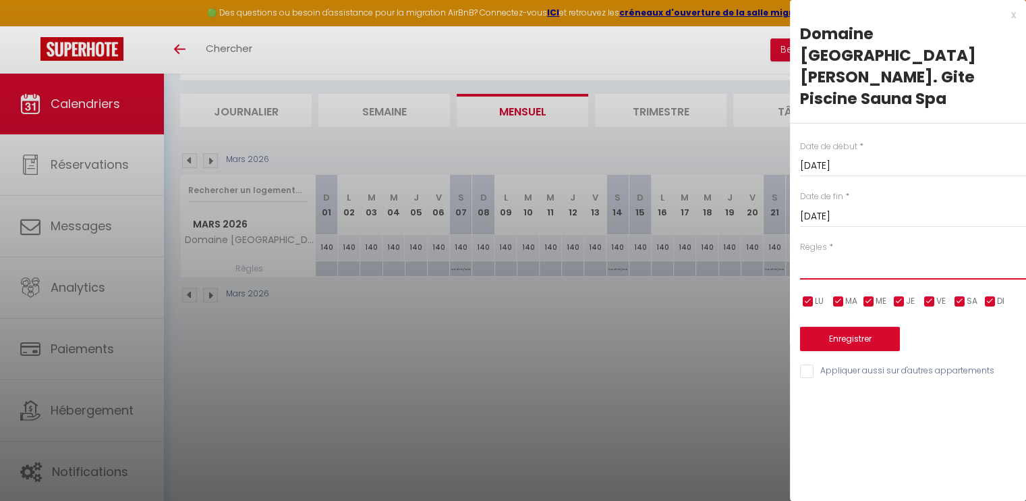
click at [824, 254] on select "Aucun No Checkin No Checkout Pas d'arrivée / Pas de départ" at bounding box center [913, 267] width 226 height 26
select select "3"
click at [800, 254] on select "Aucun No Checkin No Checkout Pas d'arrivée / Pas de départ" at bounding box center [913, 267] width 226 height 26
click at [961, 295] on input "checkbox" at bounding box center [959, 301] width 13 height 13
checkbox input "false"
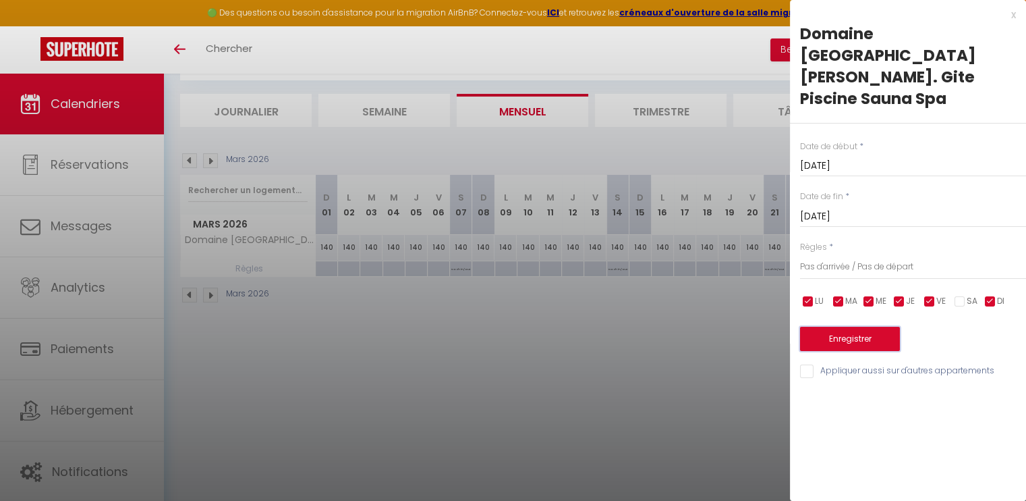
click at [846, 327] on button "Enregistrer" at bounding box center [850, 339] width 100 height 24
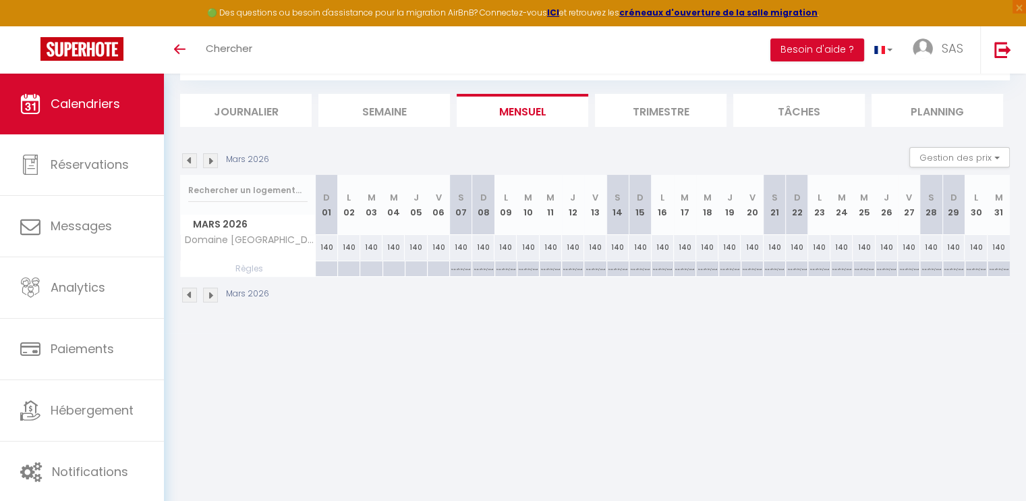
click at [464, 267] on p "No ch in/out" at bounding box center [460, 267] width 19 height 13
type input "[DATE]"
type input "Dim 08 Mars 2026"
select select "3"
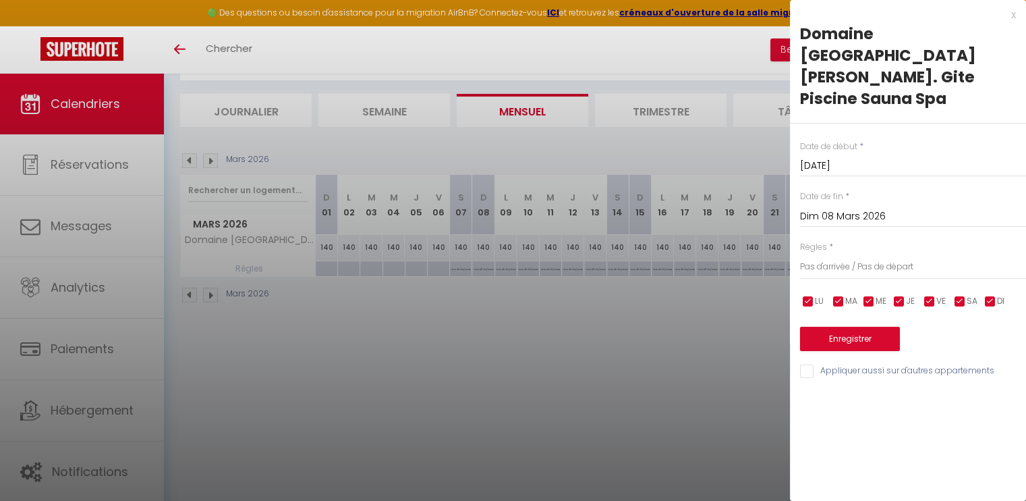
click at [839, 157] on input "[DATE]" at bounding box center [913, 166] width 226 height 18
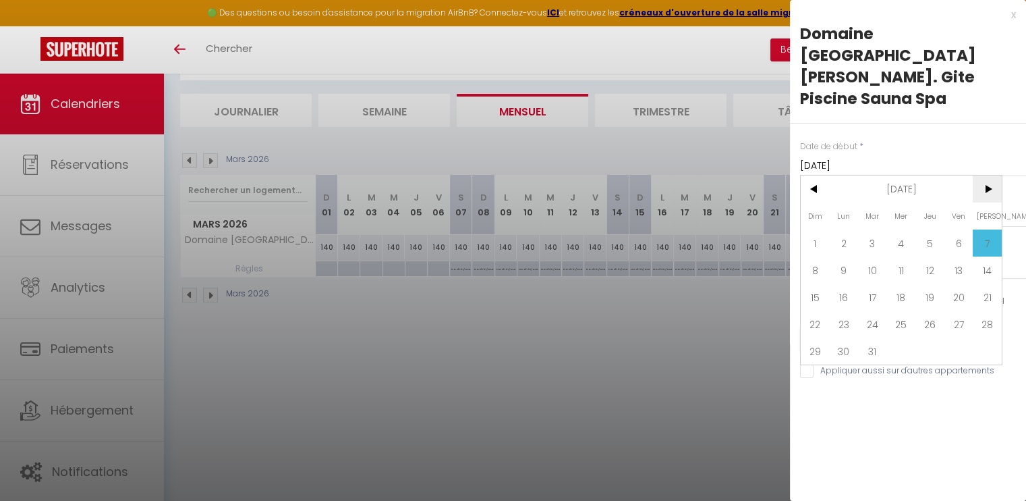
click at [988, 175] on span ">" at bounding box center [987, 188] width 29 height 27
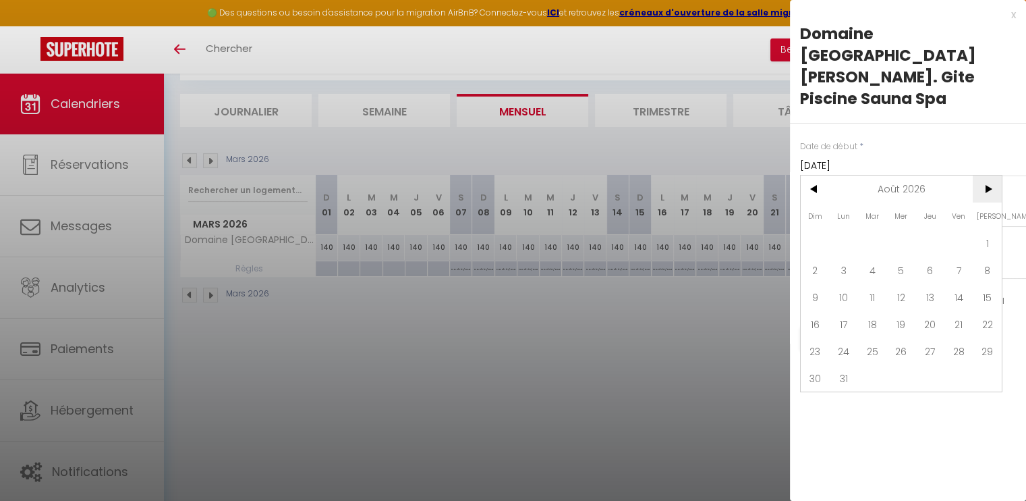
click at [988, 175] on span ">" at bounding box center [987, 188] width 29 height 27
click at [988, 256] on span "12" at bounding box center [987, 269] width 29 height 27
type input "[DATE]"
type input "Dim 13 Septembre 2026"
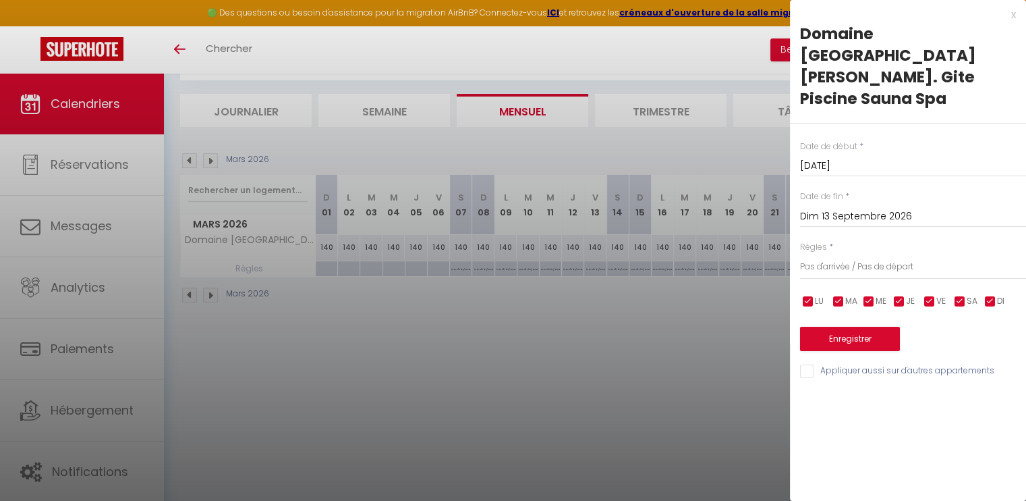
click at [959, 295] on input "checkbox" at bounding box center [959, 301] width 13 height 13
checkbox input "false"
click at [849, 327] on button "Enregistrer" at bounding box center [850, 339] width 100 height 24
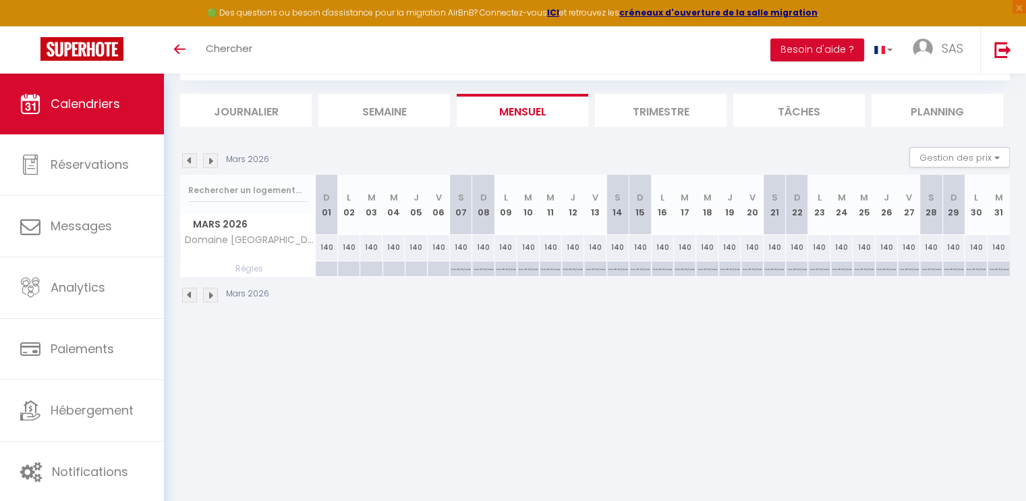
click at [459, 269] on p "No ch in/out" at bounding box center [460, 267] width 19 height 13
type input "[DATE]"
type input "Dim 08 Mars 2026"
select select "3"
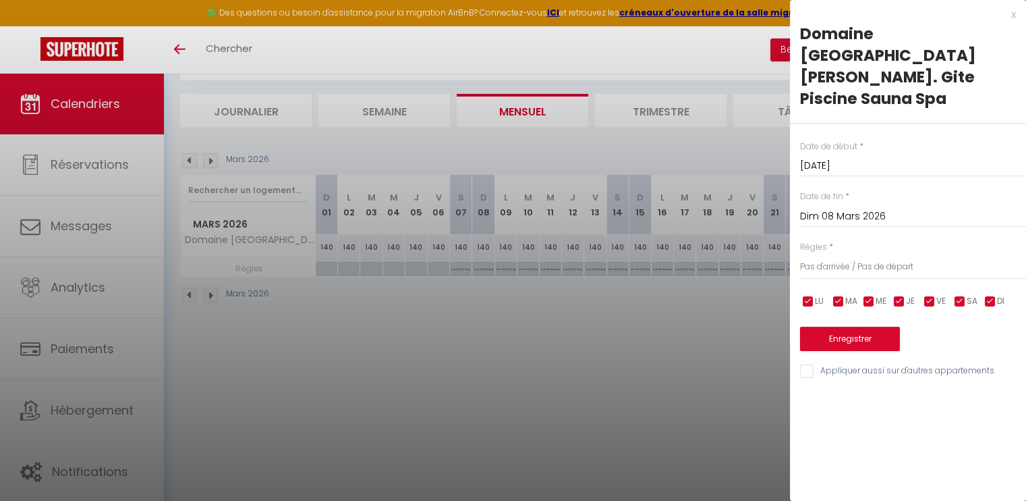
click at [854, 157] on input "[DATE]" at bounding box center [913, 166] width 226 height 18
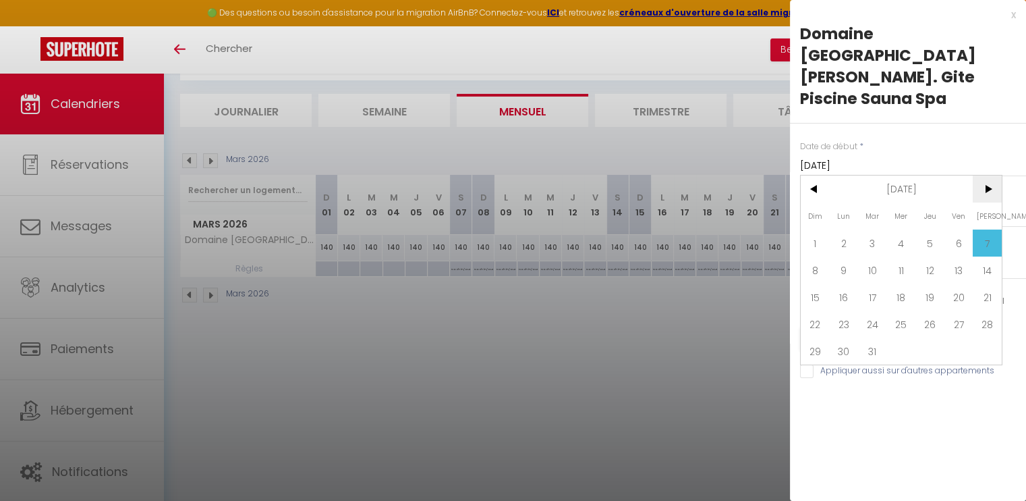
click at [982, 175] on span ">" at bounding box center [987, 188] width 29 height 27
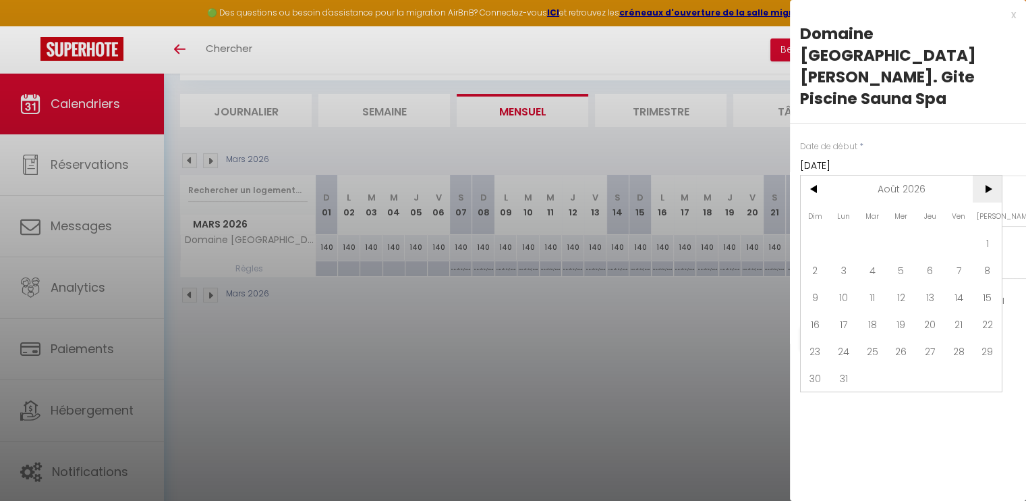
click at [982, 175] on span ">" at bounding box center [987, 188] width 29 height 27
click at [988, 256] on span "12" at bounding box center [987, 269] width 29 height 27
type input "[DATE]"
type input "Dim 13 Septembre 2026"
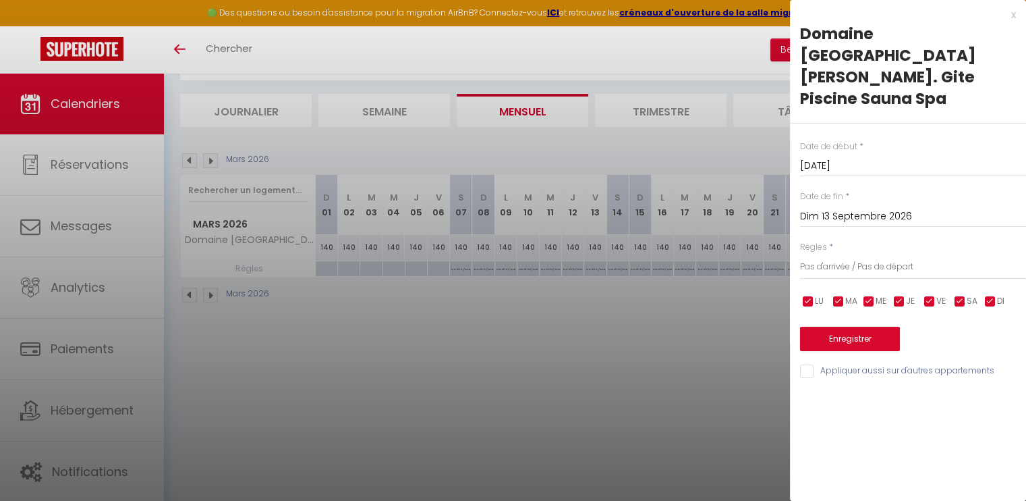
click at [810, 295] on input "checkbox" at bounding box center [808, 301] width 13 height 13
checkbox input "false"
click at [844, 295] on input "checkbox" at bounding box center [838, 301] width 13 height 13
checkbox input "false"
click at [872, 295] on input "checkbox" at bounding box center [868, 301] width 13 height 13
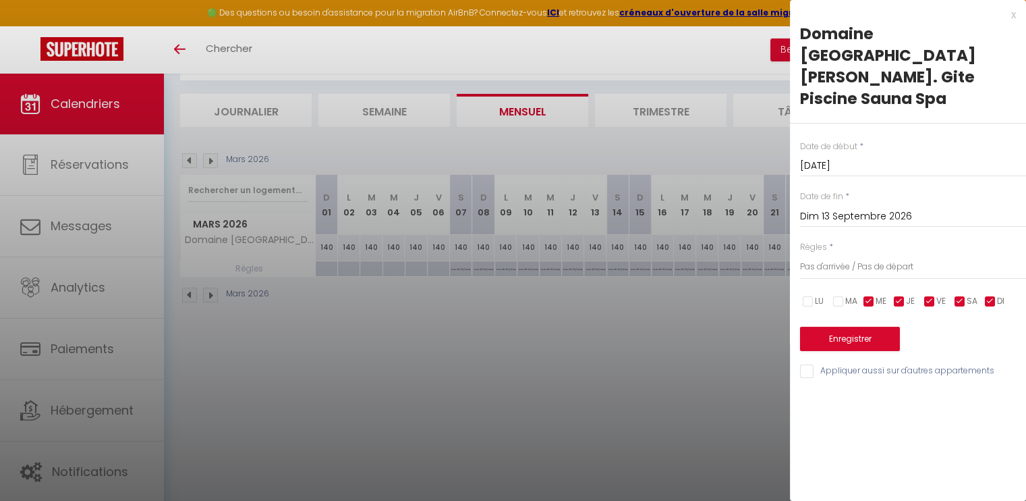
checkbox input "false"
click at [901, 295] on input "checkbox" at bounding box center [899, 301] width 13 height 13
checkbox input "false"
click at [931, 295] on input "checkbox" at bounding box center [929, 301] width 13 height 13
checkbox input "false"
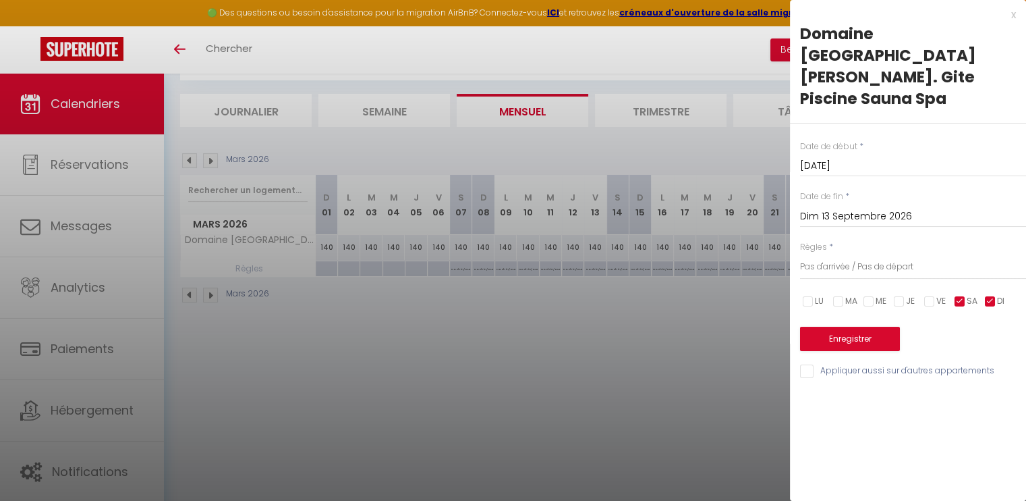
click at [992, 295] on input "checkbox" at bounding box center [990, 301] width 13 height 13
checkbox input "false"
click at [866, 327] on button "Enregistrer" at bounding box center [850, 339] width 100 height 24
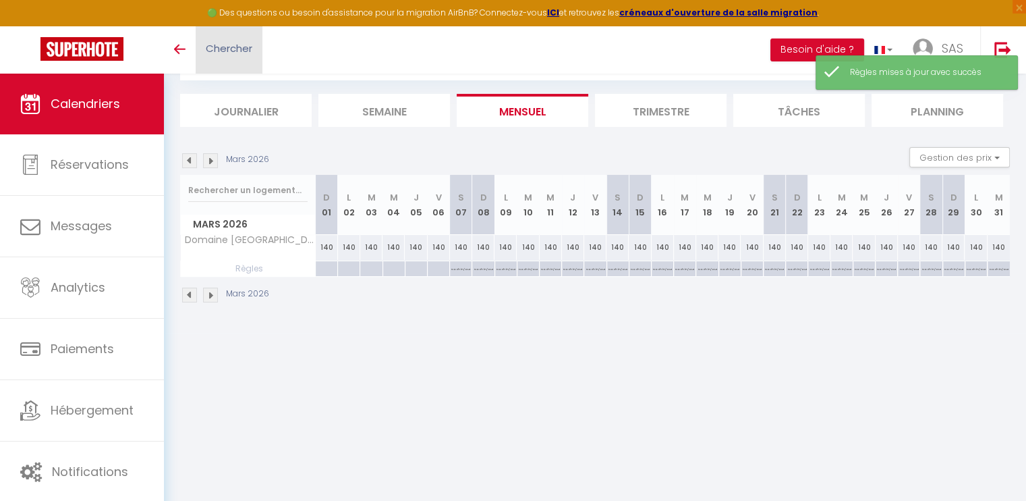
click at [228, 42] on span "Chercher" at bounding box center [229, 48] width 47 height 14
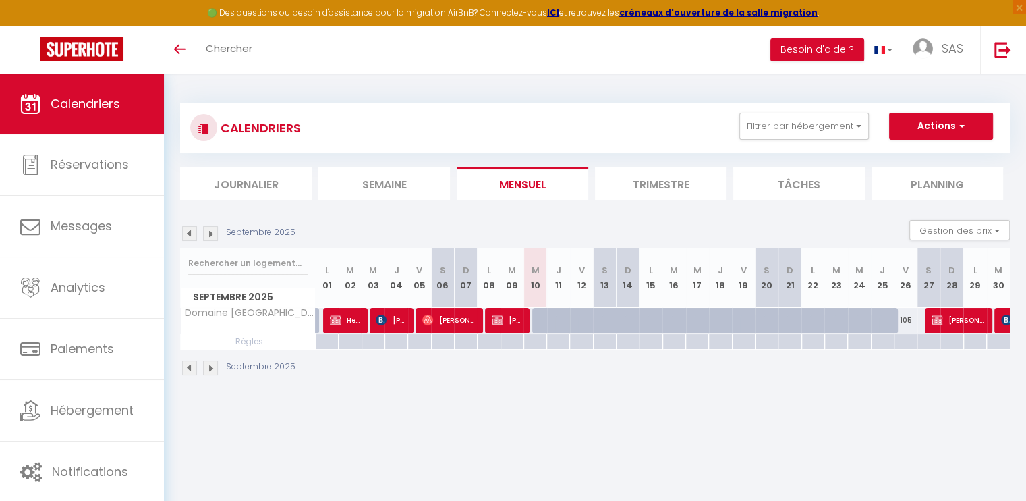
scroll to position [73, 0]
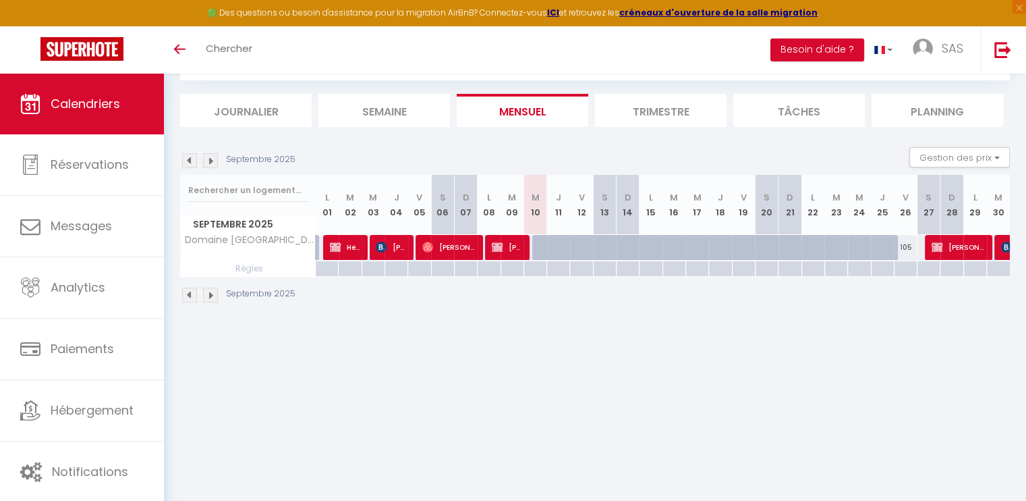
click at [211, 163] on img at bounding box center [210, 160] width 15 height 15
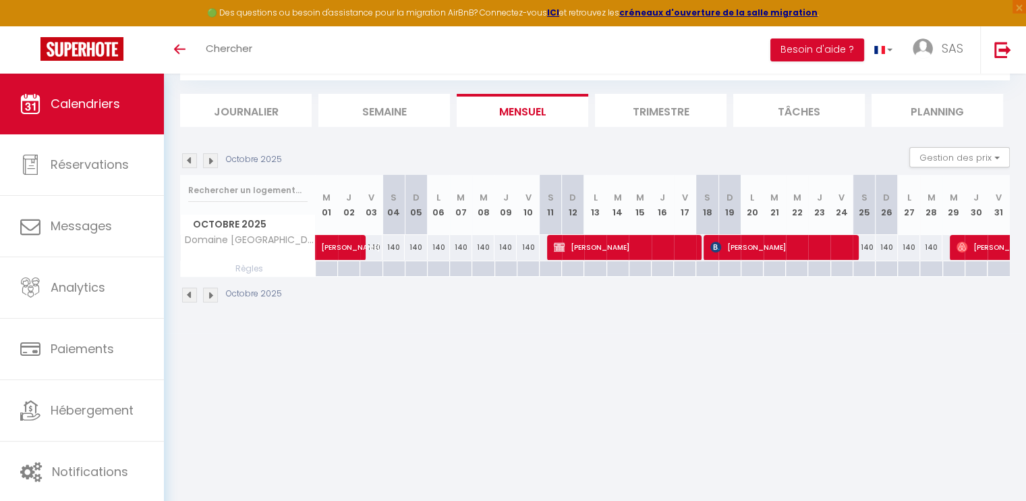
click at [211, 163] on img at bounding box center [210, 160] width 15 height 15
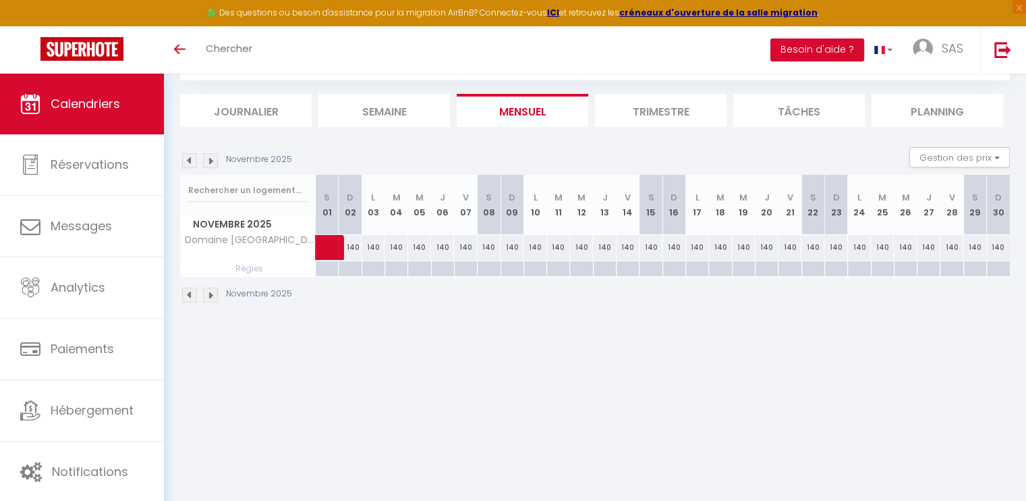
click at [211, 163] on img at bounding box center [210, 160] width 15 height 15
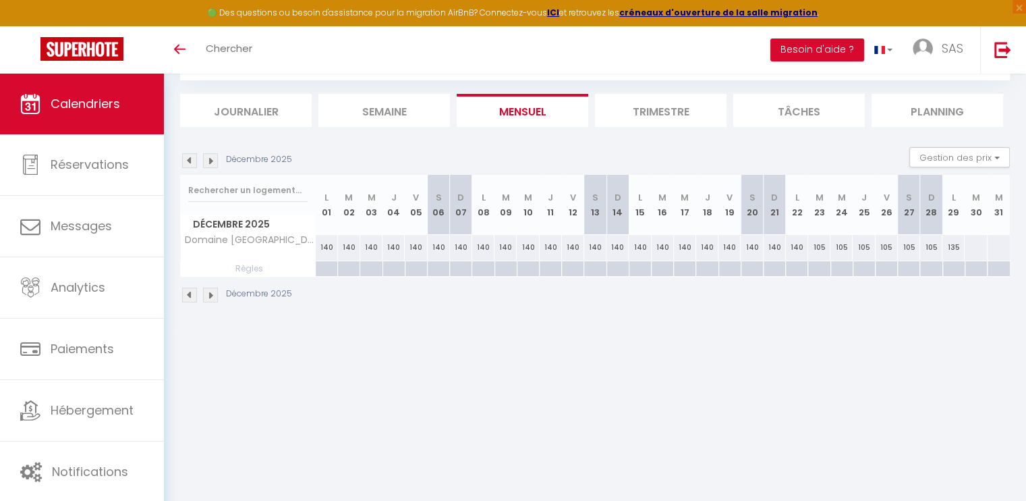
click at [211, 163] on img at bounding box center [210, 160] width 15 height 15
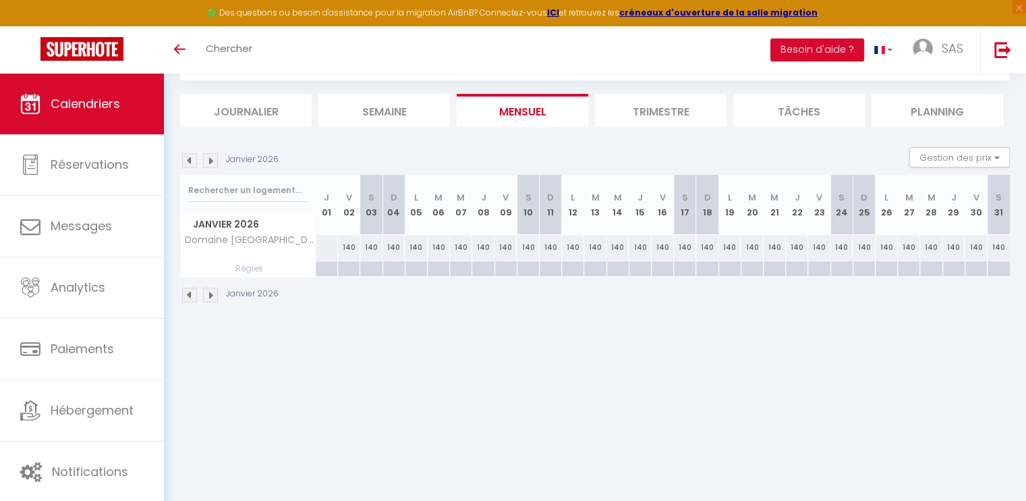
click at [211, 163] on img at bounding box center [210, 160] width 15 height 15
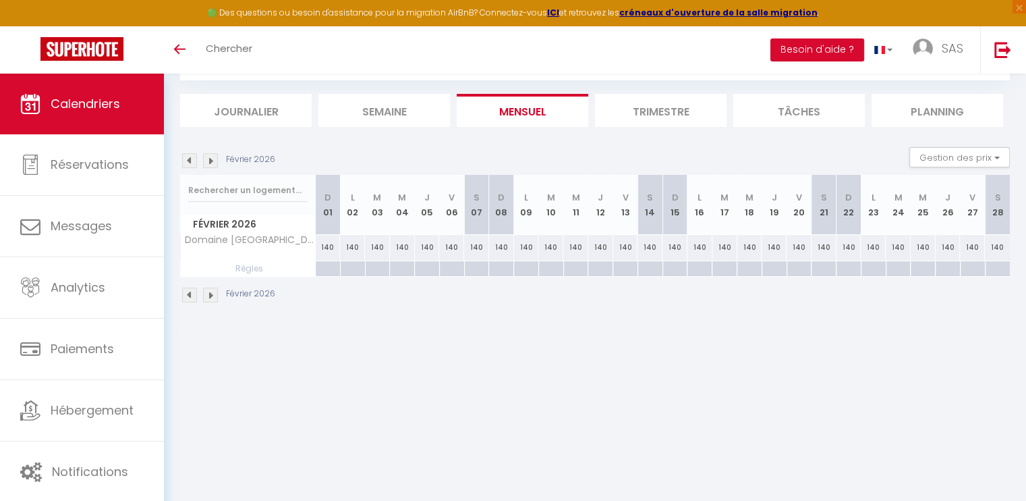
click at [211, 163] on img at bounding box center [210, 160] width 15 height 15
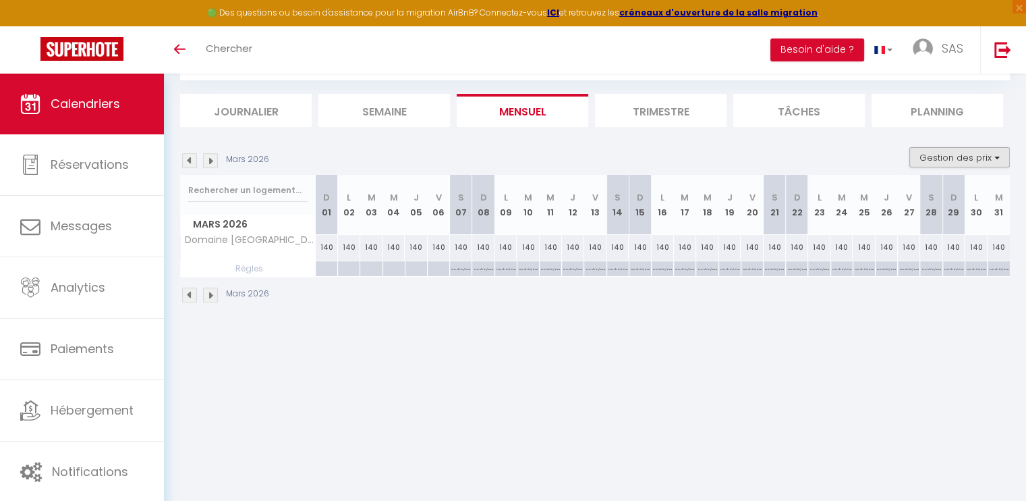
scroll to position [0, 0]
click at [963, 150] on button "Gestion des prix" at bounding box center [959, 157] width 101 height 20
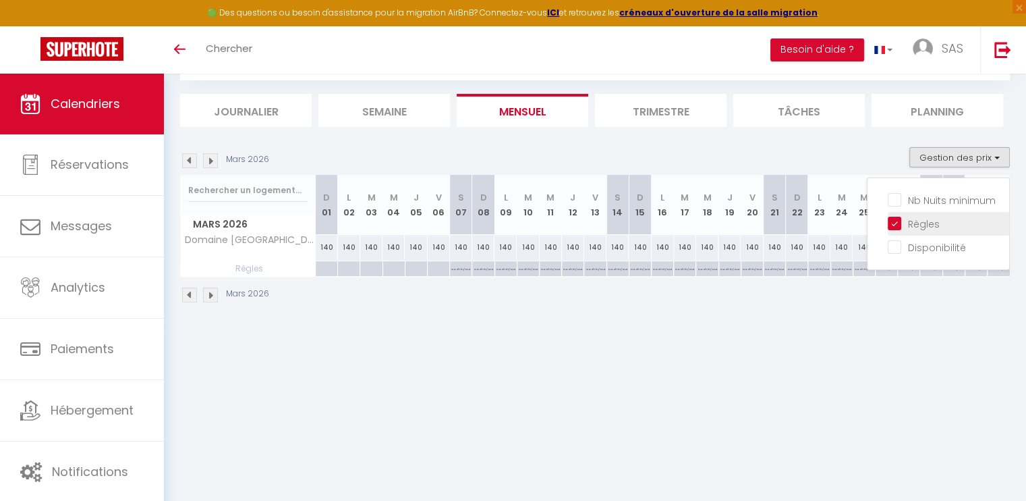
click at [909, 223] on input "Règles" at bounding box center [948, 222] width 121 height 13
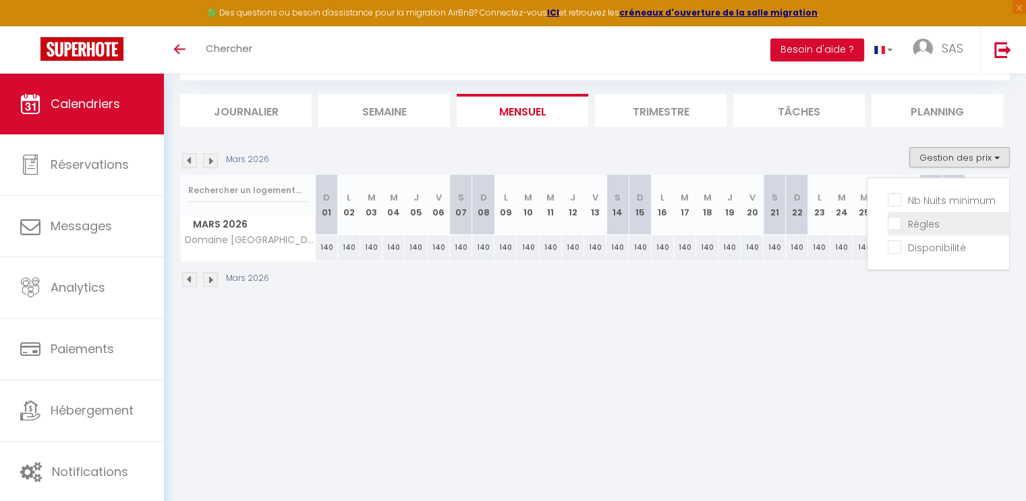
click at [891, 223] on input "Règles" at bounding box center [948, 222] width 121 height 13
checkbox input "true"
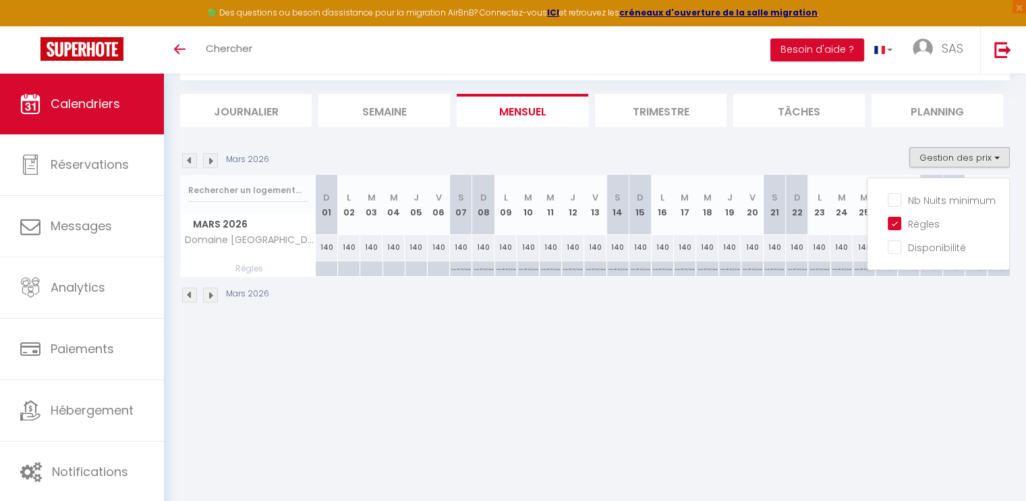
click at [464, 271] on p "No ch in/out" at bounding box center [460, 267] width 19 height 13
type input "[DATE]"
type input "Dim 08 Mars 2026"
select select "3"
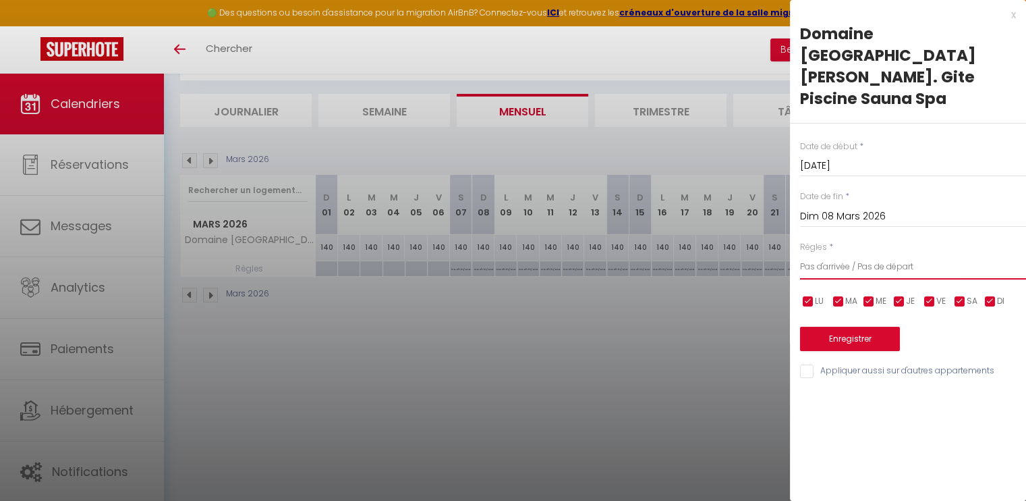
click at [882, 254] on select "Aucun No Checkin No Checkout Pas d'arrivée / Pas de départ" at bounding box center [913, 267] width 226 height 26
click at [800, 254] on select "Aucun No Checkin No Checkout Pas d'arrivée / Pas de départ" at bounding box center [913, 267] width 226 height 26
click at [963, 295] on input "checkbox" at bounding box center [959, 301] width 13 height 13
checkbox input "false"
click at [874, 327] on button "Enregistrer" at bounding box center [850, 339] width 100 height 24
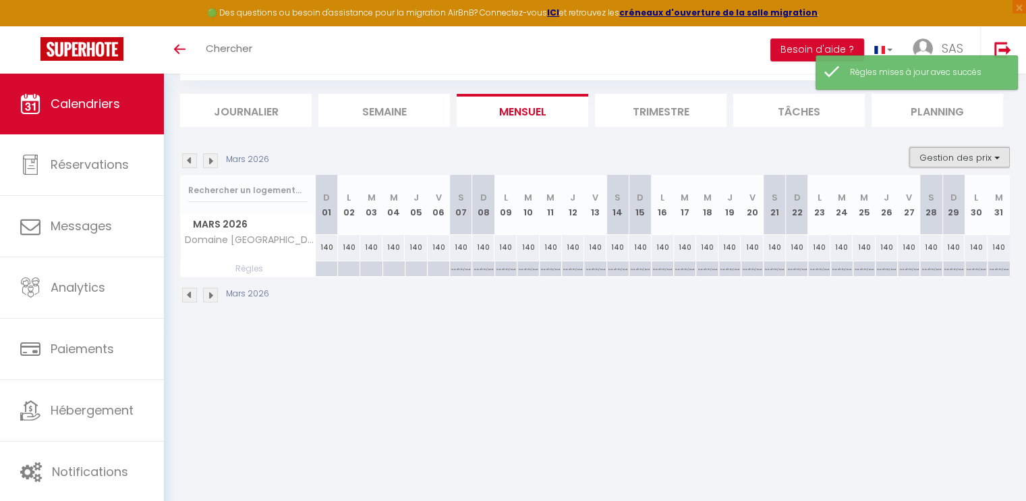
click at [970, 154] on button "Gestion des prix" at bounding box center [959, 157] width 101 height 20
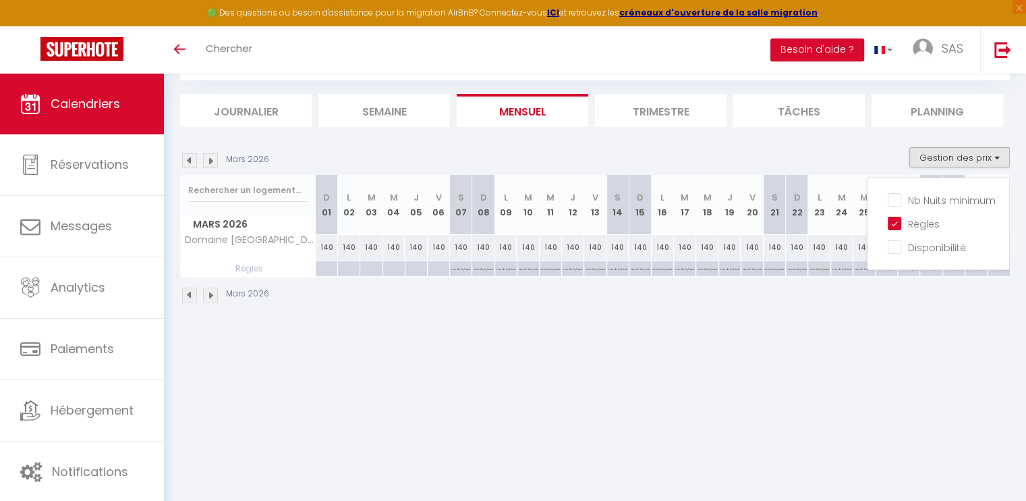
click at [459, 261] on p "No ch in/out" at bounding box center [460, 267] width 19 height 13
type input "[DATE]"
type input "Dim 08 Mars 2026"
select select "3"
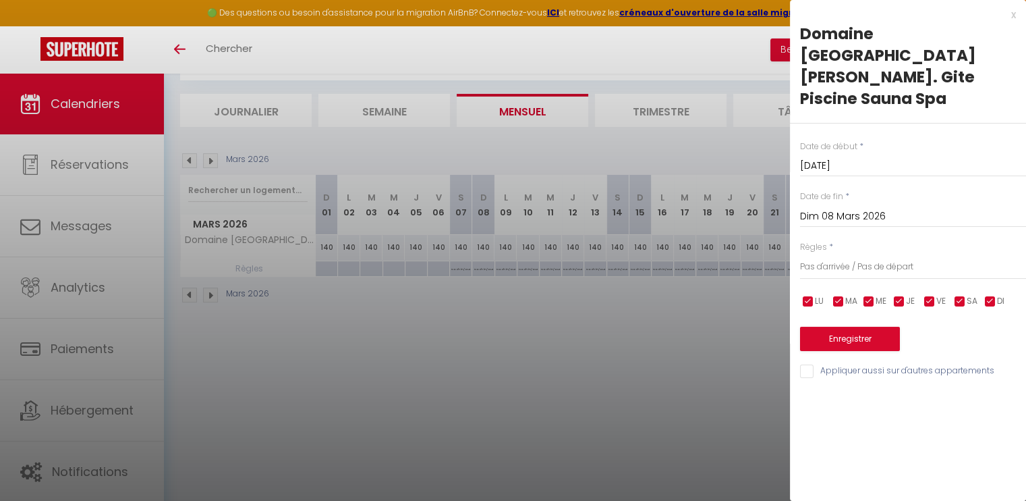
click at [905, 208] on input "Dim 08 Mars 2026" at bounding box center [913, 217] width 226 height 18
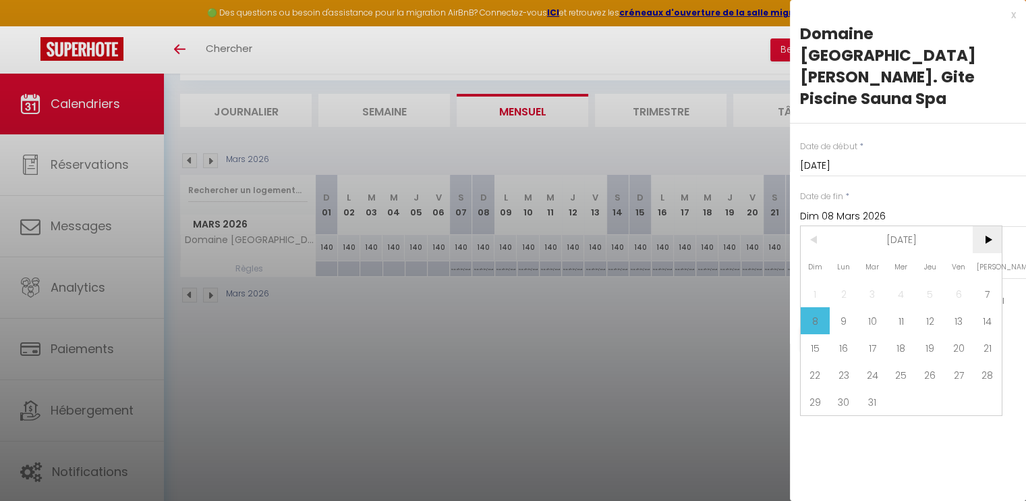
click at [987, 226] on span ">" at bounding box center [987, 239] width 29 height 27
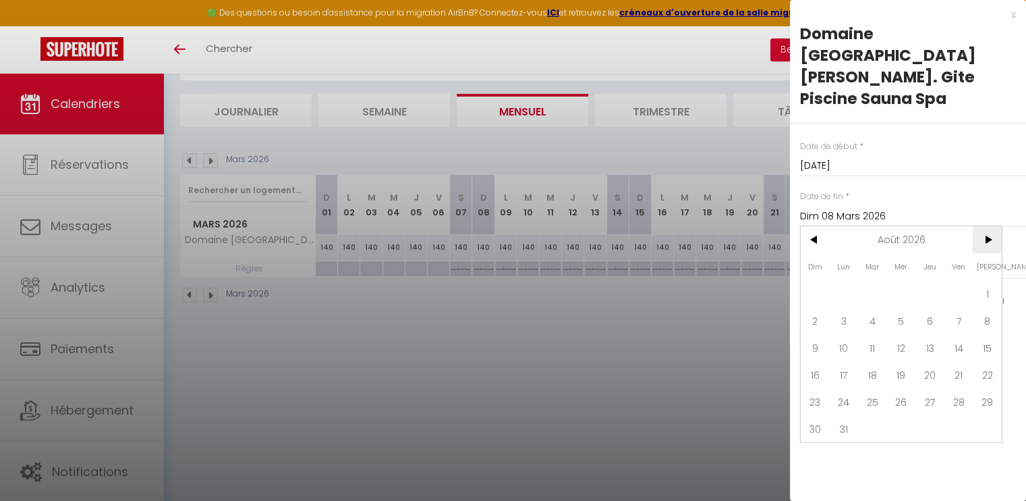
click at [987, 226] on span ">" at bounding box center [987, 239] width 29 height 27
click at [988, 307] on span "12" at bounding box center [987, 320] width 29 height 27
type input "[DATE]"
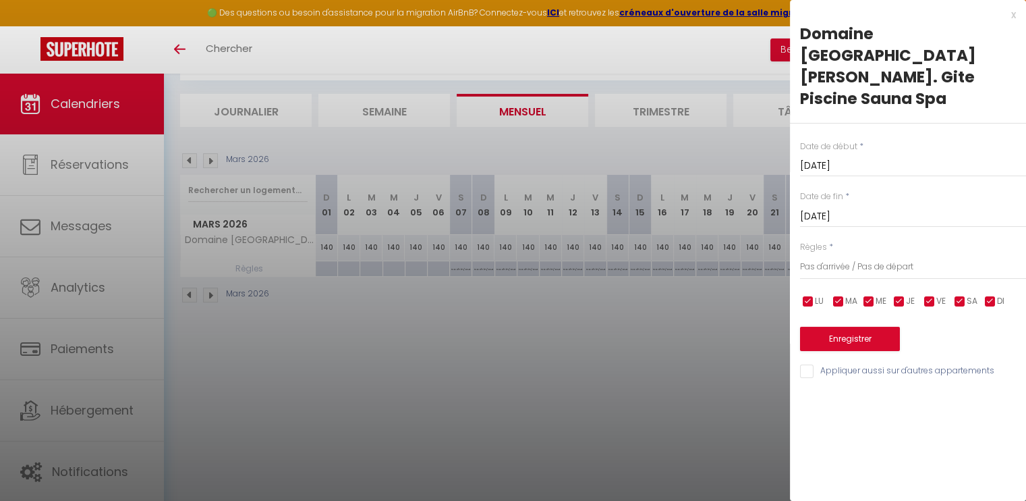
click at [809, 295] on input "checkbox" at bounding box center [808, 301] width 13 height 13
checkbox input "false"
click at [838, 293] on div "LU MA ME JE VE SA DI" at bounding box center [913, 301] width 244 height 17
click at [838, 295] on input "checkbox" at bounding box center [838, 301] width 13 height 13
checkbox input "false"
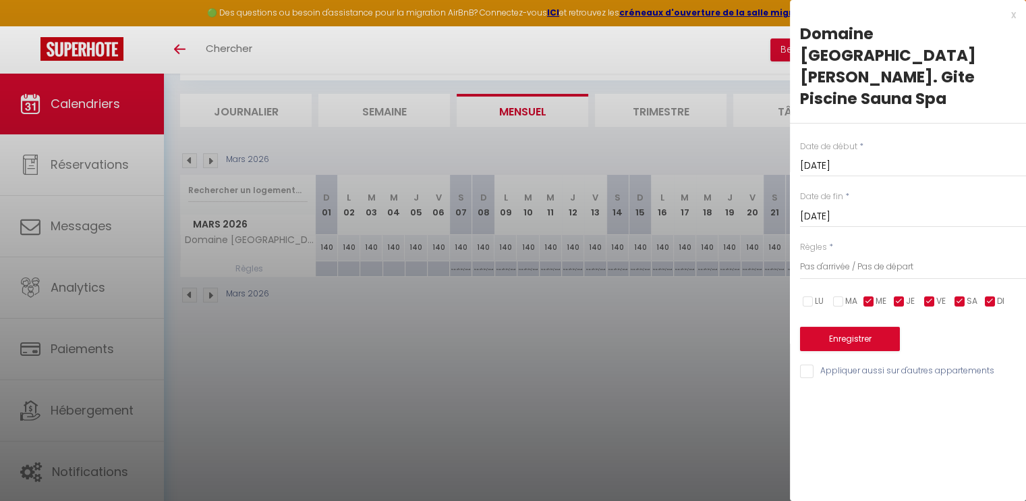
click at [868, 295] on input "checkbox" at bounding box center [868, 301] width 13 height 13
checkbox input "false"
click at [901, 295] on input "checkbox" at bounding box center [899, 301] width 13 height 13
checkbox input "false"
click at [933, 295] on input "checkbox" at bounding box center [929, 301] width 13 height 13
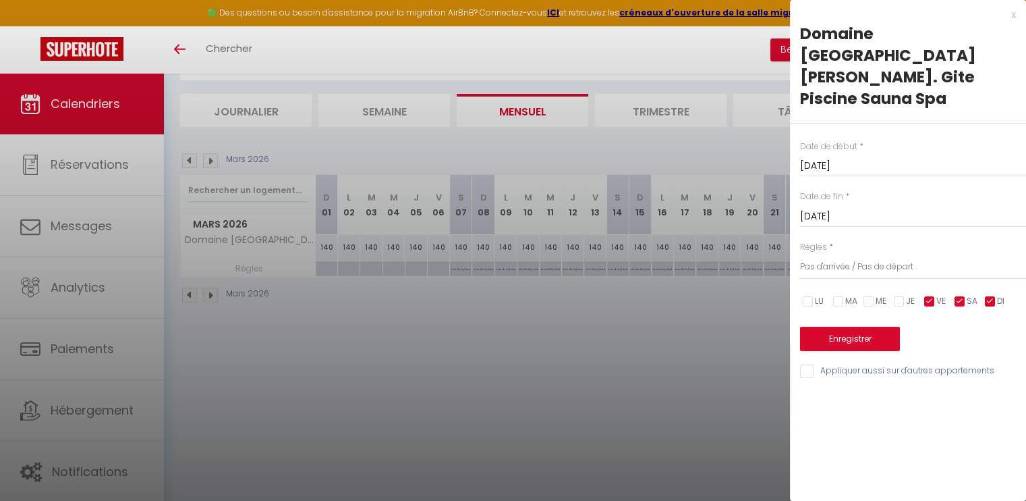
checkbox input "false"
click at [997, 295] on span "DI" at bounding box center [1000, 301] width 7 height 13
checkbox input "false"
click at [866, 327] on button "Enregistrer" at bounding box center [850, 339] width 100 height 24
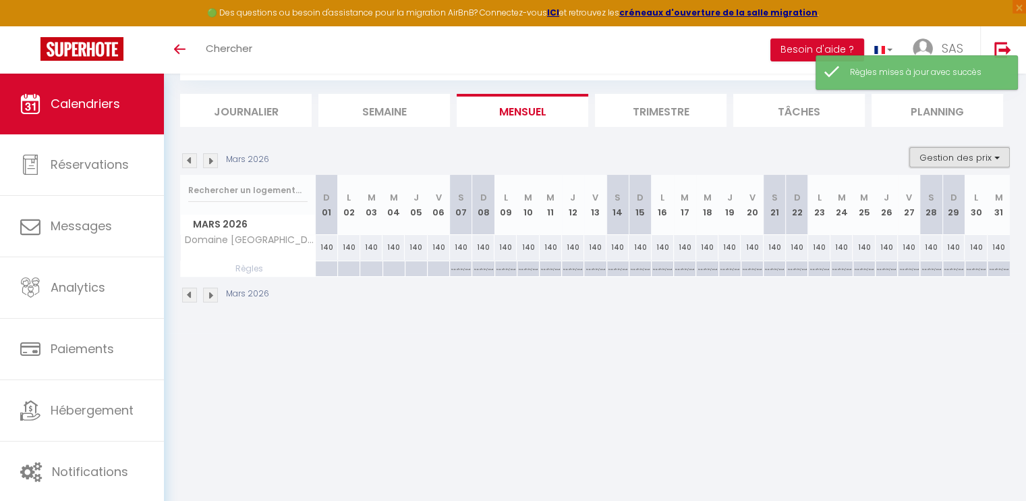
click at [989, 152] on button "Gestion des prix" at bounding box center [959, 157] width 101 height 20
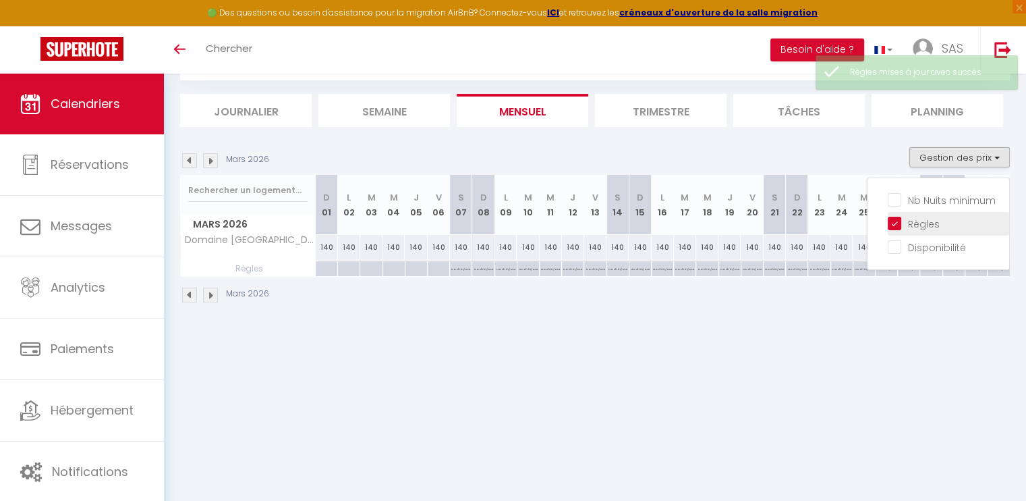
click at [897, 221] on input "Règles" at bounding box center [948, 222] width 121 height 13
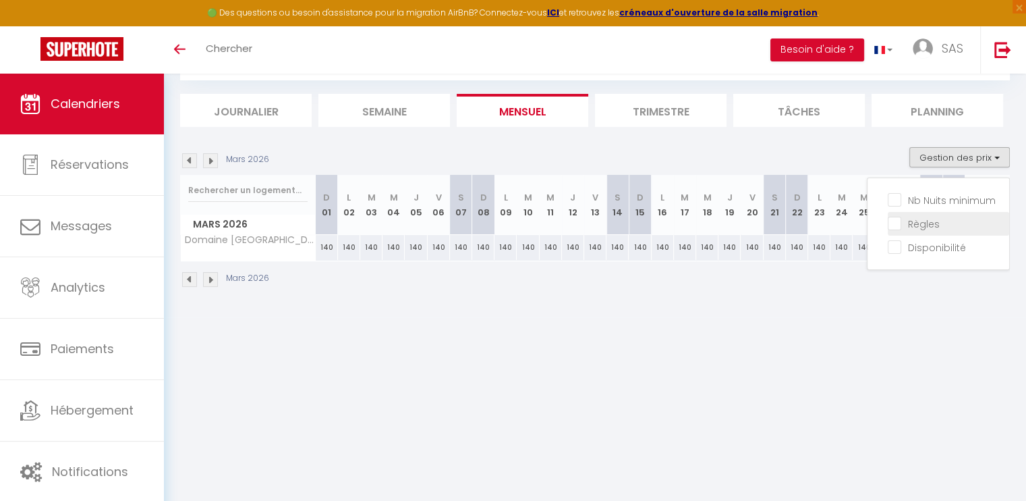
click at [897, 221] on input "Règles" at bounding box center [948, 222] width 121 height 13
checkbox input "true"
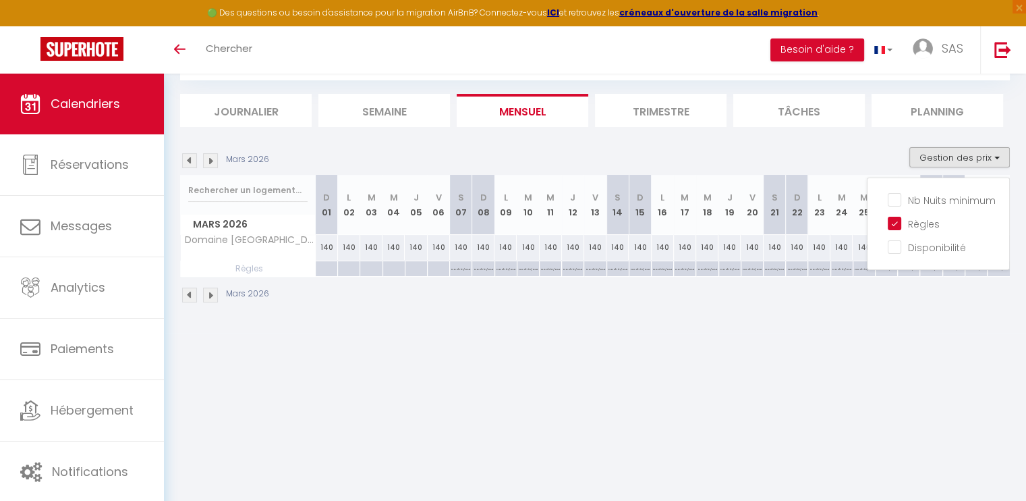
click at [466, 275] on div "No ch in/out" at bounding box center [460, 269] width 22 height 16
type input "[DATE]"
type input "Dim 08 Mars 2026"
select select "3"
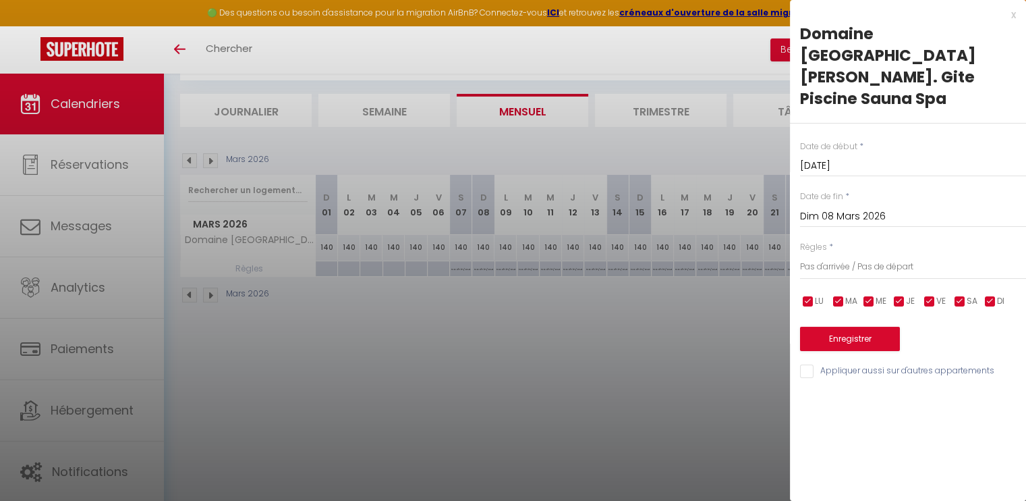
click at [835, 208] on input "Dim 08 Mars 2026" at bounding box center [913, 217] width 226 height 18
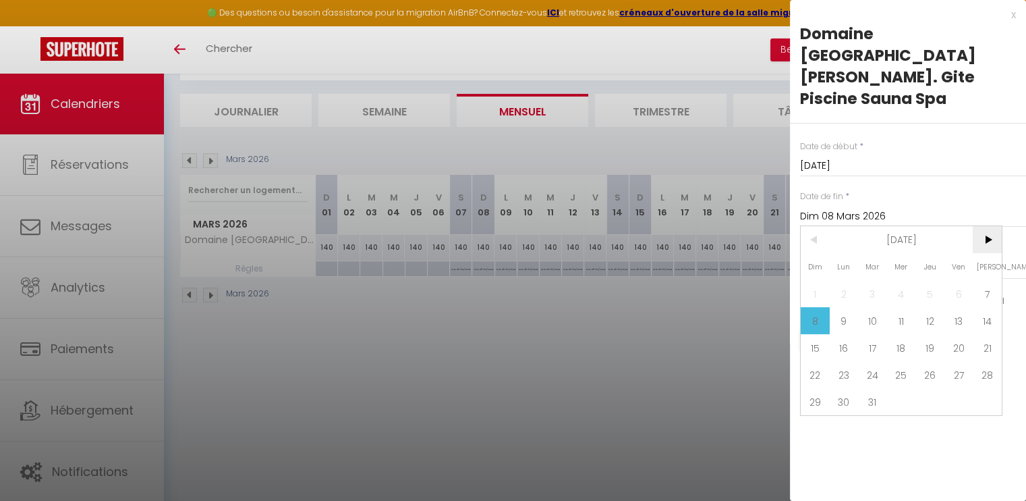
click at [994, 226] on span ">" at bounding box center [987, 239] width 29 height 27
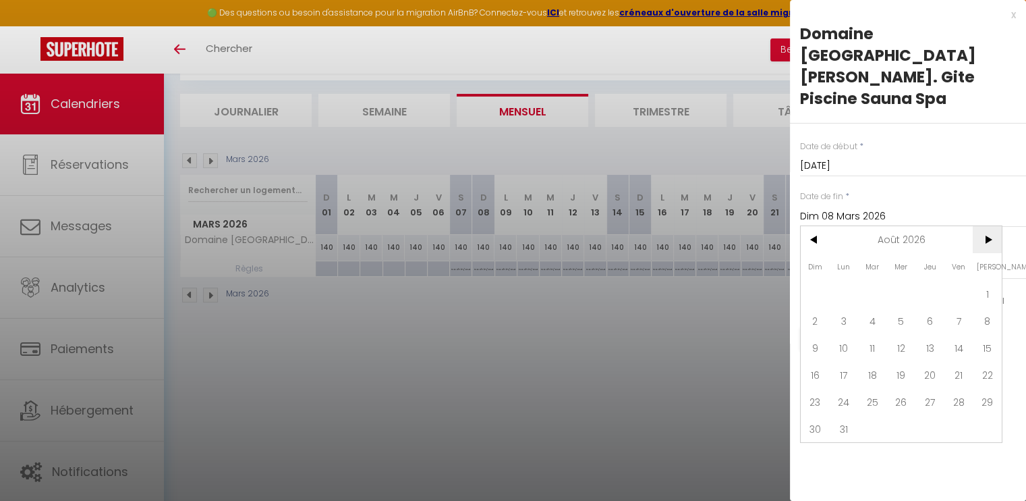
click at [994, 226] on span ">" at bounding box center [987, 239] width 29 height 27
click at [988, 307] on span "12" at bounding box center [987, 320] width 29 height 27
type input "[DATE]"
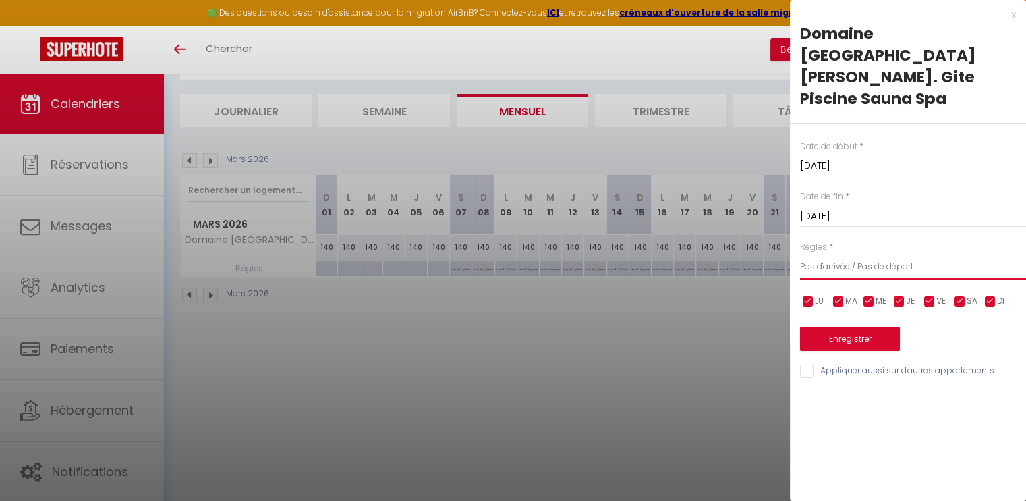
click at [862, 254] on select "Aucun No Checkin No Checkout Pas d'arrivée / Pas de départ" at bounding box center [913, 267] width 226 height 26
select select "0"
click at [800, 254] on select "Aucun No Checkin No Checkout Pas d'arrivée / Pas de départ" at bounding box center [913, 267] width 226 height 26
click at [869, 327] on button "Enregistrer" at bounding box center [850, 339] width 100 height 24
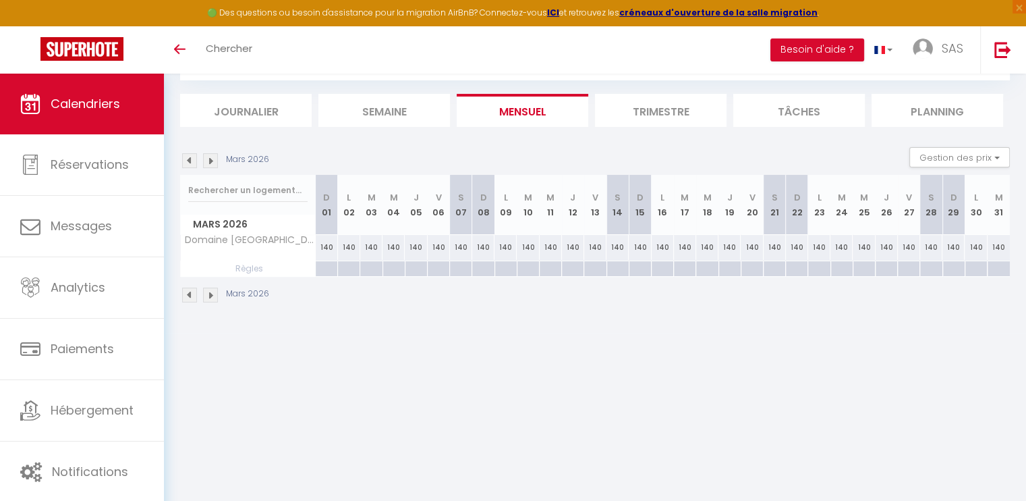
click at [459, 267] on div at bounding box center [460, 269] width 22 height 16
type input "[DATE]"
type input "Dim 08 Mars 2026"
select select
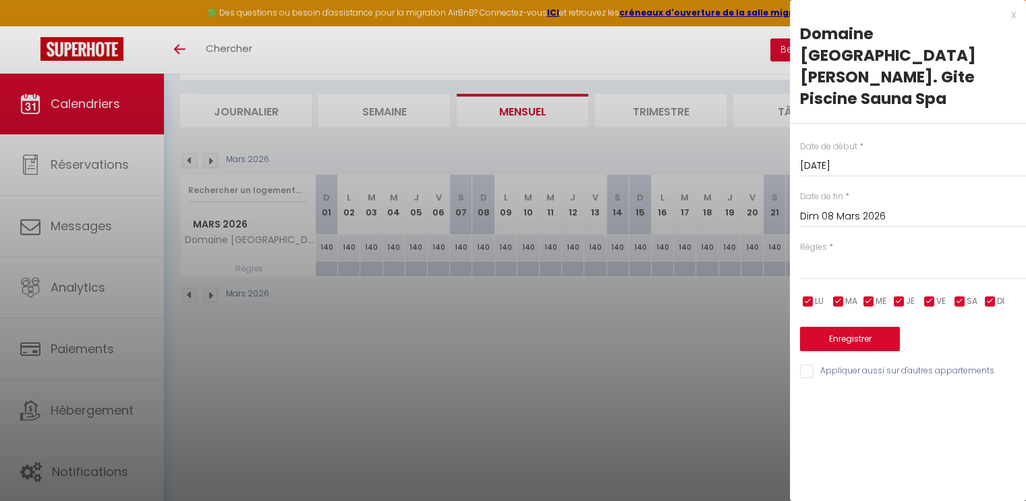
click at [864, 208] on input "Dim 08 Mars 2026" at bounding box center [913, 217] width 226 height 18
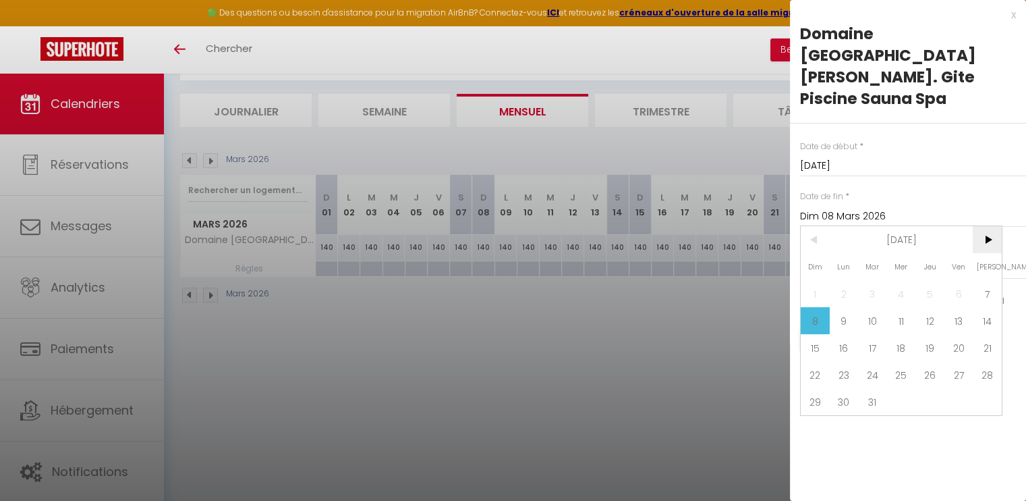
click at [993, 226] on span ">" at bounding box center [987, 239] width 29 height 27
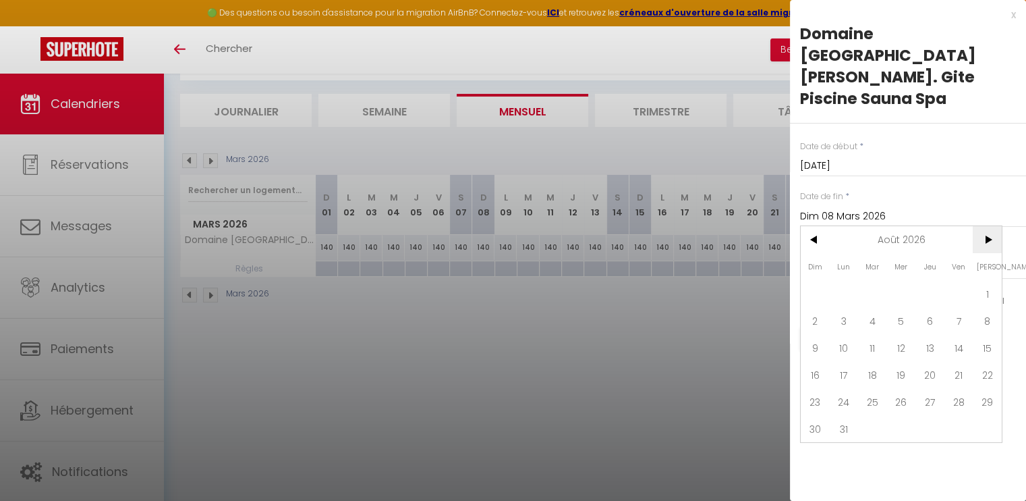
click at [993, 226] on span ">" at bounding box center [987, 239] width 29 height 27
click at [988, 307] on span "12" at bounding box center [987, 320] width 29 height 27
type input "[DATE]"
select select
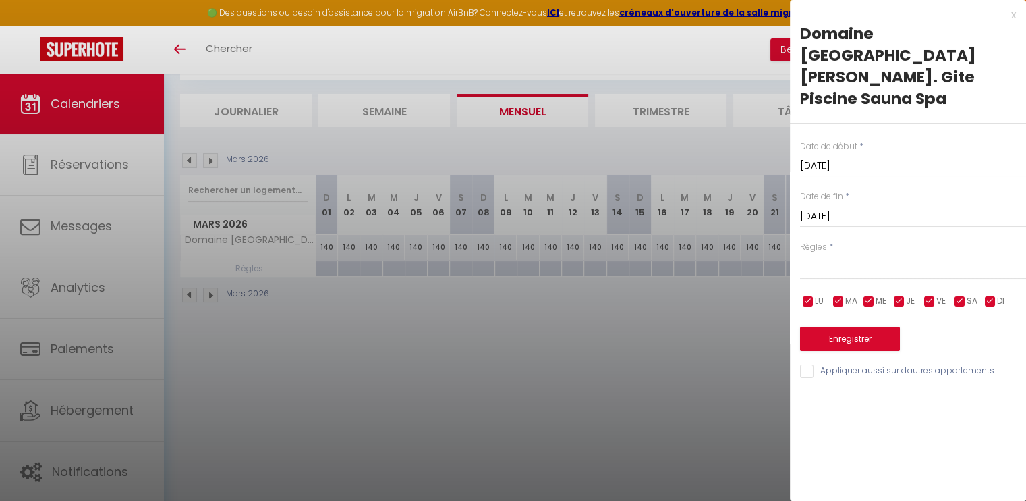
click at [961, 295] on input "checkbox" at bounding box center [959, 301] width 13 height 13
checkbox input "false"
click at [825, 327] on button "Enregistrer" at bounding box center [850, 339] width 100 height 24
select select
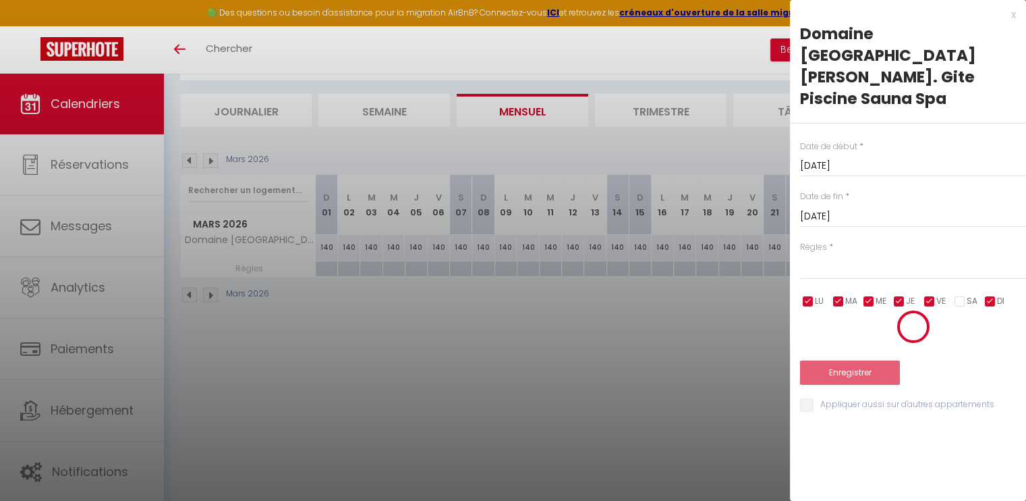
select select
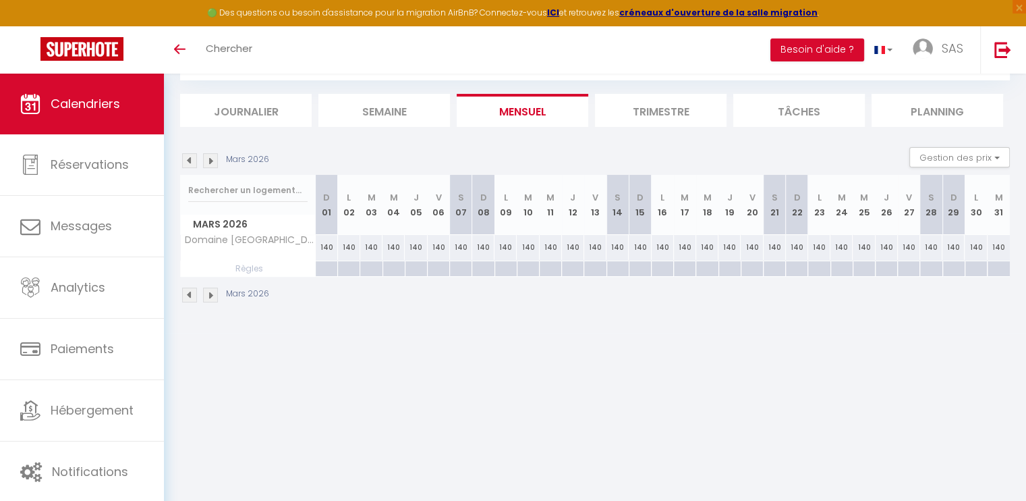
click at [459, 264] on div at bounding box center [460, 269] width 22 height 16
type input "Dim 08 Mars 2026"
select select
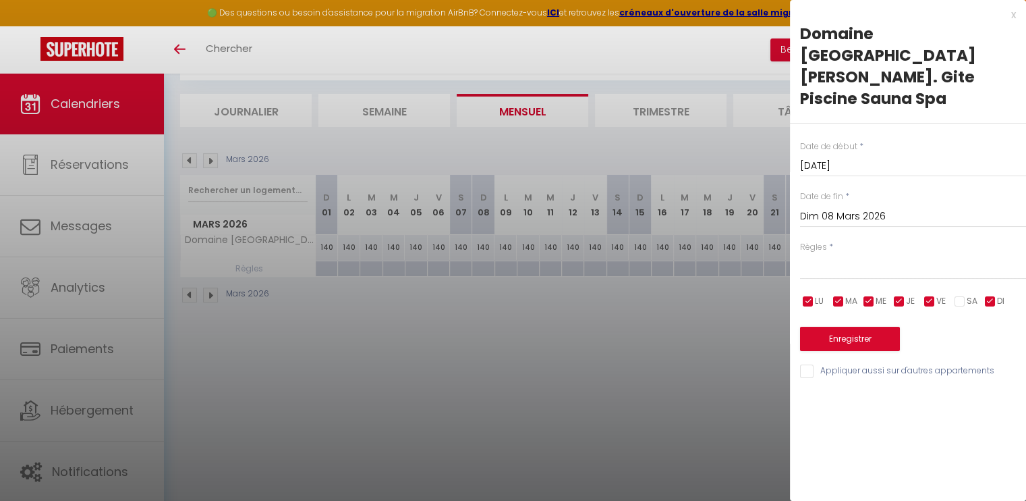
click at [859, 208] on input "Dim 08 Mars 2026" at bounding box center [913, 217] width 226 height 18
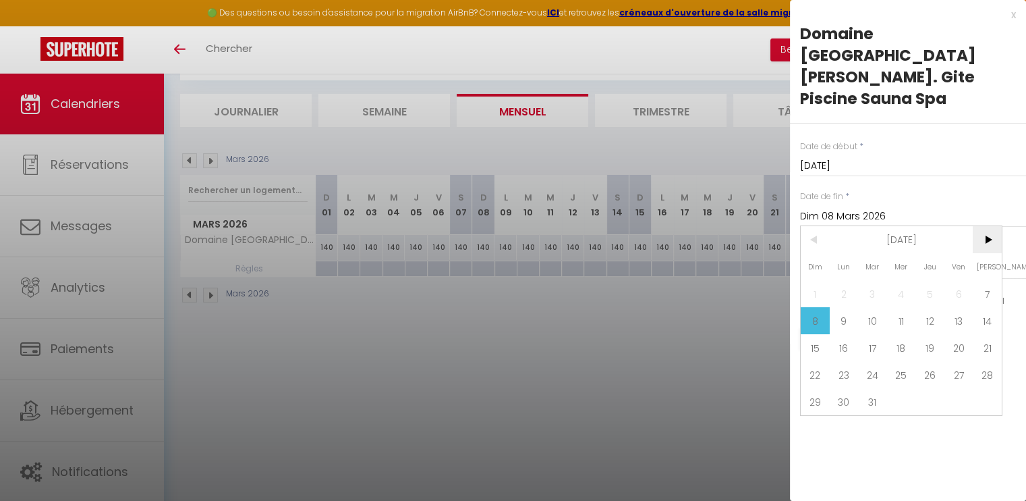
click at [986, 226] on span ">" at bounding box center [987, 239] width 29 height 27
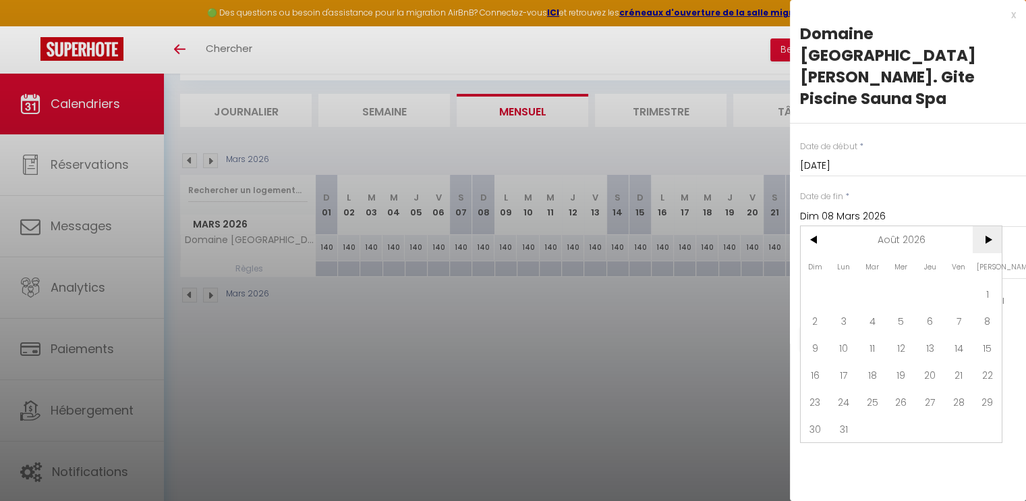
click at [986, 226] on span ">" at bounding box center [987, 239] width 29 height 27
click at [992, 307] on span "12" at bounding box center [987, 320] width 29 height 27
type input "[DATE]"
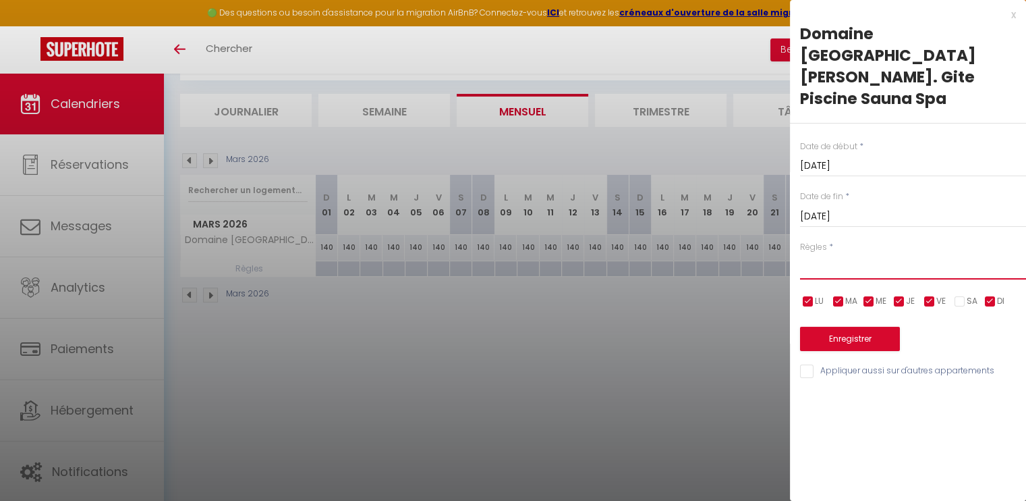
click at [835, 254] on select "Aucun No Checkin No Checkout Pas d'arrivée / Pas de départ" at bounding box center [913, 267] width 226 height 26
select select "3"
click at [800, 254] on select "Aucun No Checkin No Checkout Pas d'arrivée / Pas de départ" at bounding box center [913, 267] width 226 height 26
click at [865, 327] on button "Enregistrer" at bounding box center [850, 339] width 100 height 24
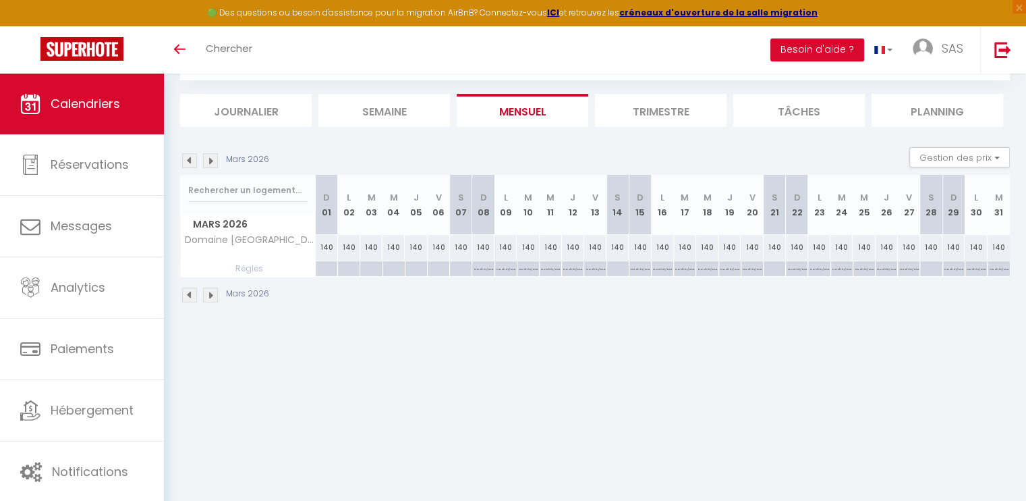
click at [204, 157] on img at bounding box center [210, 160] width 15 height 15
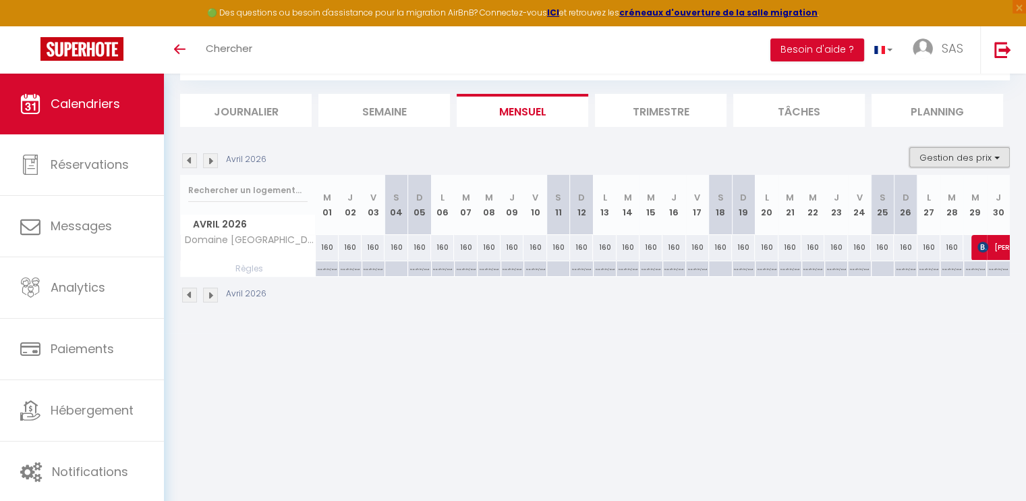
click at [982, 152] on button "Gestion des prix" at bounding box center [959, 157] width 101 height 20
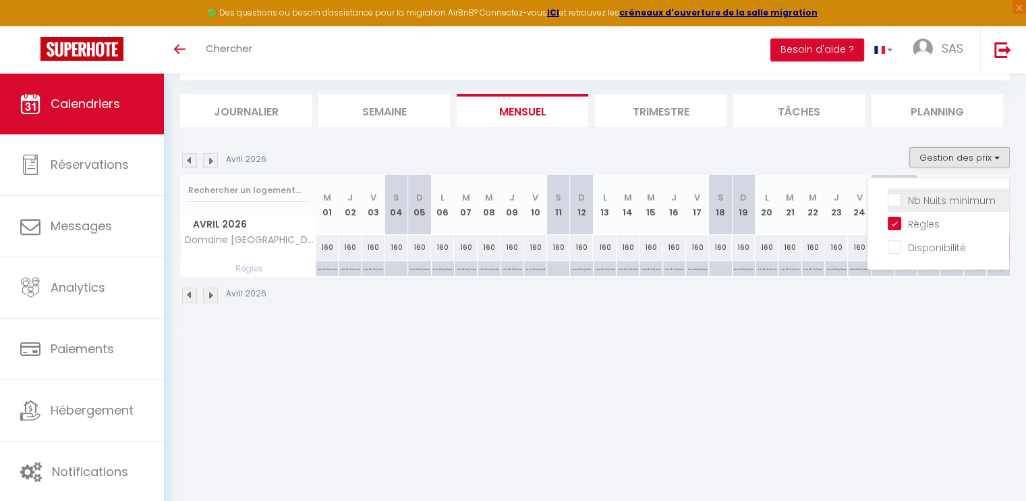
click at [891, 198] on input "Nb Nuits minimum" at bounding box center [948, 198] width 121 height 13
checkbox input "true"
